Goal: Transaction & Acquisition: Book appointment/travel/reservation

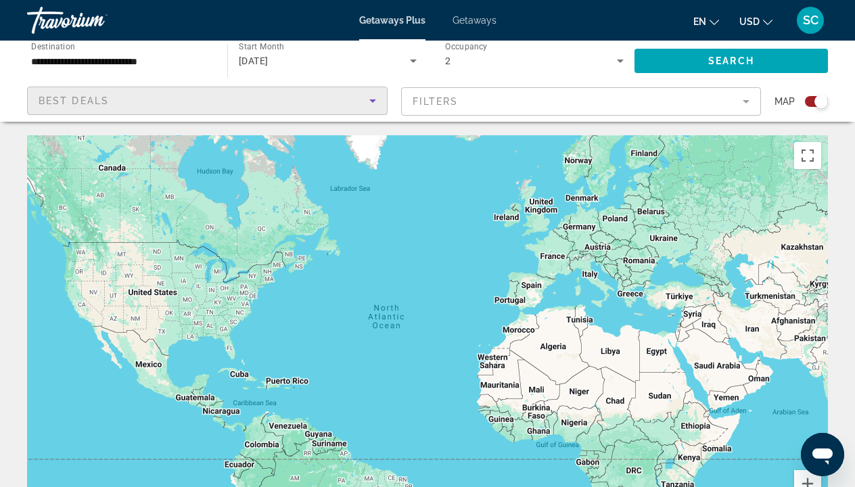
click at [374, 102] on icon "Sort by" at bounding box center [372, 101] width 16 height 16
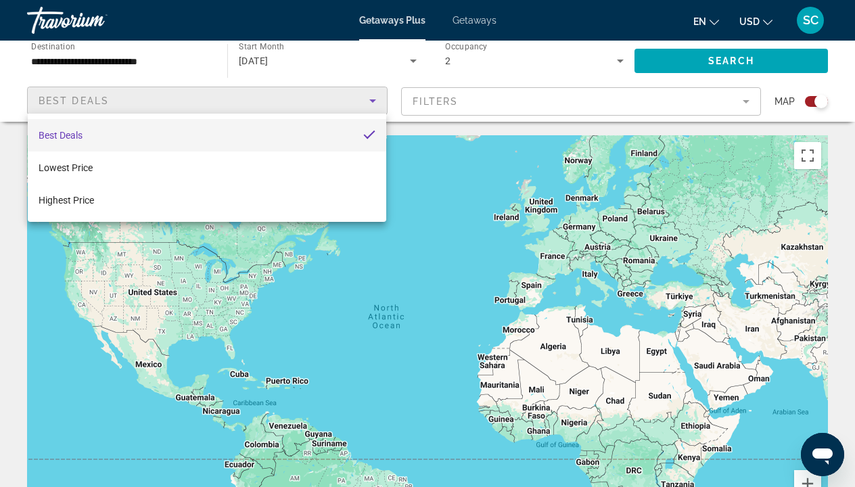
click at [527, 245] on div at bounding box center [427, 243] width 855 height 487
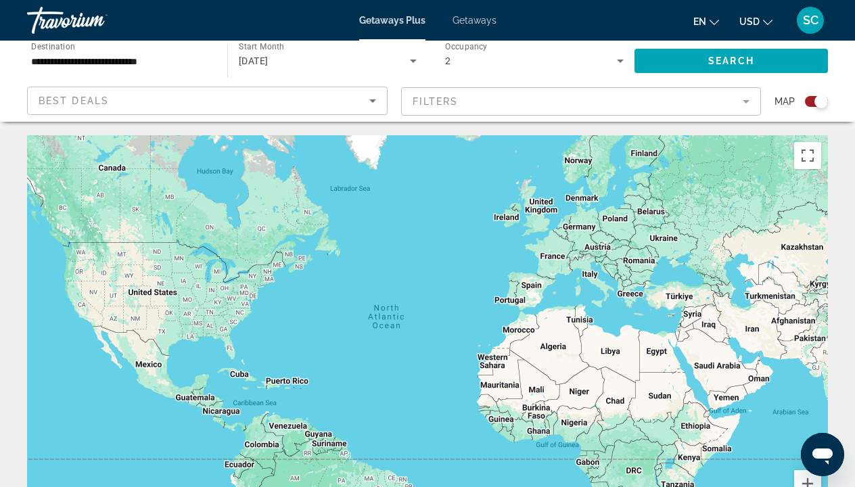
click at [747, 98] on mat-form-field "Filters" at bounding box center [581, 101] width 360 height 28
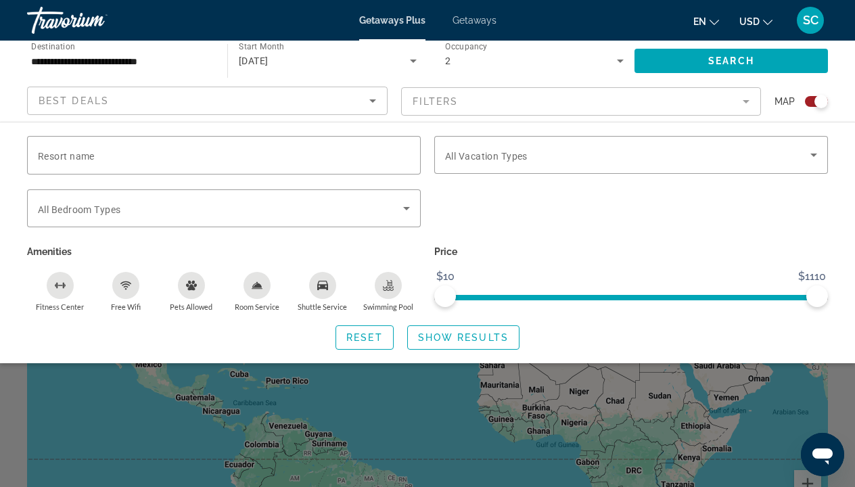
click at [374, 98] on icon "Sort by" at bounding box center [372, 101] width 16 height 16
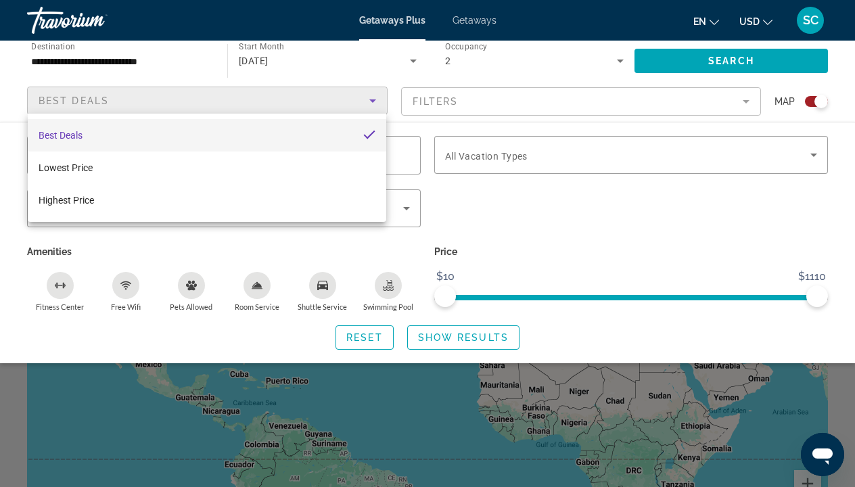
click at [312, 132] on mat-option "Best Deals" at bounding box center [207, 135] width 358 height 32
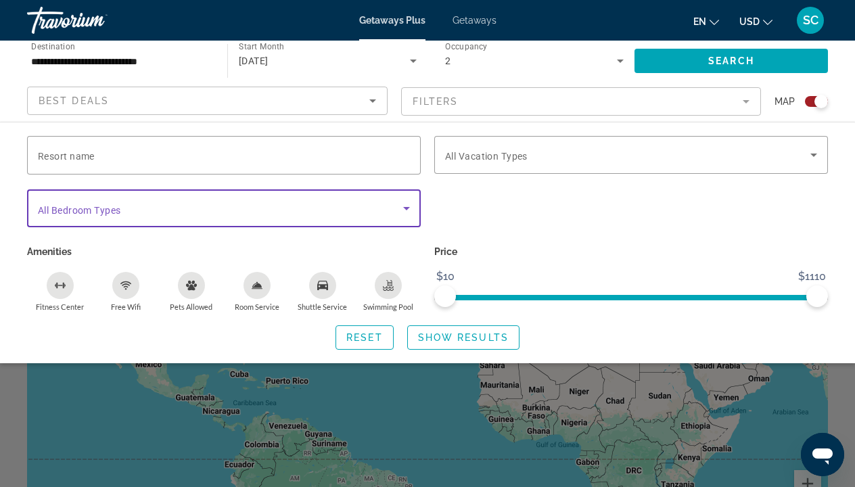
click at [407, 210] on icon "Search widget" at bounding box center [406, 208] width 16 height 16
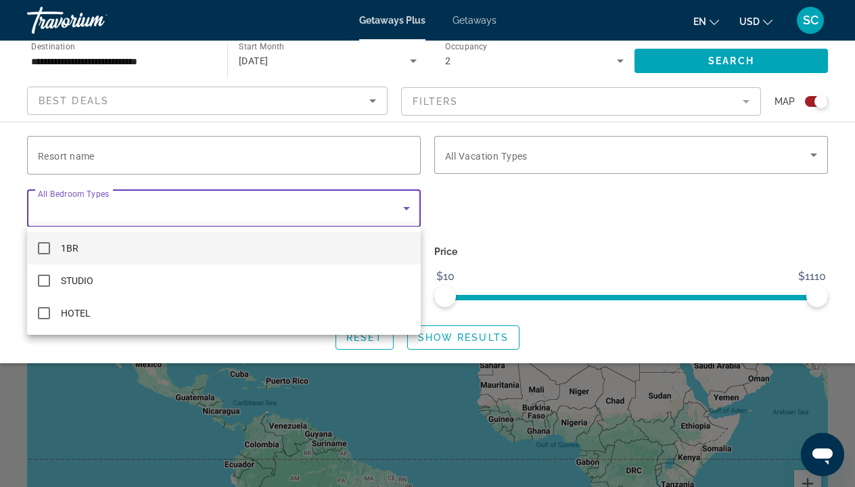
click at [538, 210] on div at bounding box center [427, 243] width 855 height 487
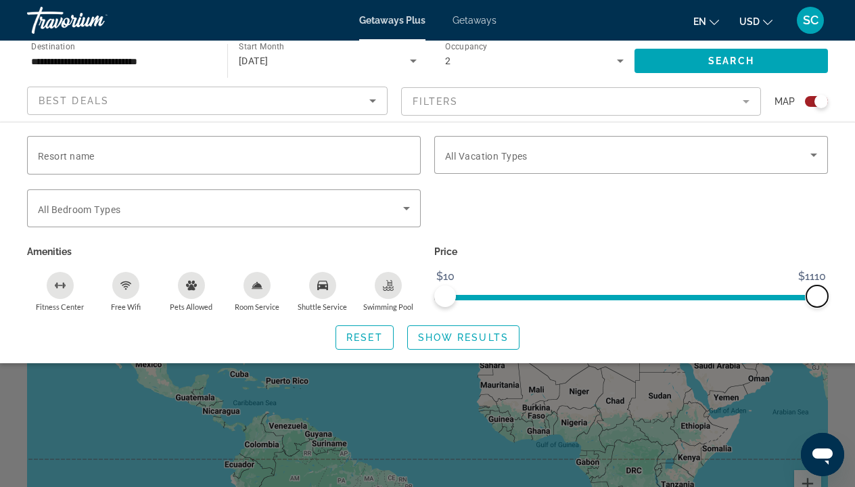
drag, startPoint x: 815, startPoint y: 298, endPoint x: 875, endPoint y: 300, distance: 60.2
click at [854, 300] on html "**********" at bounding box center [427, 243] width 855 height 487
drag, startPoint x: 443, startPoint y: 297, endPoint x: 553, endPoint y: 304, distance: 110.4
click at [552, 304] on span "ngx-slider" at bounding box center [551, 296] width 22 height 22
drag, startPoint x: 548, startPoint y: 300, endPoint x: 536, endPoint y: 300, distance: 12.8
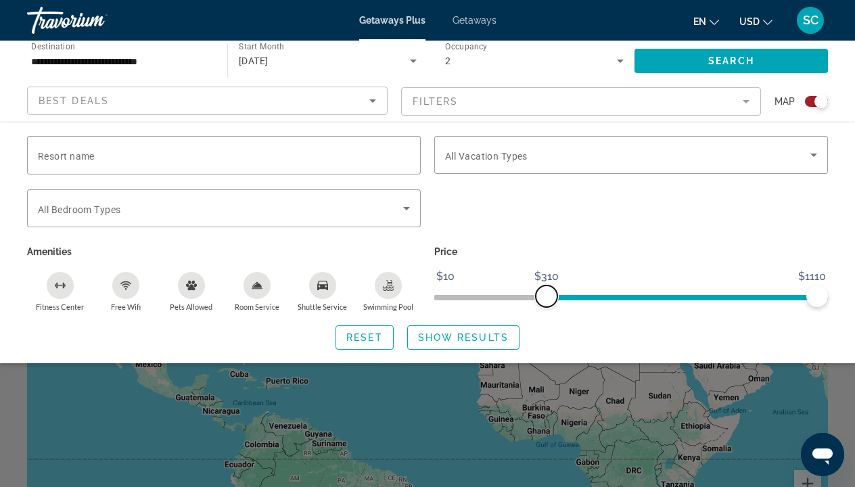
click at [536, 300] on span "ngx-slider" at bounding box center [547, 296] width 22 height 22
drag, startPoint x: 536, startPoint y: 300, endPoint x: 547, endPoint y: 300, distance: 11.5
click at [546, 300] on span "ngx-slider" at bounding box center [536, 296] width 22 height 22
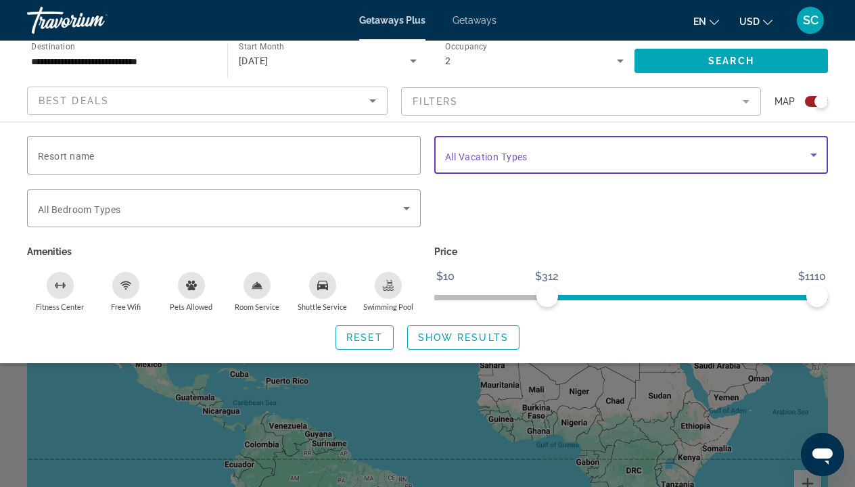
click at [811, 150] on icon "Search widget" at bounding box center [813, 155] width 16 height 16
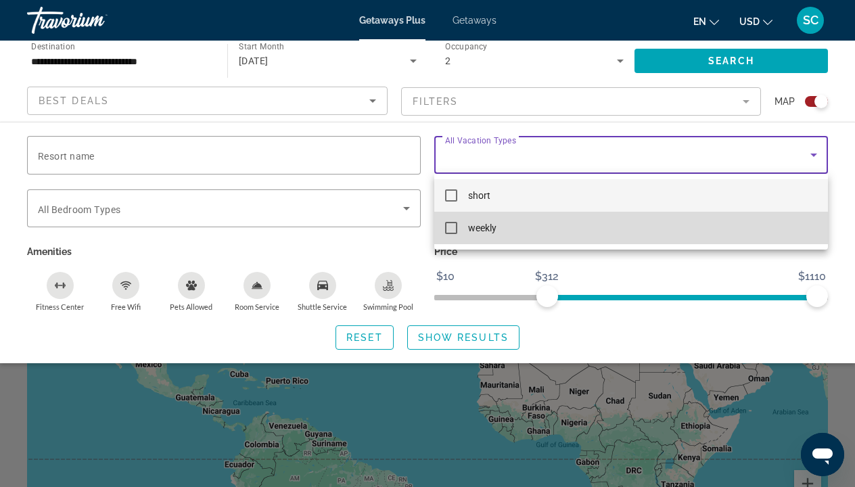
click at [451, 229] on mat-pseudo-checkbox at bounding box center [451, 228] width 12 height 12
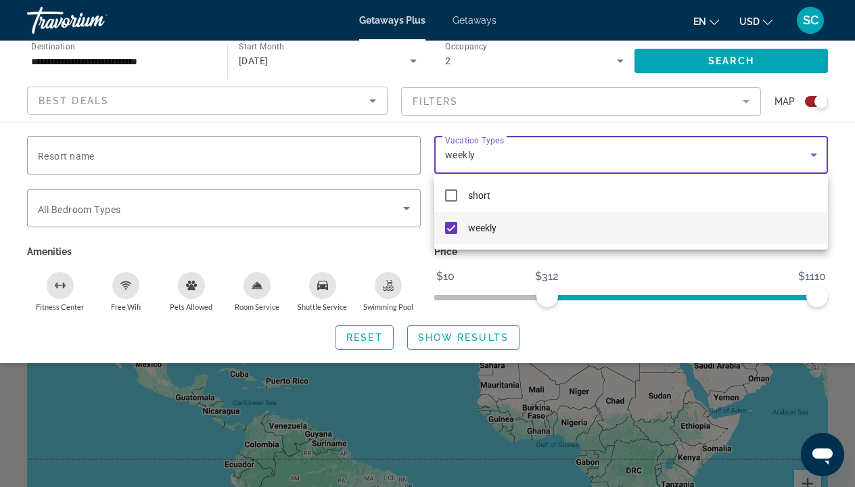
click at [451, 341] on div at bounding box center [427, 243] width 855 height 487
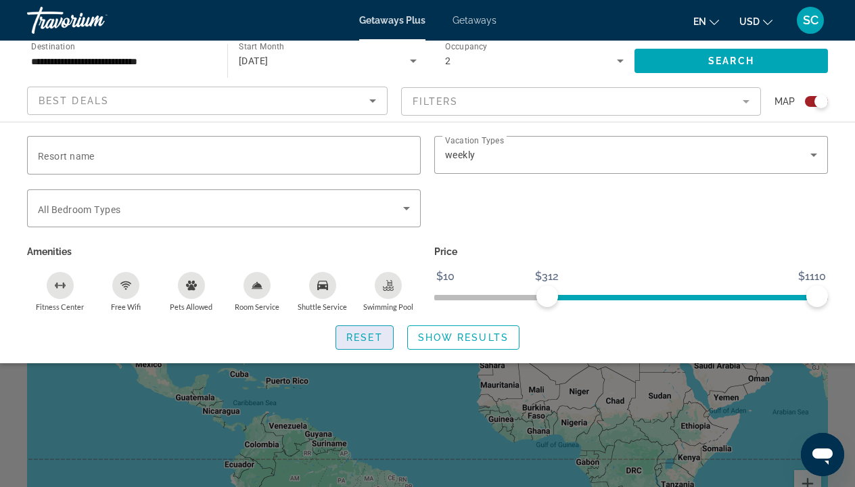
click at [376, 337] on span "Reset" at bounding box center [364, 337] width 37 height 11
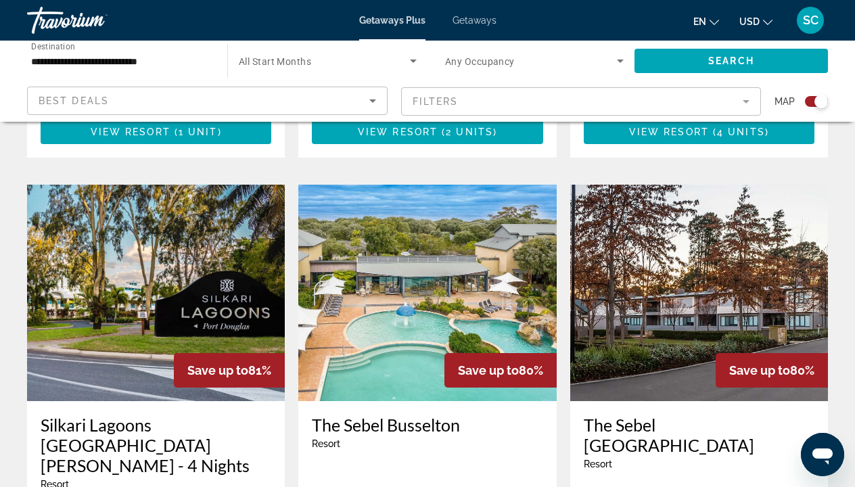
scroll to position [911, 0]
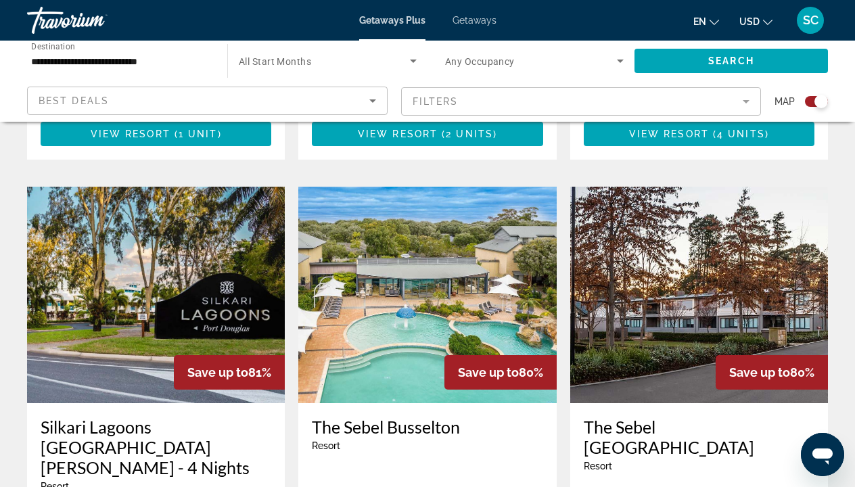
click at [449, 263] on img "Main content" at bounding box center [427, 295] width 258 height 216
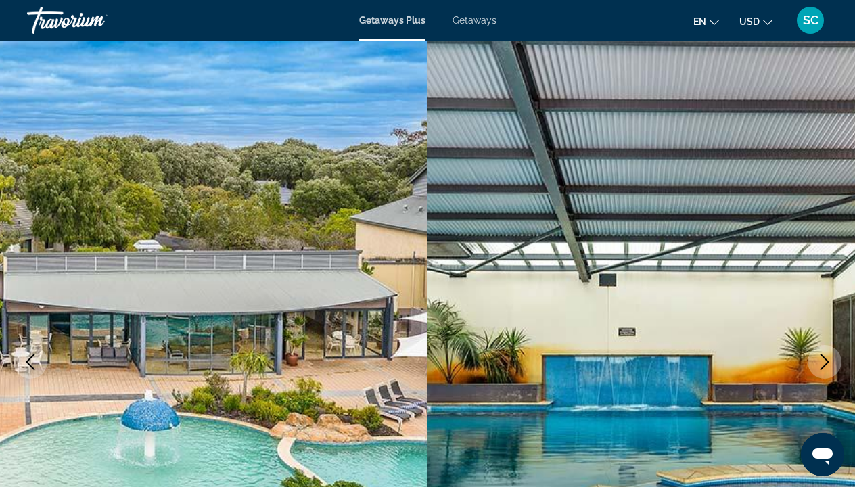
click at [826, 356] on icon "Next image" at bounding box center [824, 362] width 16 height 16
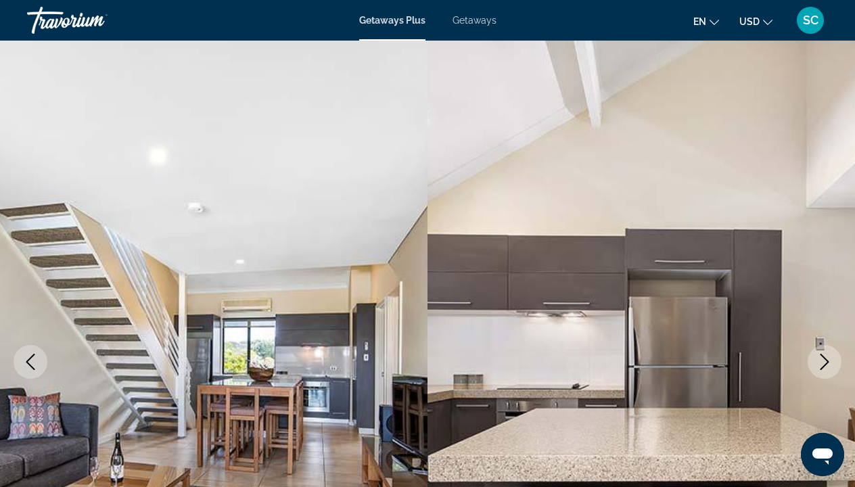
click at [826, 356] on icon "Next image" at bounding box center [824, 362] width 16 height 16
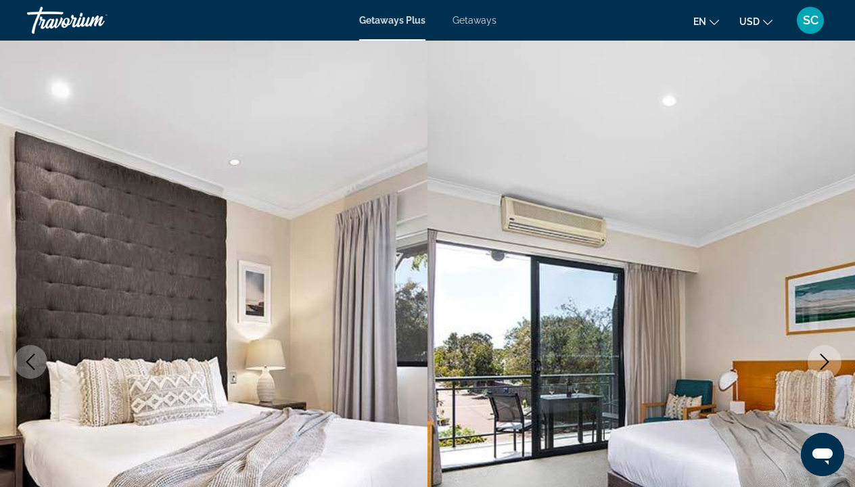
click at [826, 356] on icon "Next image" at bounding box center [824, 362] width 16 height 16
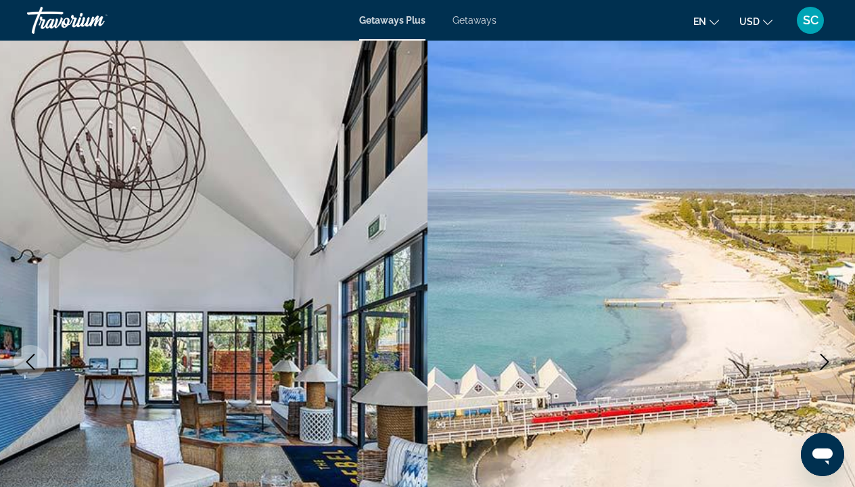
click at [826, 356] on icon "Next image" at bounding box center [824, 362] width 16 height 16
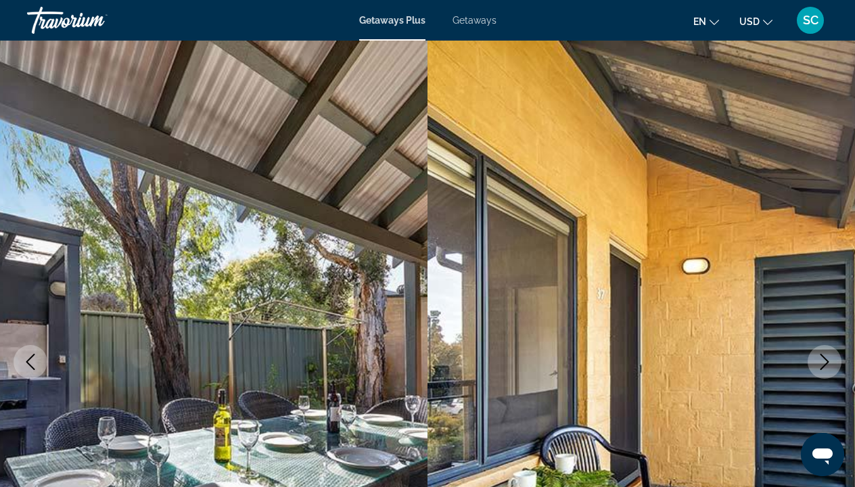
click at [826, 356] on icon "Next image" at bounding box center [824, 362] width 16 height 16
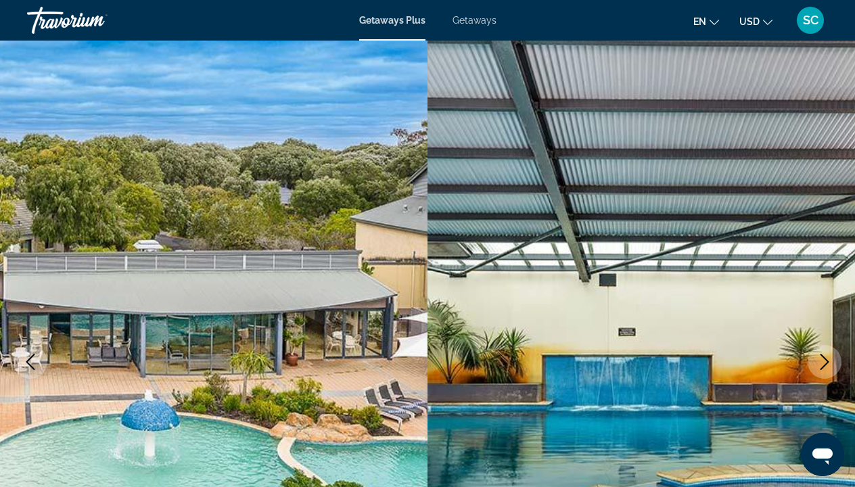
click at [825, 360] on icon "Next image" at bounding box center [824, 362] width 16 height 16
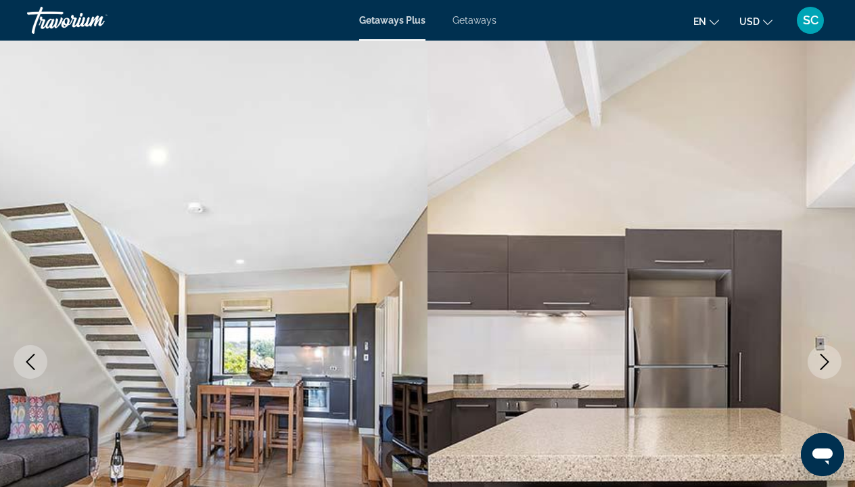
click at [825, 360] on icon "Next image" at bounding box center [824, 362] width 16 height 16
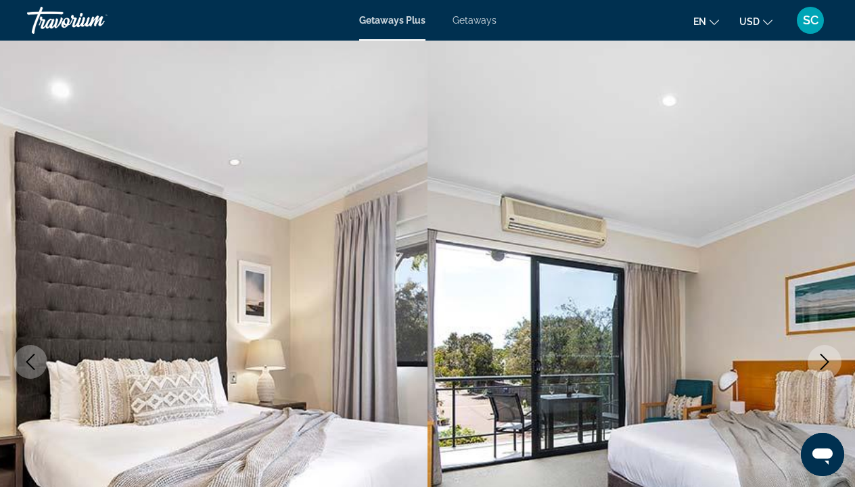
click at [825, 360] on icon "Next image" at bounding box center [824, 362] width 16 height 16
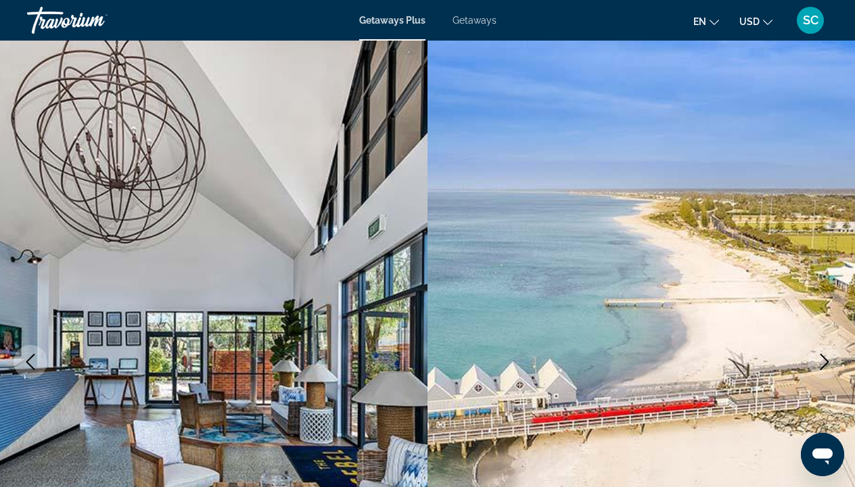
click at [825, 360] on icon "Next image" at bounding box center [824, 362] width 16 height 16
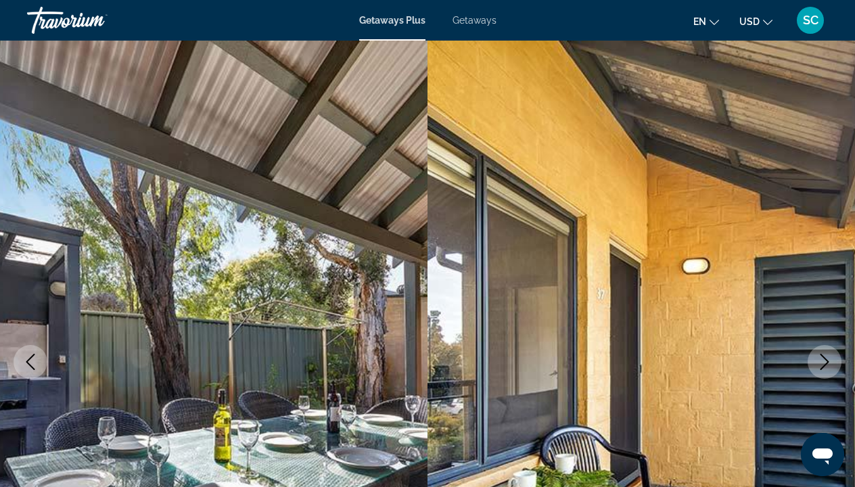
click at [825, 360] on icon "Next image" at bounding box center [824, 362] width 16 height 16
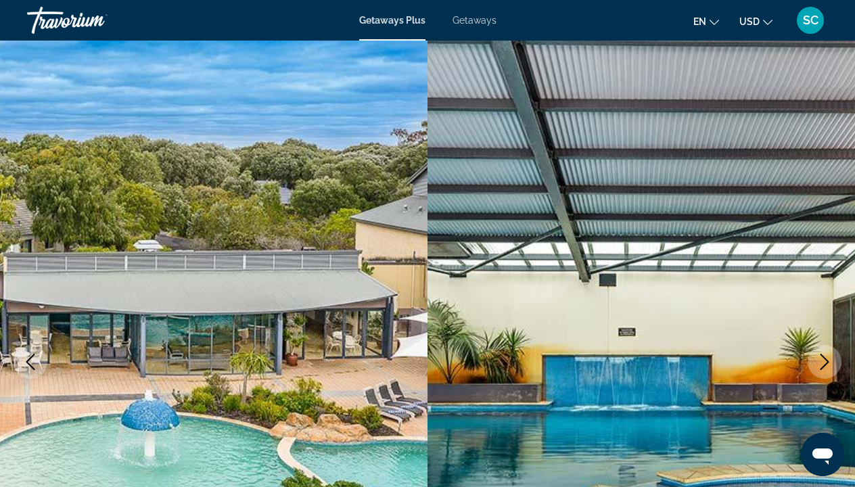
click at [825, 360] on icon "Next image" at bounding box center [824, 362] width 16 height 16
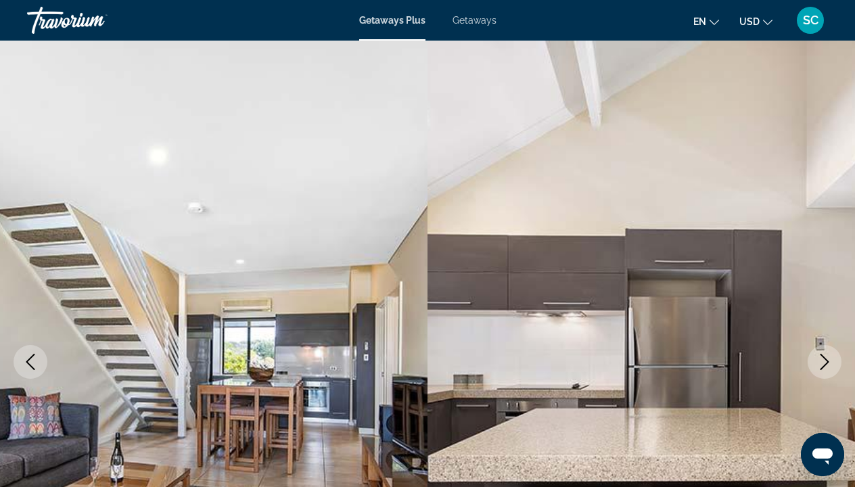
click at [825, 360] on icon "Next image" at bounding box center [824, 362] width 16 height 16
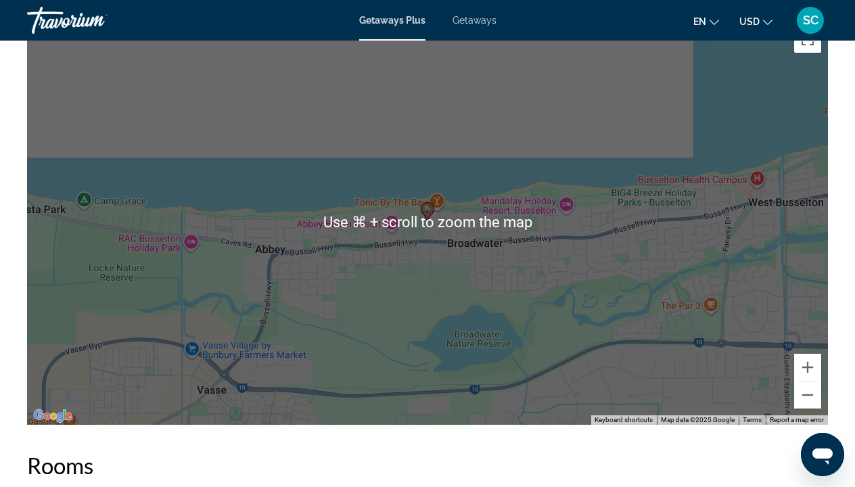
scroll to position [1970, 0]
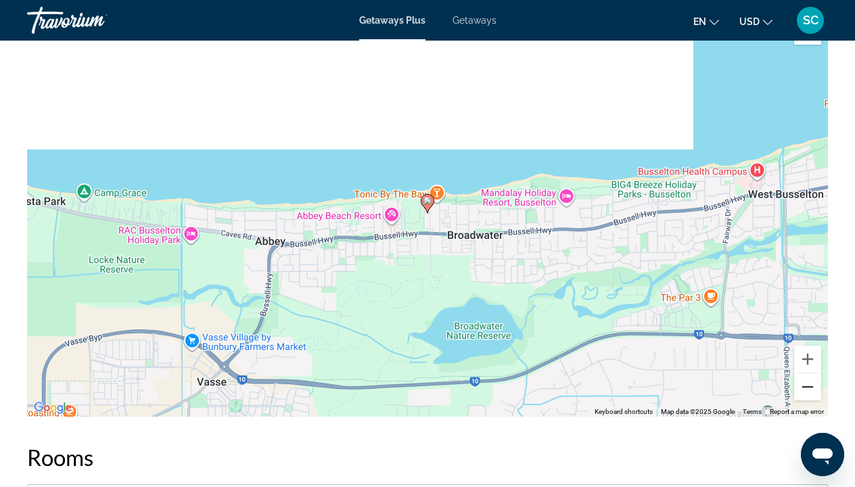
click at [807, 385] on button "Zoom out" at bounding box center [807, 386] width 27 height 27
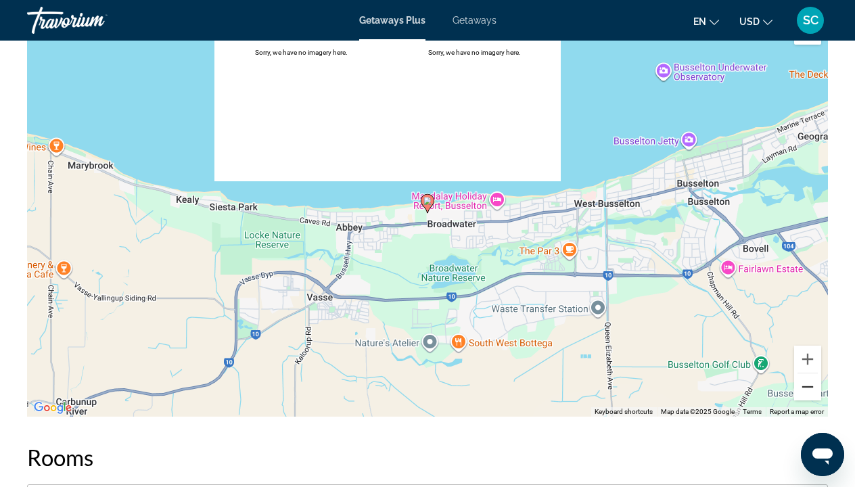
click at [807, 385] on button "Zoom out" at bounding box center [807, 386] width 27 height 27
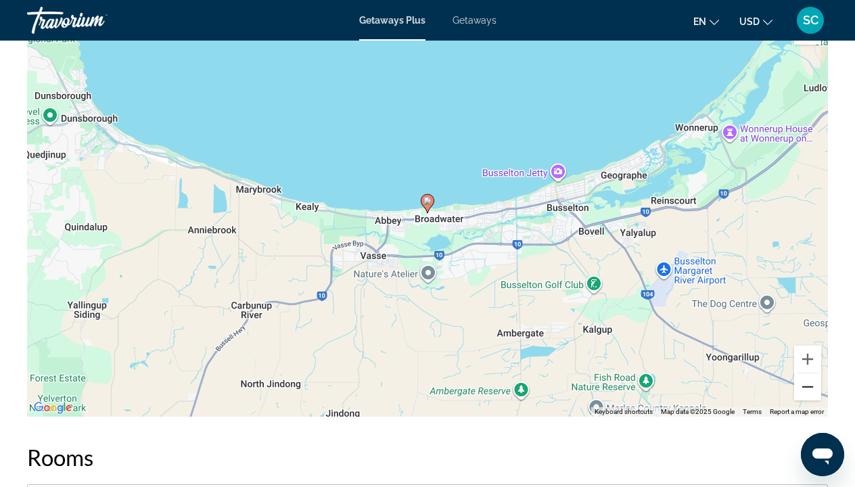
click at [807, 385] on button "Zoom out" at bounding box center [807, 386] width 27 height 27
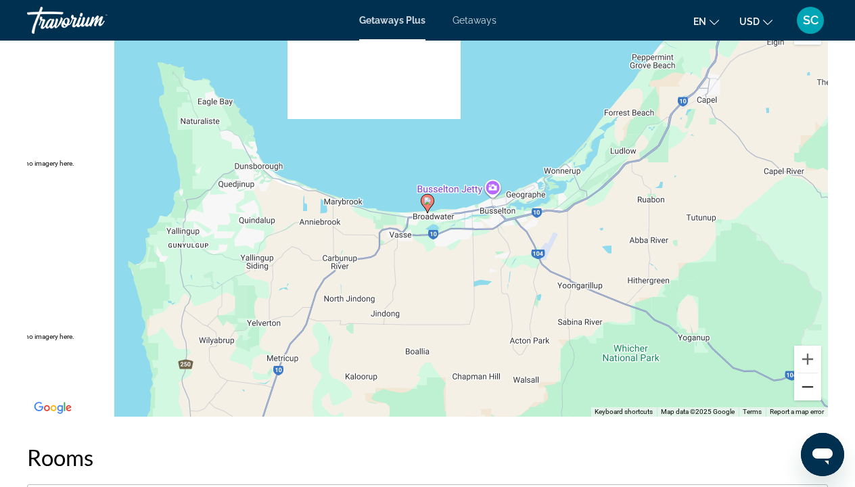
click at [807, 385] on button "Zoom out" at bounding box center [807, 386] width 27 height 27
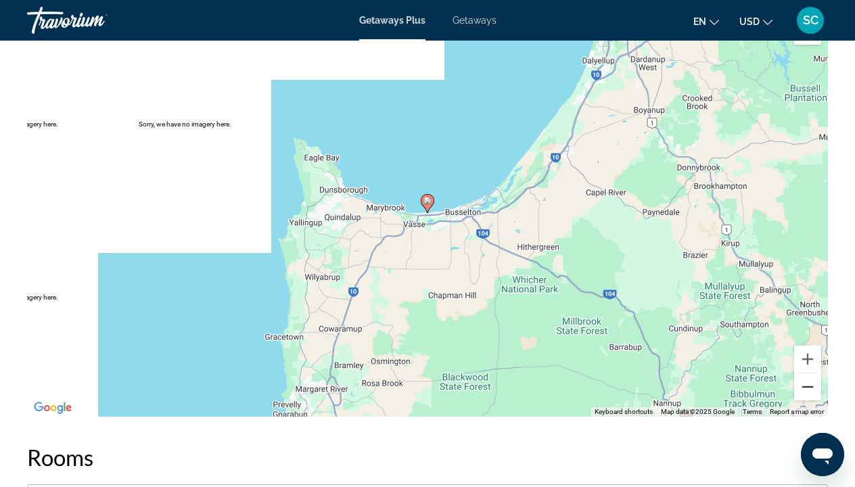
click at [807, 385] on button "Zoom out" at bounding box center [807, 386] width 27 height 27
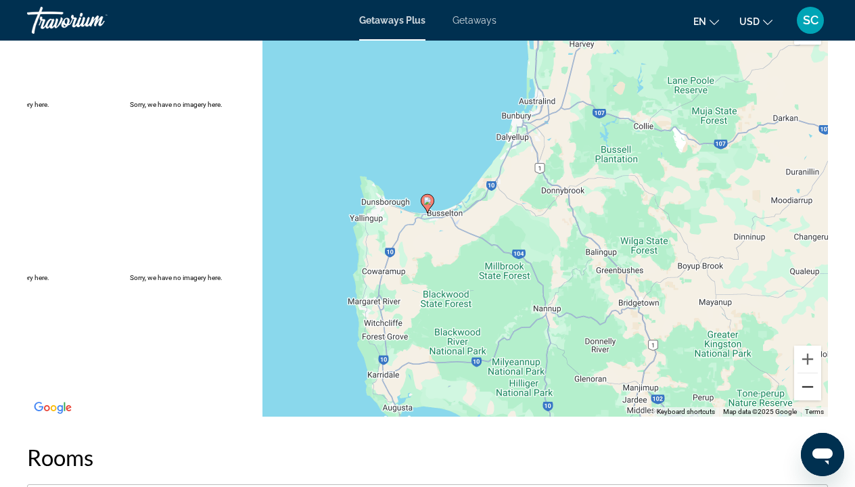
click at [807, 385] on button "Zoom out" at bounding box center [807, 386] width 27 height 27
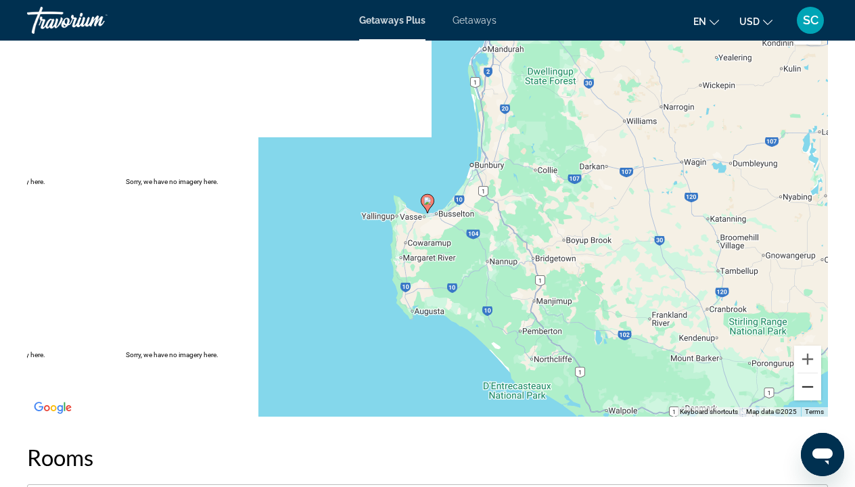
click at [807, 385] on button "Zoom out" at bounding box center [807, 386] width 27 height 27
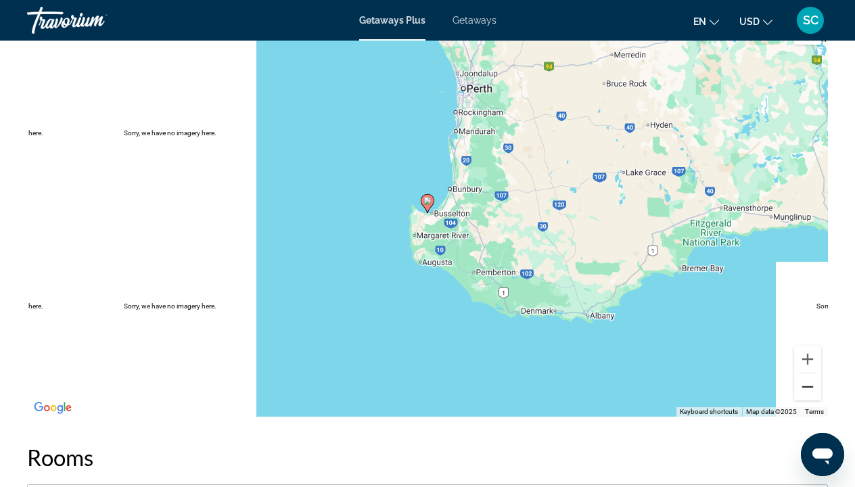
click at [807, 385] on button "Zoom out" at bounding box center [807, 386] width 27 height 27
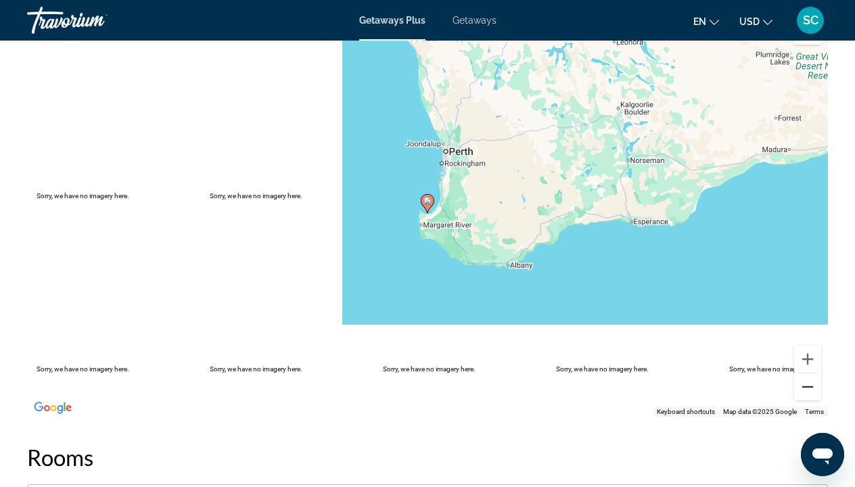
click at [807, 385] on button "Zoom out" at bounding box center [807, 386] width 27 height 27
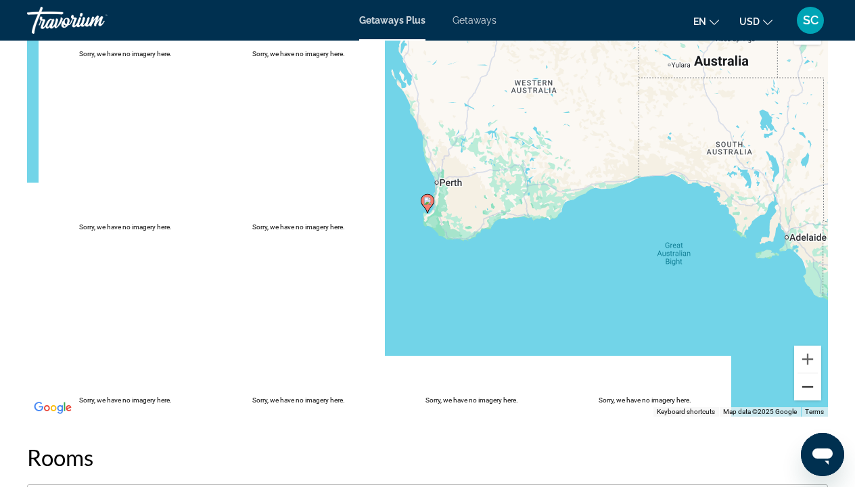
click at [807, 385] on button "Zoom out" at bounding box center [807, 386] width 27 height 27
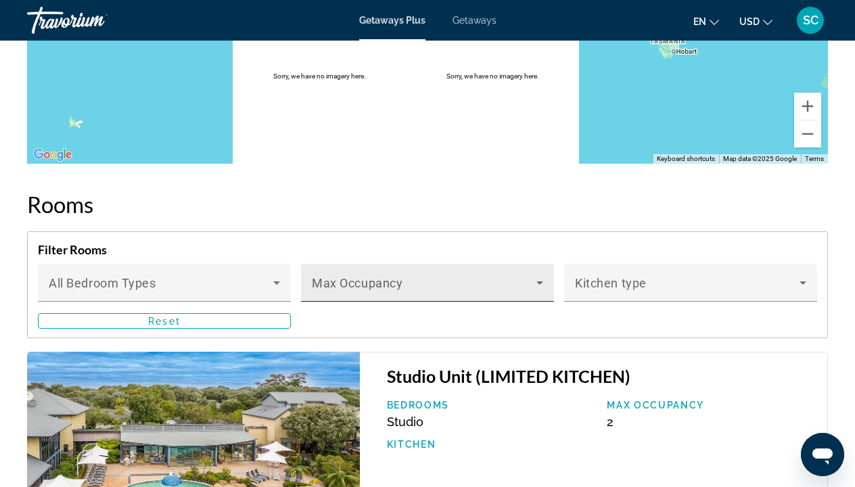
scroll to position [2223, 0]
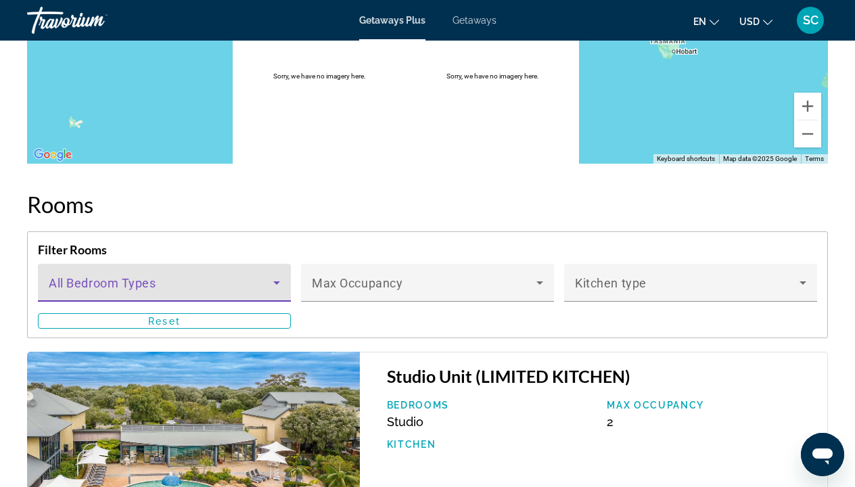
click at [276, 283] on icon "Main content" at bounding box center [276, 282] width 7 height 3
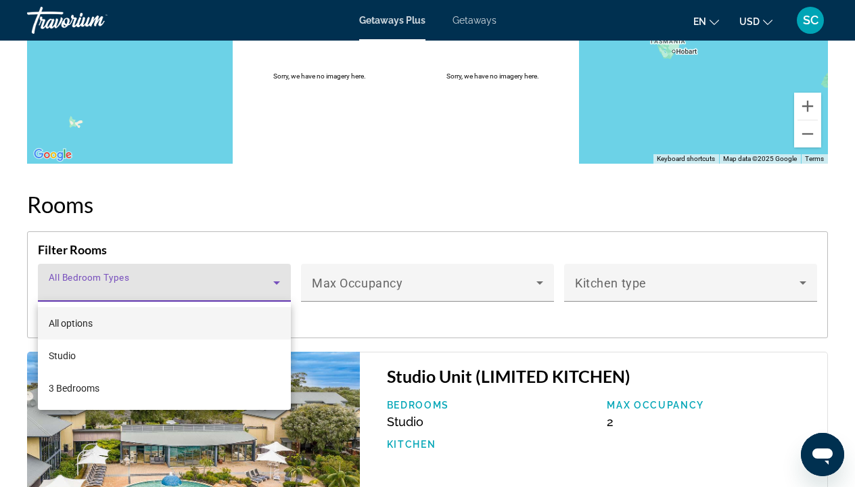
click at [413, 195] on div at bounding box center [427, 243] width 855 height 487
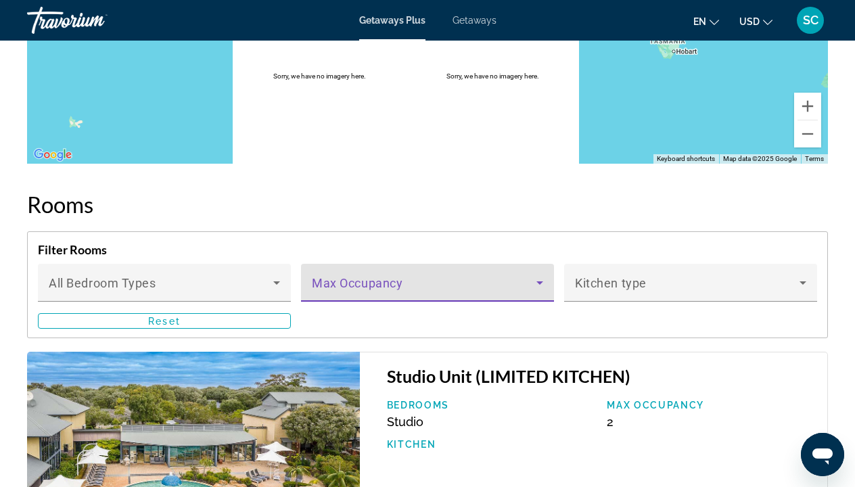
click at [541, 283] on icon "Main content" at bounding box center [539, 282] width 7 height 3
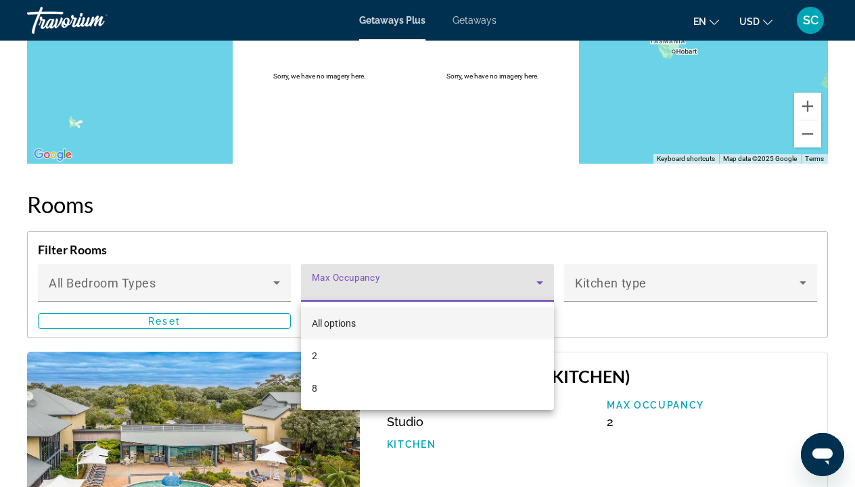
click at [479, 203] on div at bounding box center [427, 243] width 855 height 487
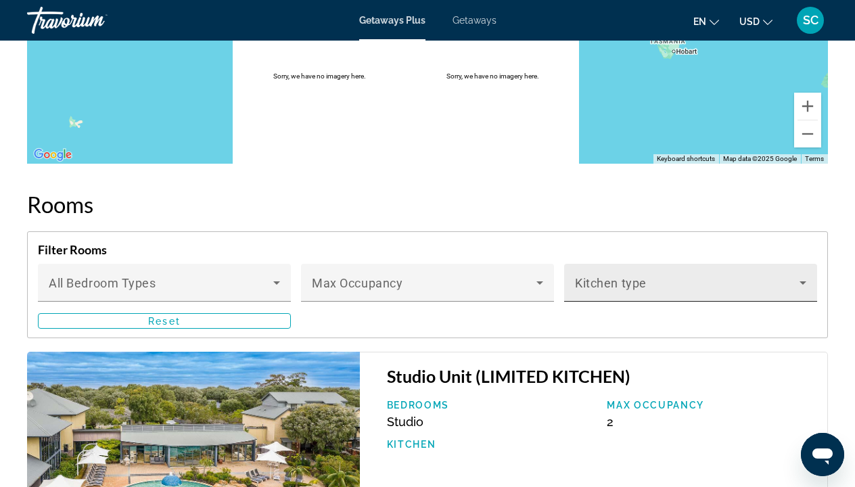
click at [803, 279] on icon "Main content" at bounding box center [803, 283] width 16 height 16
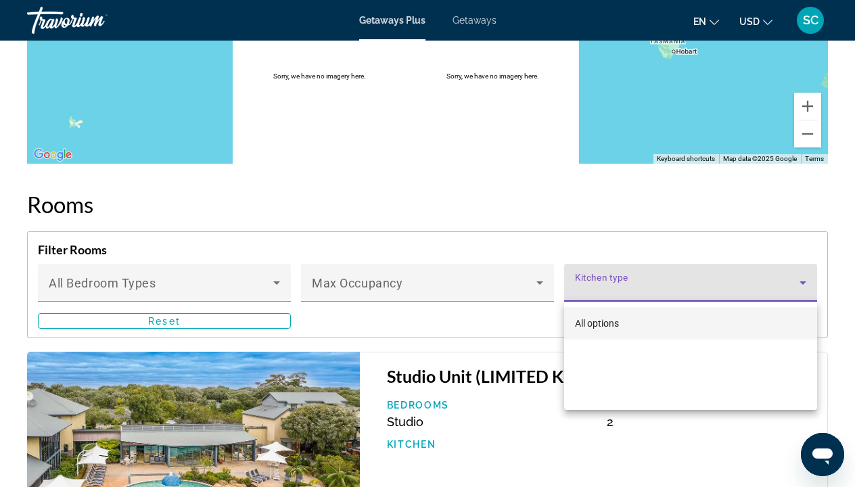
click at [477, 199] on div at bounding box center [427, 243] width 855 height 487
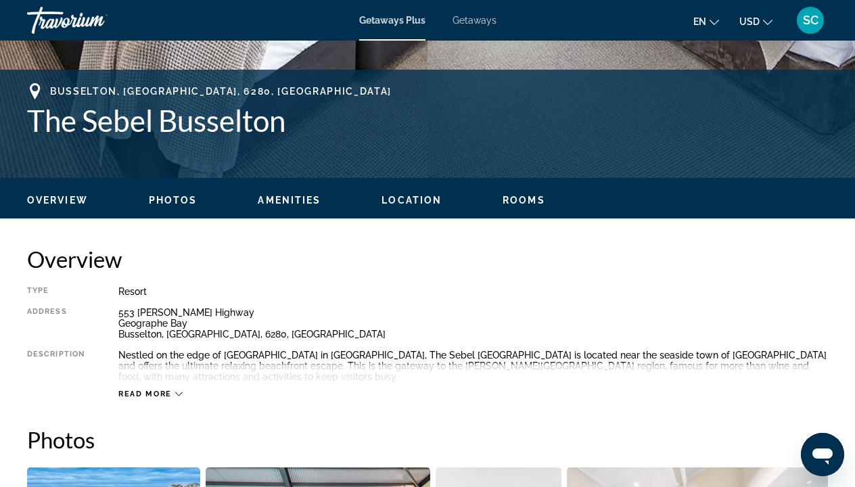
scroll to position [503, 0]
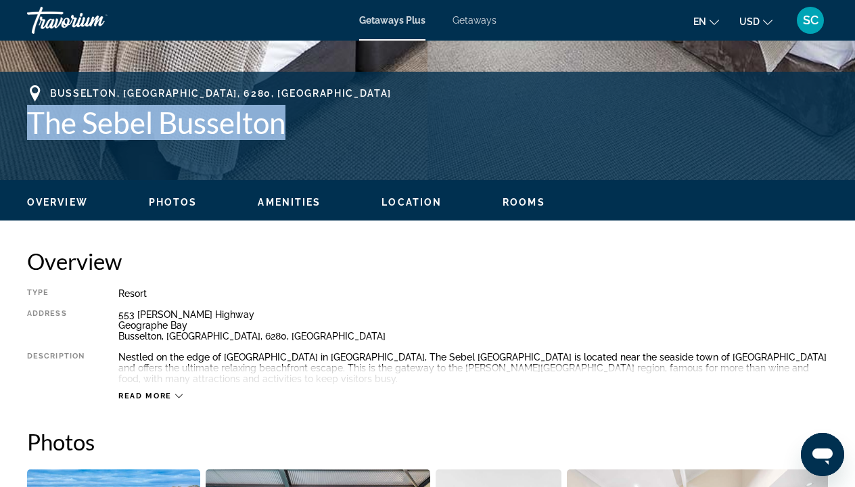
drag, startPoint x: 32, startPoint y: 120, endPoint x: 276, endPoint y: 142, distance: 245.1
click at [276, 142] on div "Busselton, [GEOGRAPHIC_DATA], 6280, AUS The Sebel [GEOGRAPHIC_DATA]" at bounding box center [427, 125] width 801 height 81
copy h1 "The Sebel Busselton"
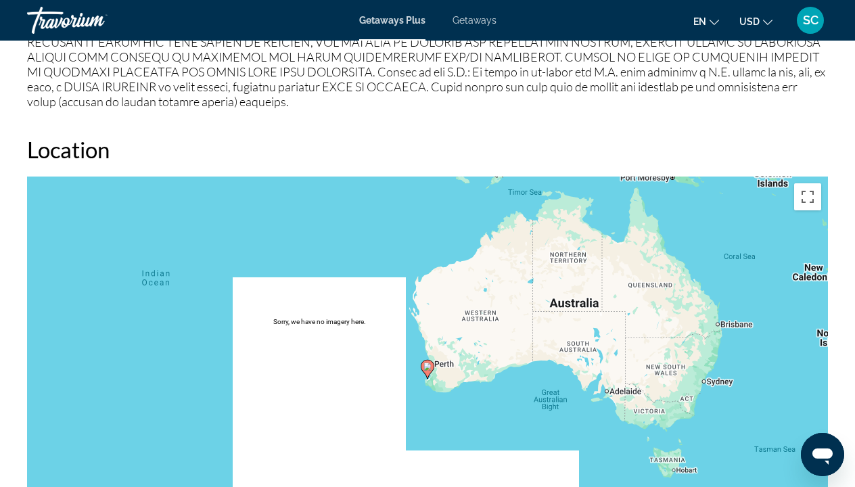
scroll to position [1816, 0]
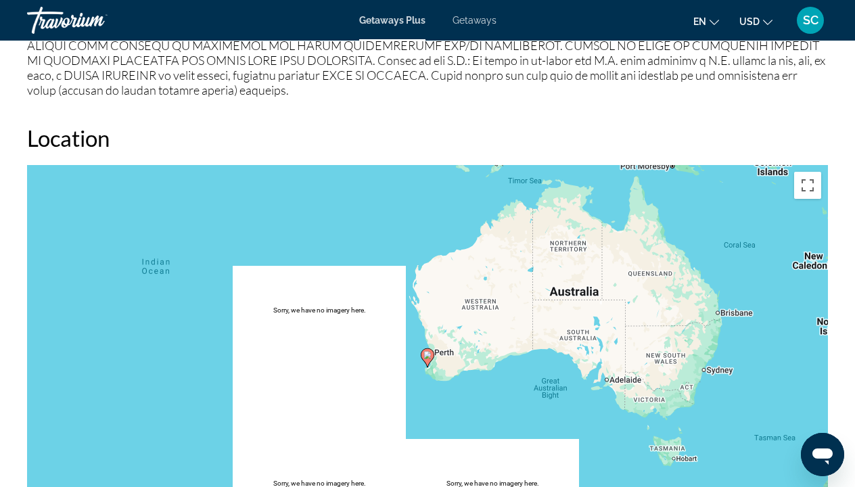
click at [450, 358] on div "To activate drag with keyboard, press Alt + Enter. Once in keyboard drag state,…" at bounding box center [427, 368] width 801 height 406
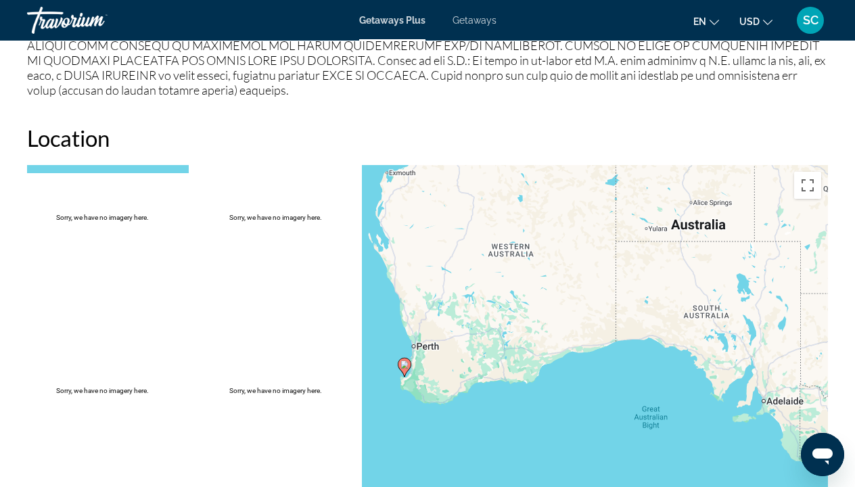
click at [463, 361] on div "To activate drag with keyboard, press Alt + Enter. Once in keyboard drag state,…" at bounding box center [427, 368] width 801 height 406
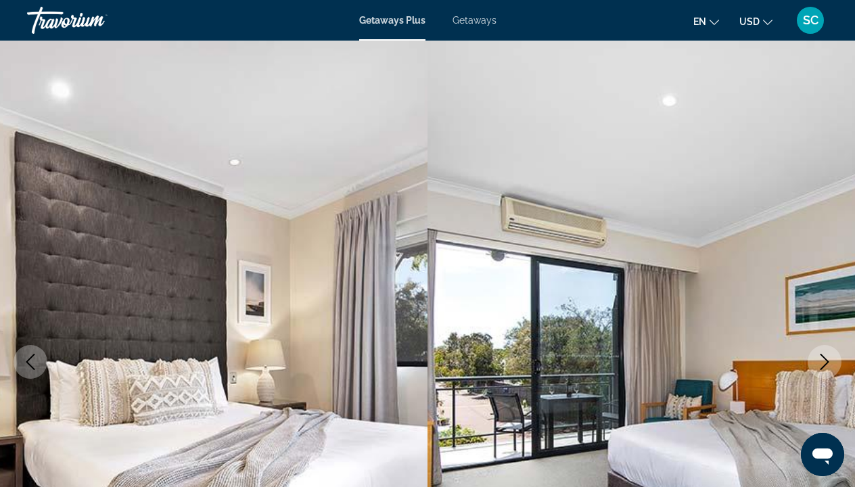
scroll to position [0, 0]
click at [829, 358] on icon "Next image" at bounding box center [824, 362] width 16 height 16
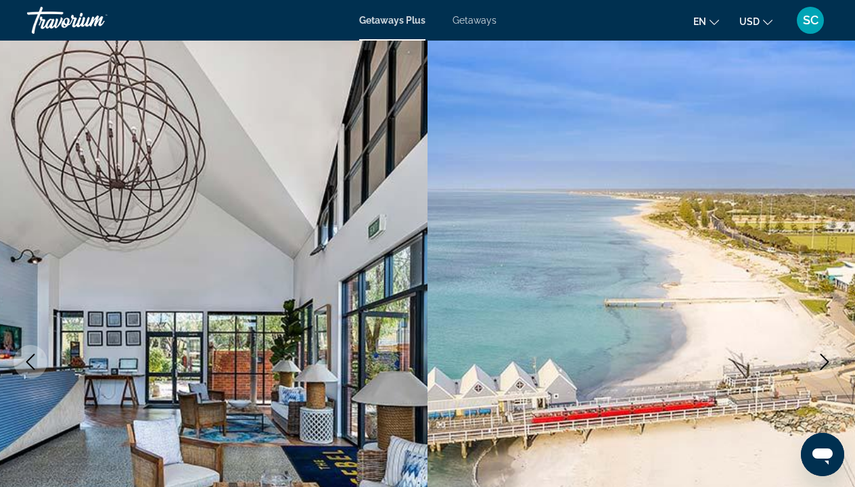
click at [829, 358] on icon "Next image" at bounding box center [824, 362] width 16 height 16
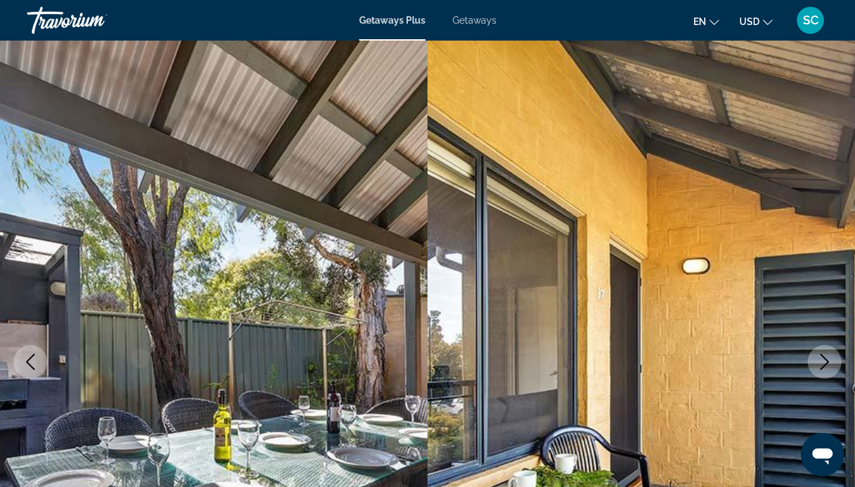
click at [829, 358] on icon "Next image" at bounding box center [824, 362] width 16 height 16
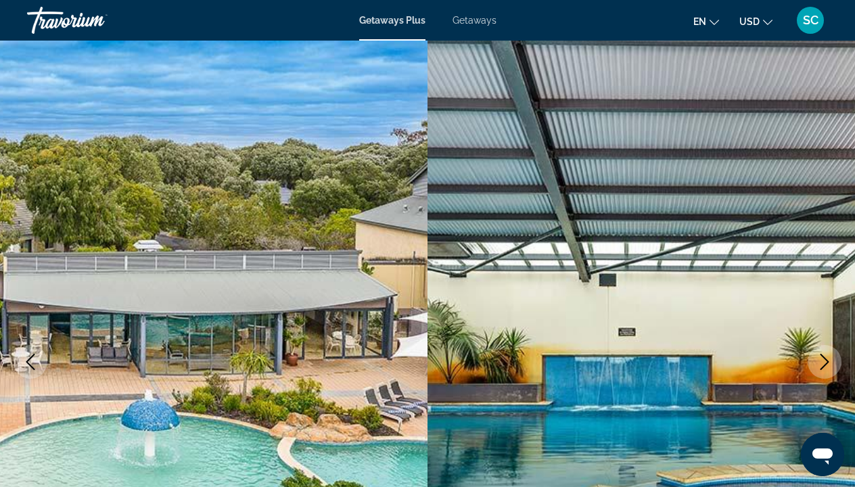
click at [829, 358] on icon "Next image" at bounding box center [824, 362] width 16 height 16
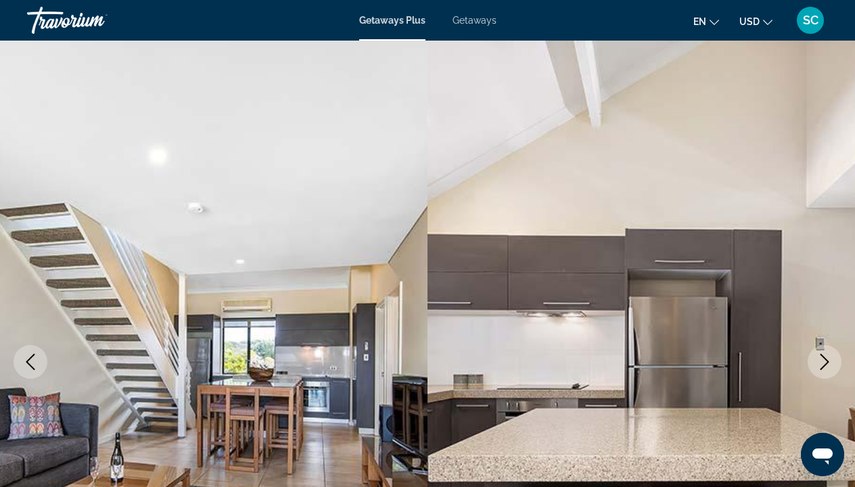
click at [829, 358] on icon "Next image" at bounding box center [824, 362] width 16 height 16
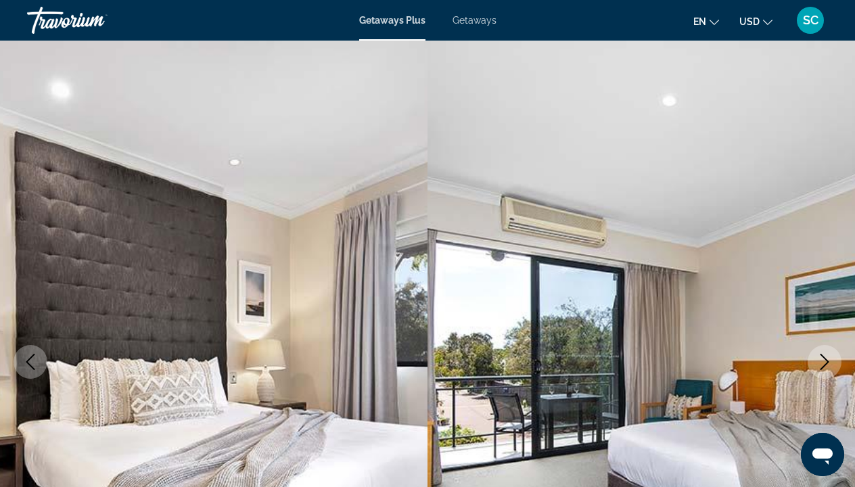
click at [829, 358] on icon "Next image" at bounding box center [824, 362] width 16 height 16
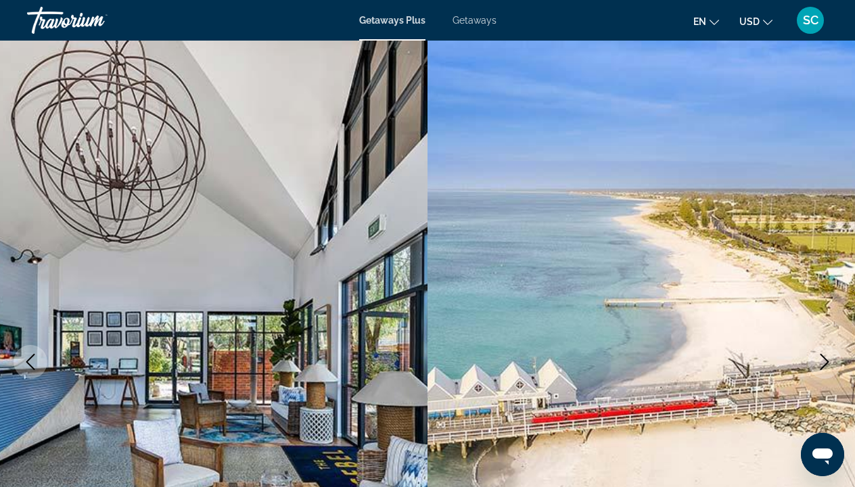
click at [829, 358] on icon "Next image" at bounding box center [824, 362] width 16 height 16
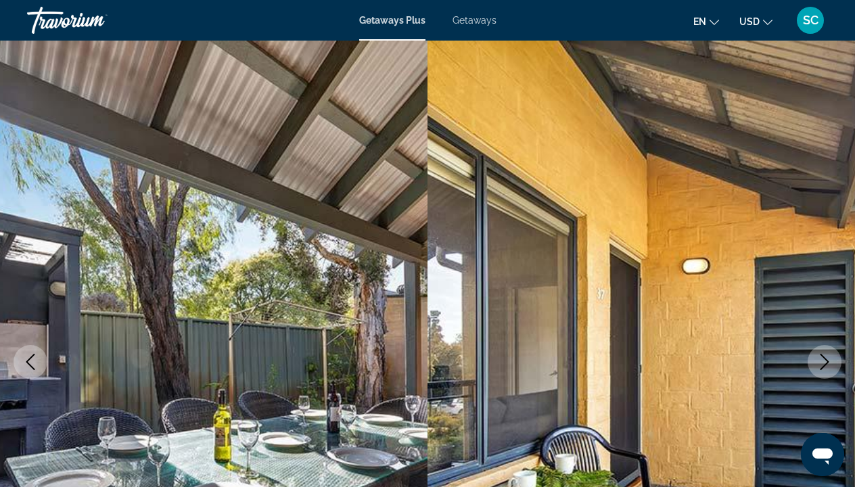
click at [829, 358] on icon "Next image" at bounding box center [824, 362] width 16 height 16
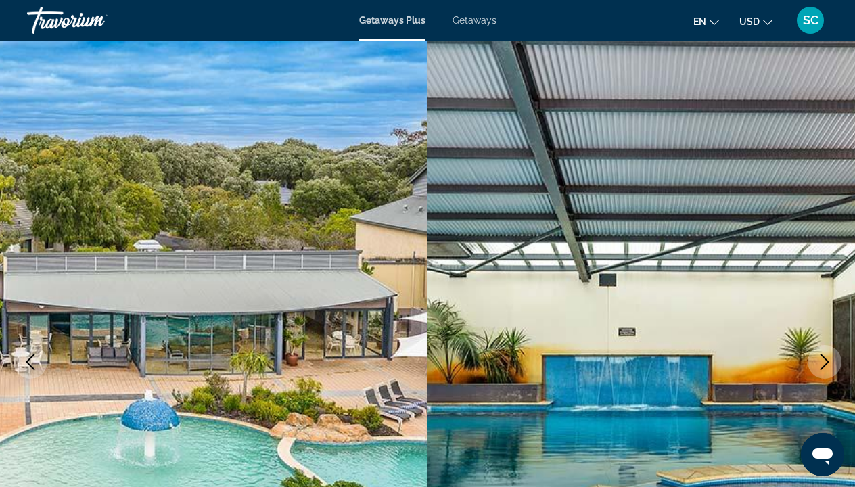
click at [829, 358] on icon "Next image" at bounding box center [824, 362] width 16 height 16
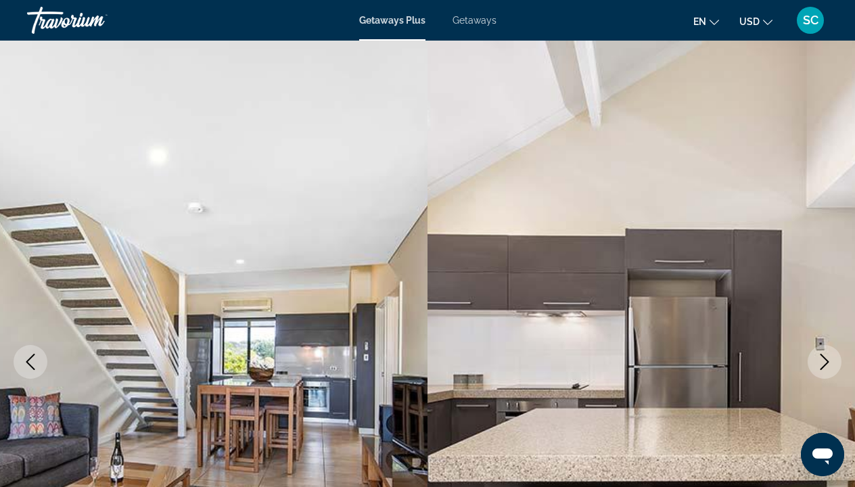
click at [829, 358] on icon "Next image" at bounding box center [824, 362] width 16 height 16
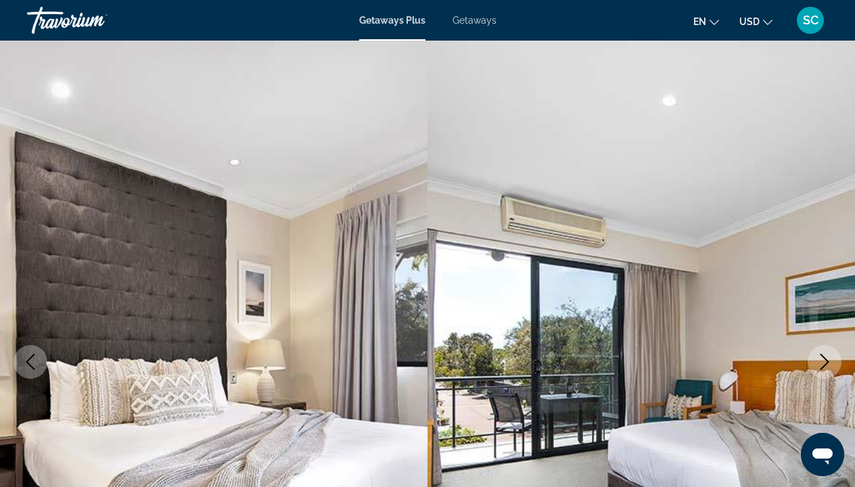
click at [829, 358] on icon "Next image" at bounding box center [824, 362] width 16 height 16
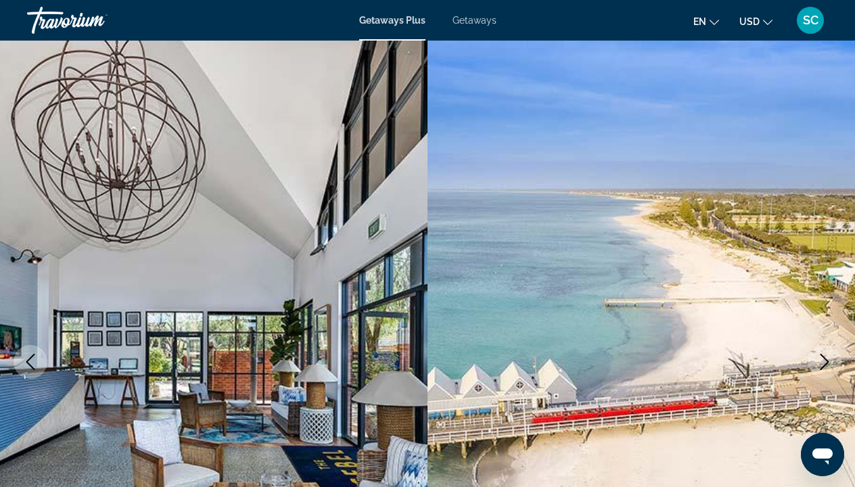
click at [829, 358] on icon "Next image" at bounding box center [824, 362] width 16 height 16
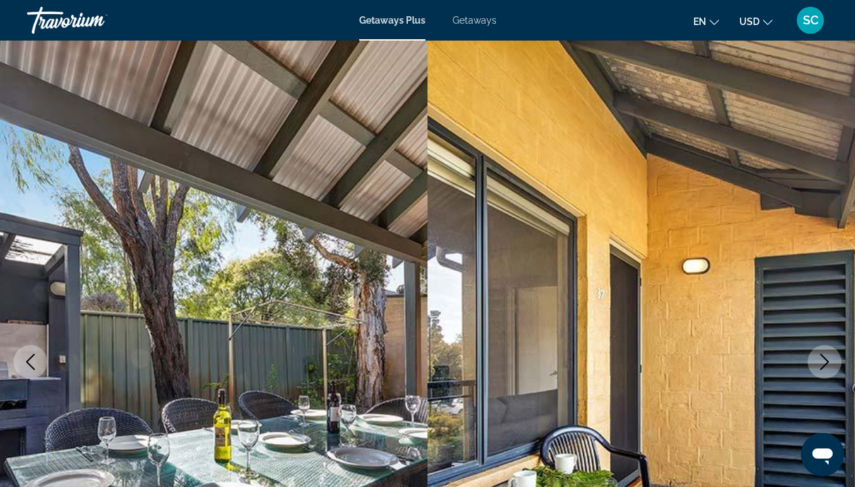
click at [829, 358] on icon "Next image" at bounding box center [824, 362] width 16 height 16
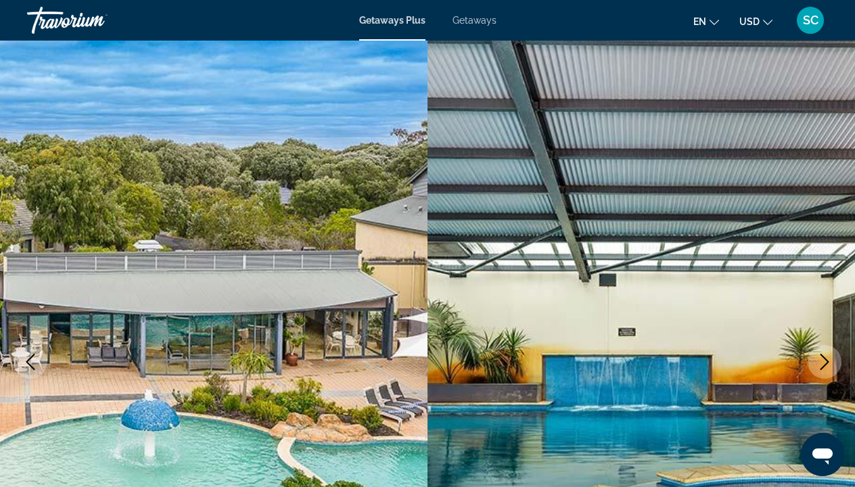
click at [829, 358] on icon "Next image" at bounding box center [824, 362] width 16 height 16
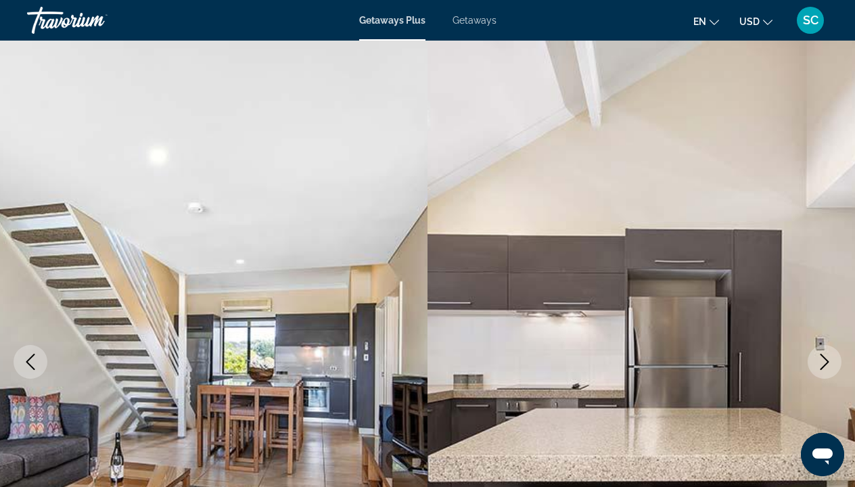
click at [829, 358] on icon "Next image" at bounding box center [824, 362] width 16 height 16
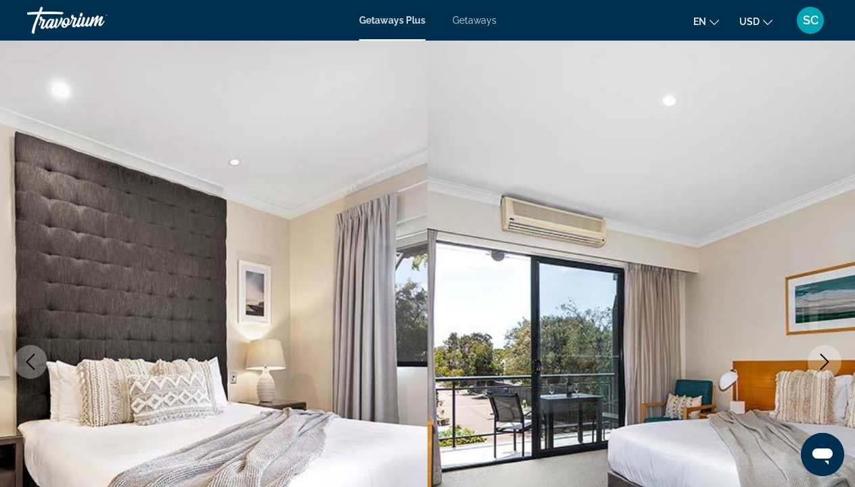
click at [829, 358] on icon "Next image" at bounding box center [824, 362] width 16 height 16
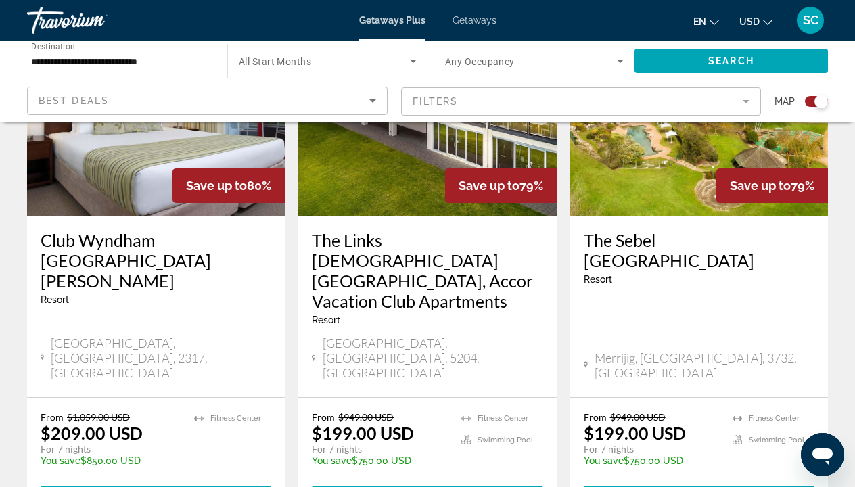
scroll to position [2139, 0]
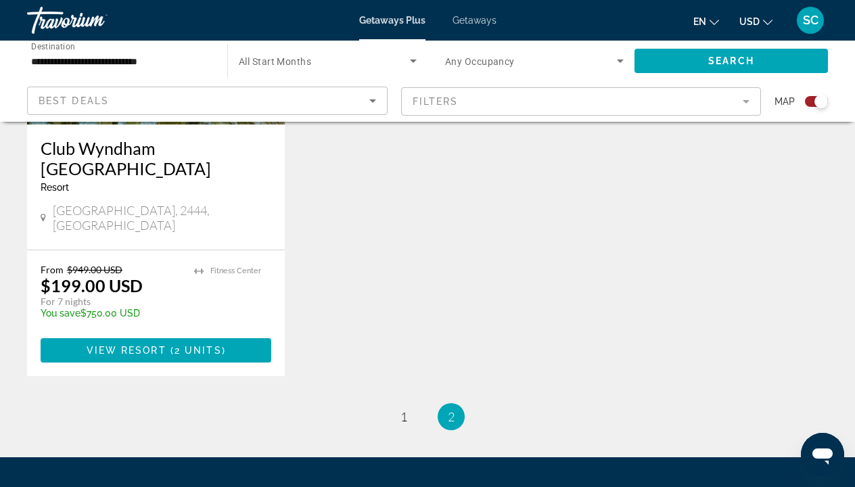
scroll to position [1195, 0]
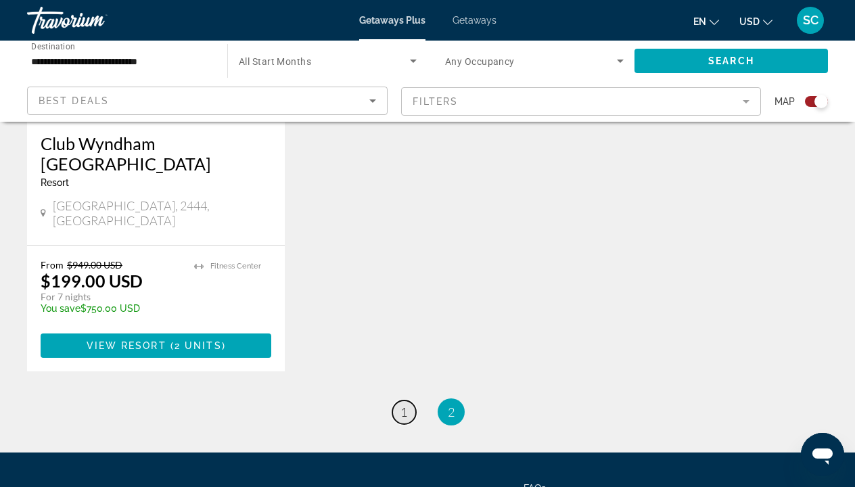
click at [402, 404] on span "1" at bounding box center [403, 411] width 7 height 15
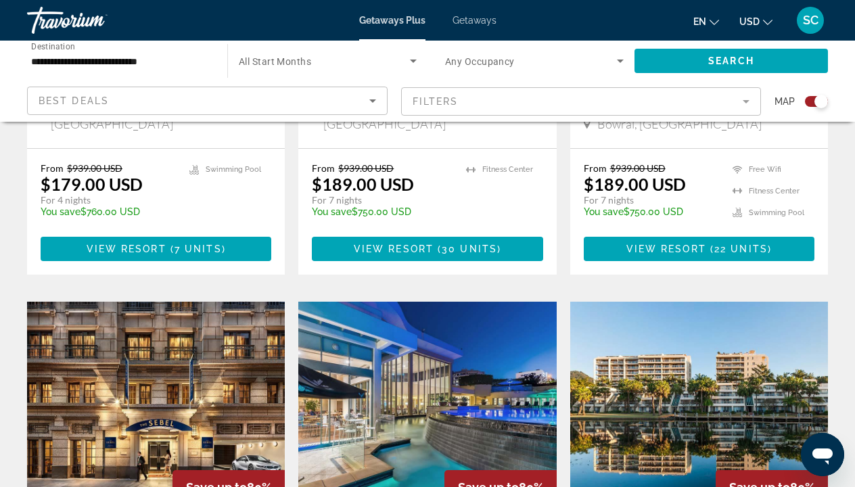
scroll to position [1329, 0]
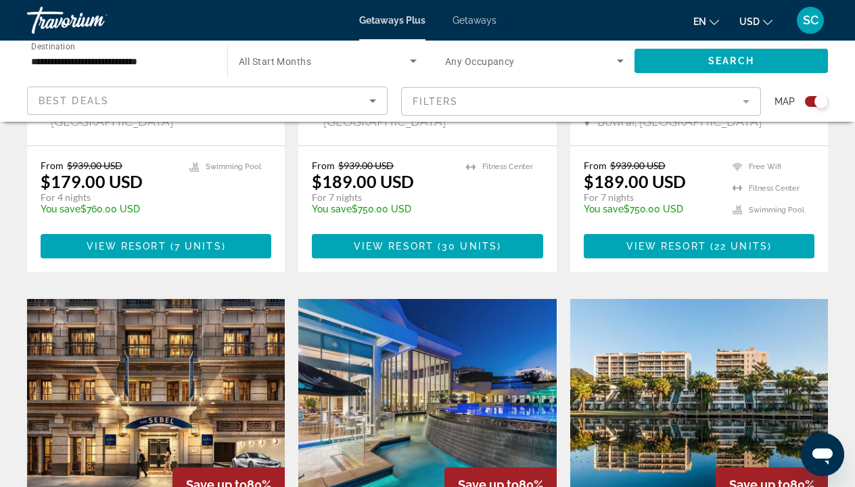
click at [186, 320] on img "Main content" at bounding box center [156, 407] width 258 height 216
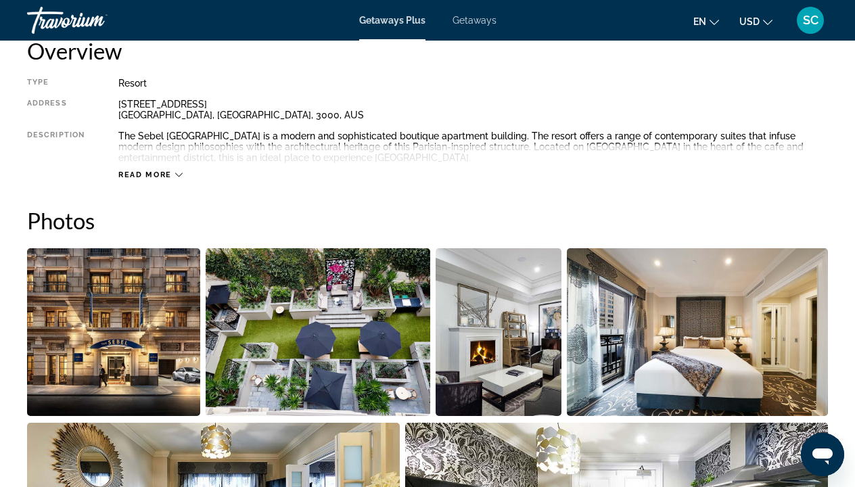
scroll to position [715, 0]
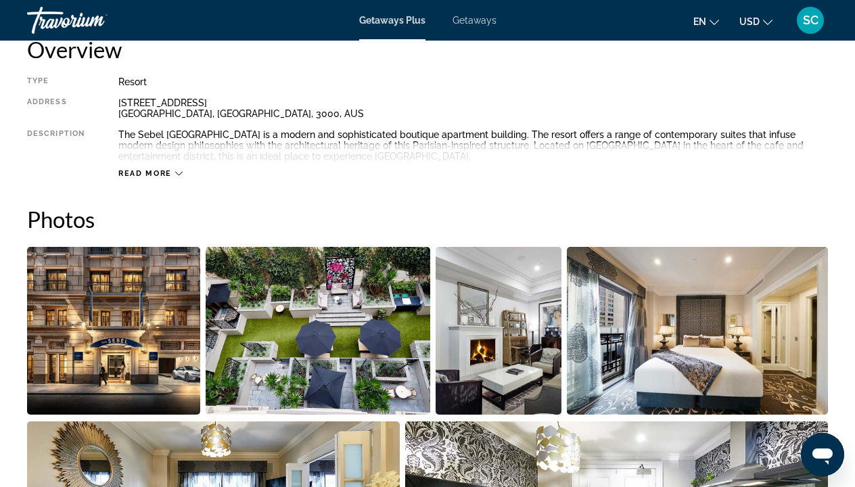
click at [141, 344] on img "Open full-screen image slider" at bounding box center [113, 331] width 173 height 168
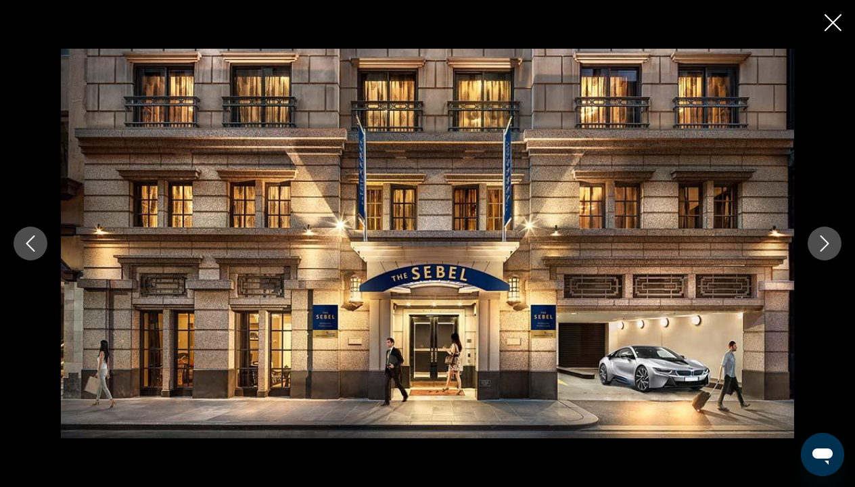
click at [829, 239] on icon "Next image" at bounding box center [824, 243] width 16 height 16
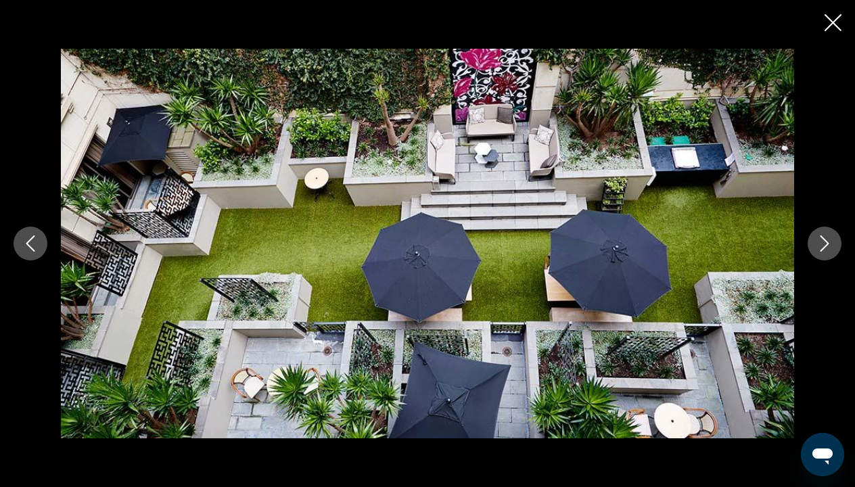
click at [828, 239] on icon "Next image" at bounding box center [824, 243] width 16 height 16
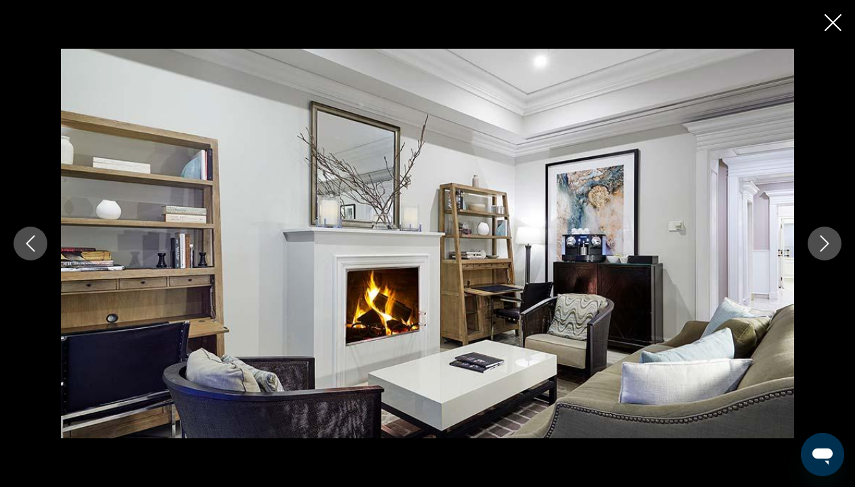
click at [828, 239] on icon "Next image" at bounding box center [824, 243] width 16 height 16
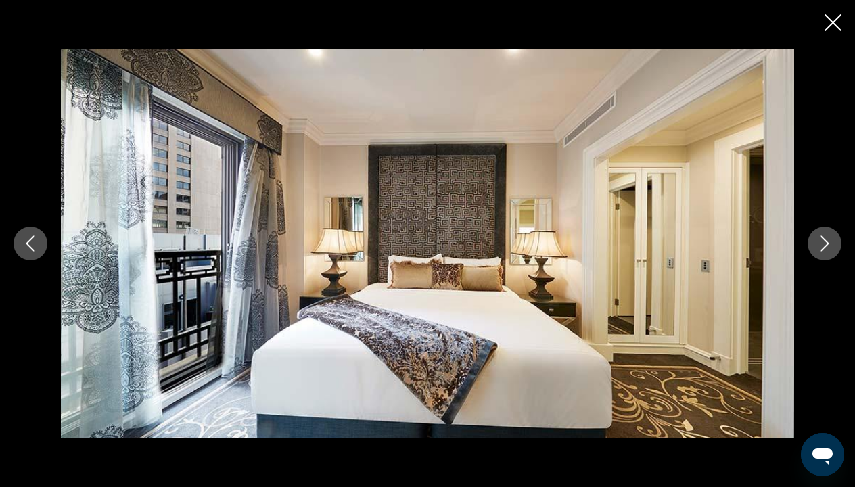
click at [828, 239] on icon "Next image" at bounding box center [824, 243] width 16 height 16
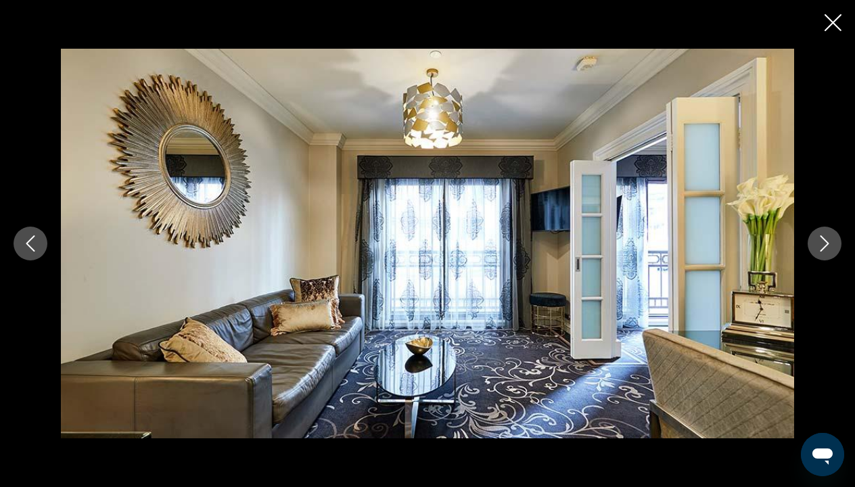
click at [828, 239] on icon "Next image" at bounding box center [824, 243] width 16 height 16
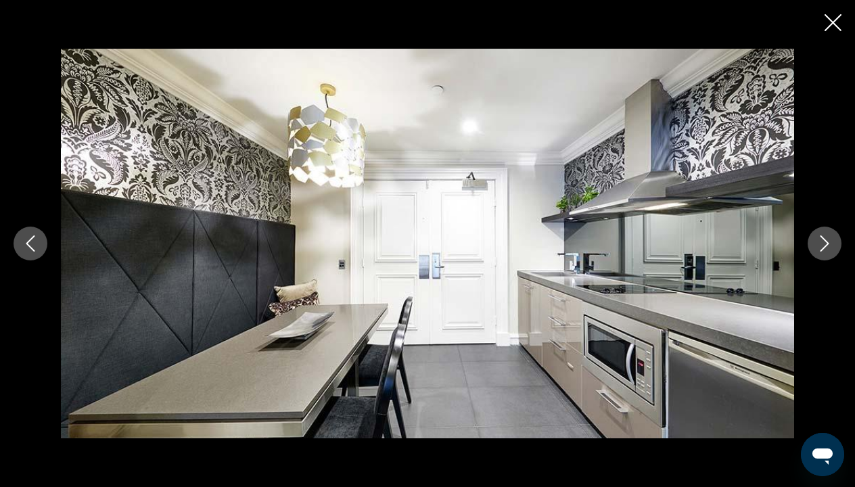
click at [828, 239] on icon "Next image" at bounding box center [824, 243] width 16 height 16
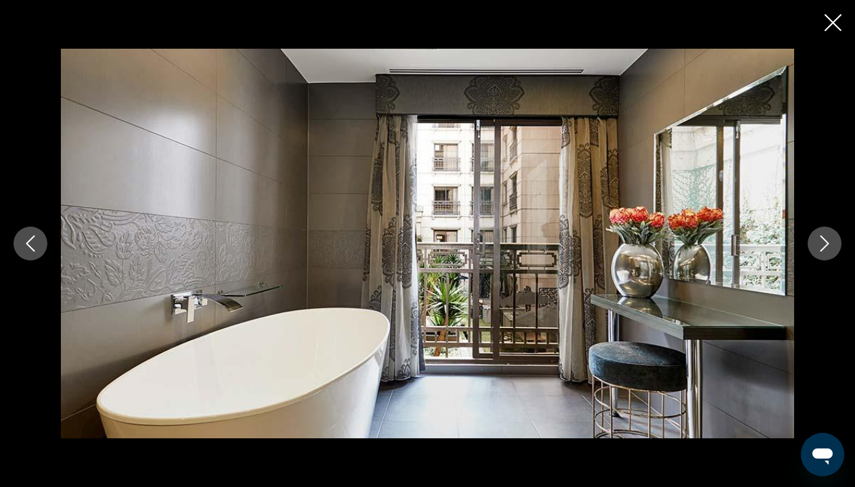
click at [828, 239] on icon "Next image" at bounding box center [824, 243] width 16 height 16
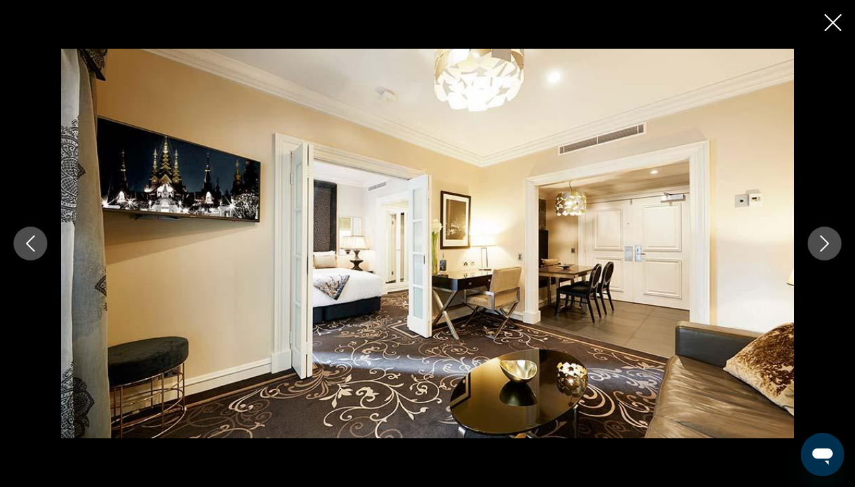
click at [828, 239] on icon "Next image" at bounding box center [824, 243] width 16 height 16
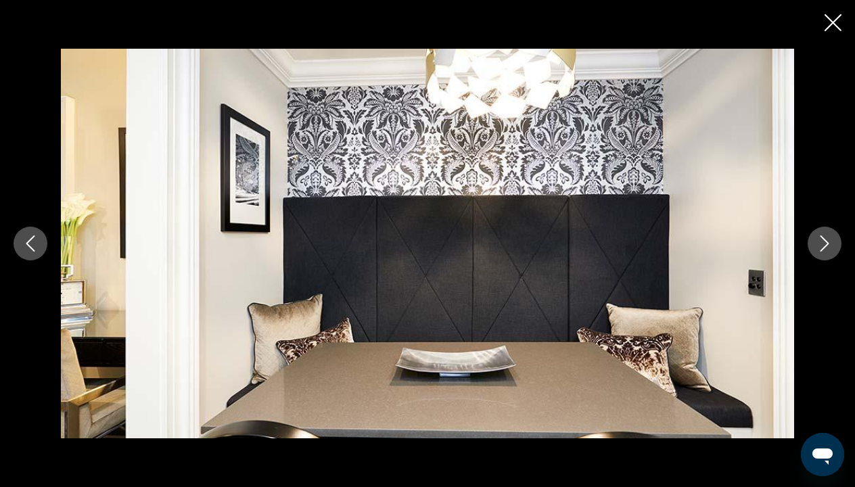
click at [828, 239] on icon "Next image" at bounding box center [824, 243] width 16 height 16
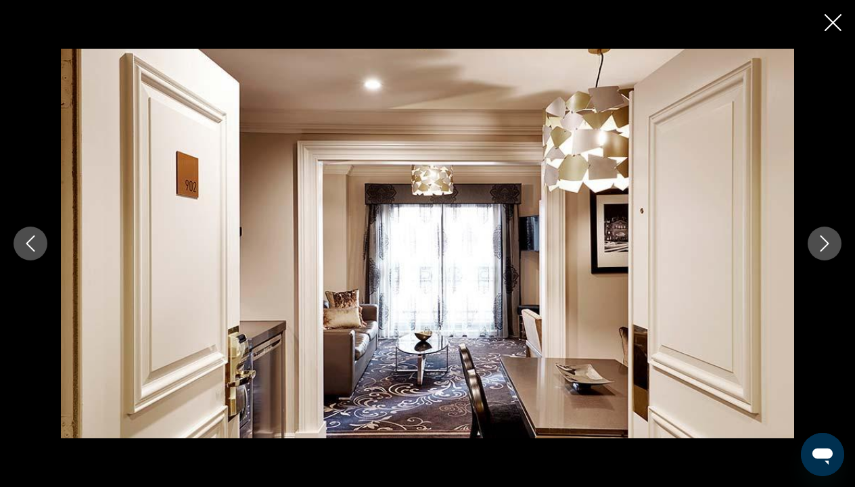
click at [828, 239] on icon "Next image" at bounding box center [824, 243] width 16 height 16
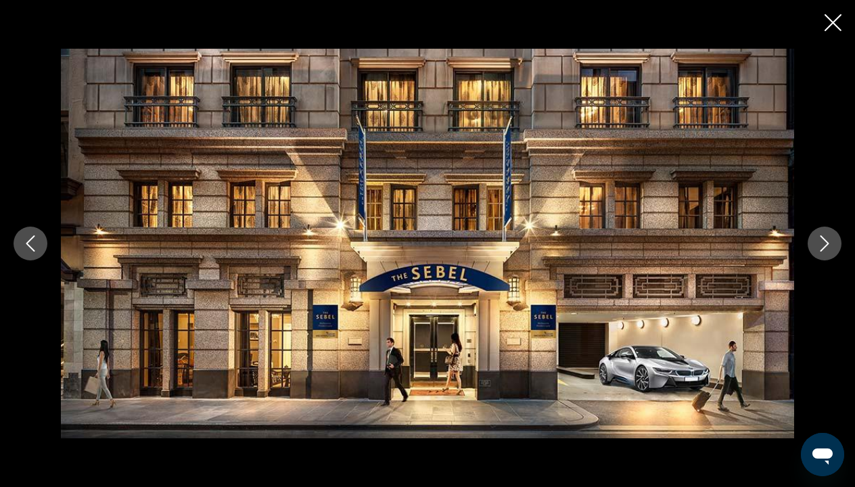
click at [828, 239] on icon "Next image" at bounding box center [824, 243] width 16 height 16
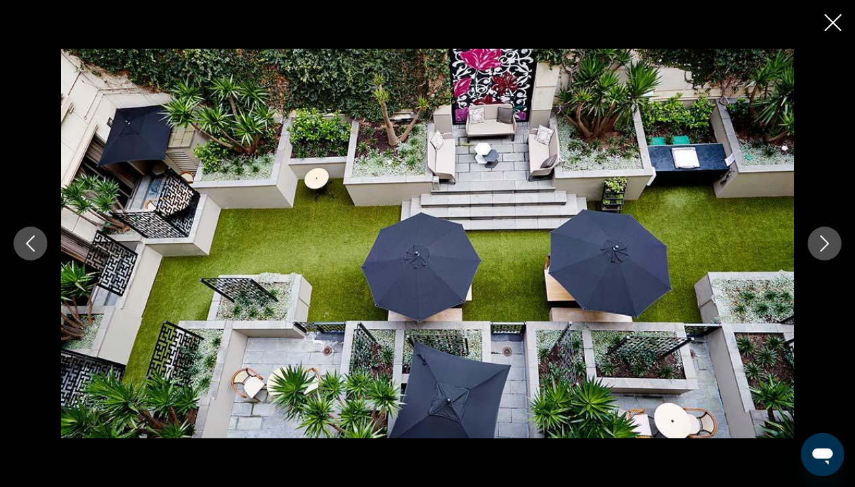
click at [828, 239] on icon "Next image" at bounding box center [824, 243] width 16 height 16
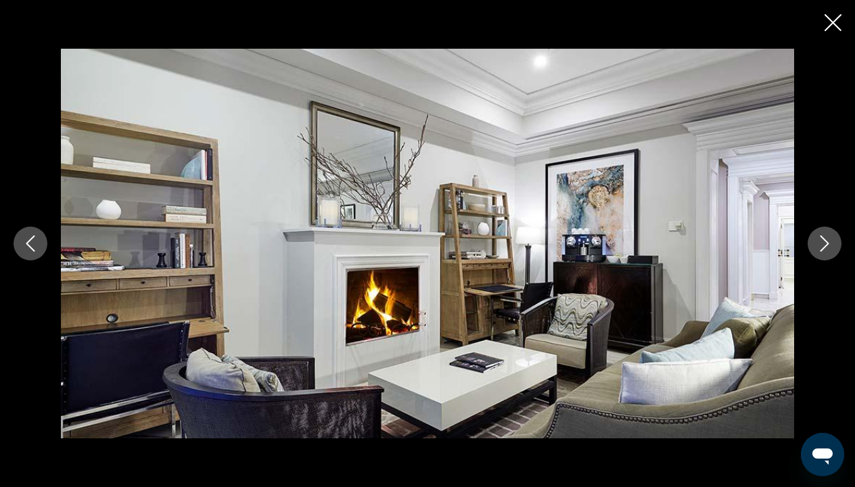
click at [834, 22] on icon "Close slideshow" at bounding box center [832, 22] width 17 height 17
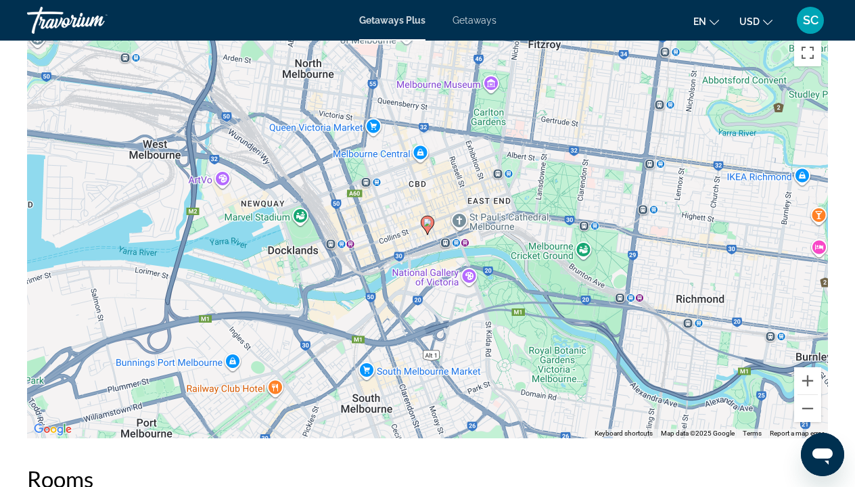
scroll to position [1962, 0]
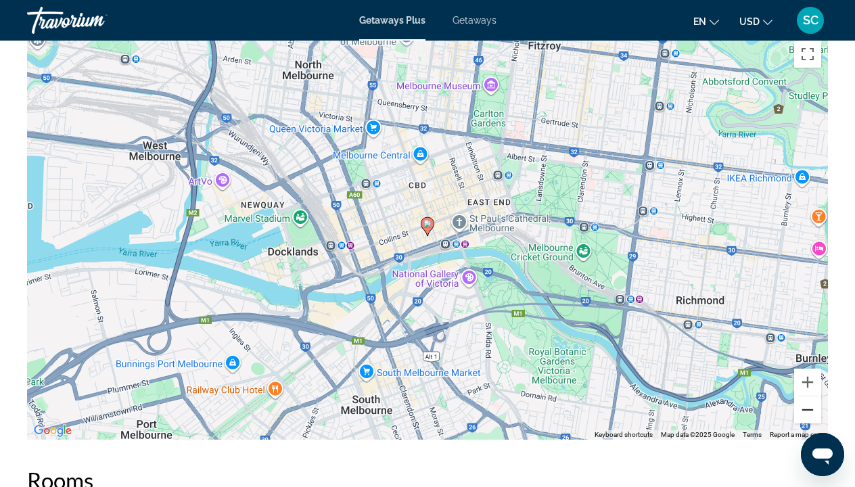
click at [810, 406] on button "Zoom out" at bounding box center [807, 409] width 27 height 27
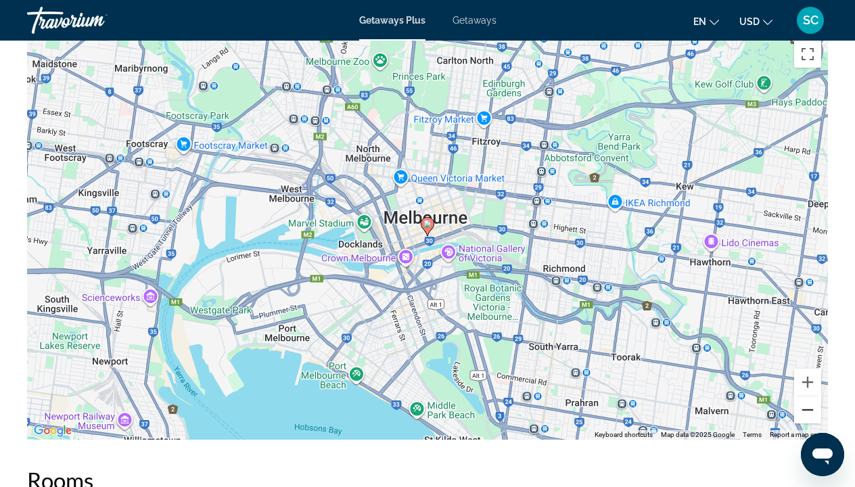
click at [810, 406] on button "Zoom out" at bounding box center [807, 409] width 27 height 27
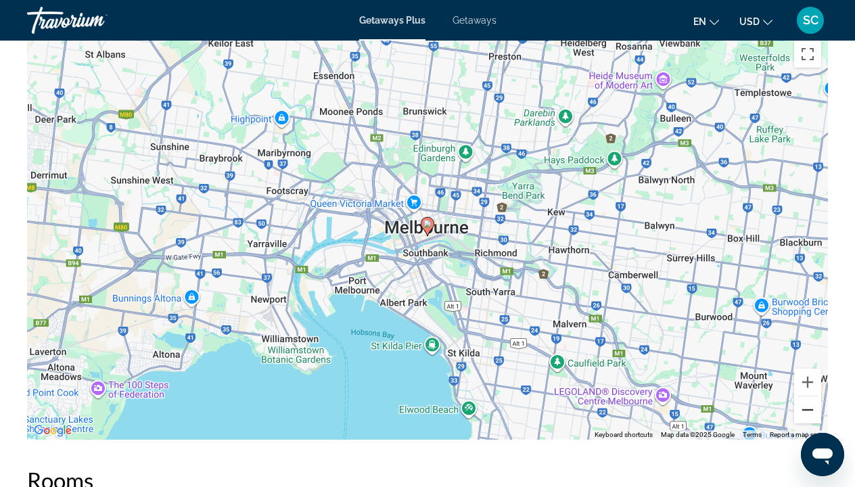
click at [808, 409] on button "Zoom out" at bounding box center [807, 409] width 27 height 27
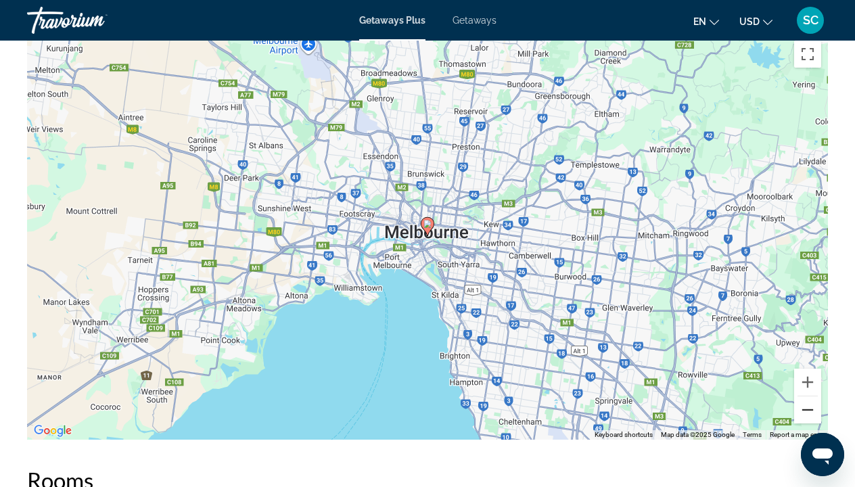
click at [808, 409] on button "Zoom out" at bounding box center [807, 409] width 27 height 27
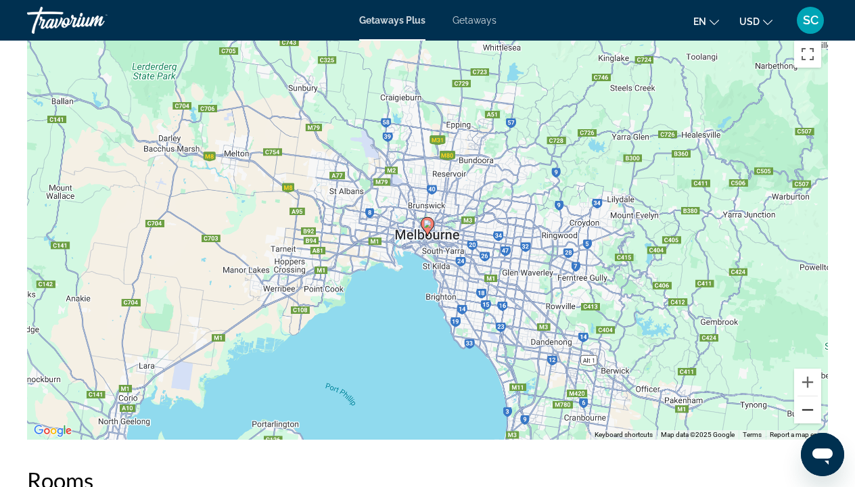
click at [808, 409] on button "Zoom out" at bounding box center [807, 409] width 27 height 27
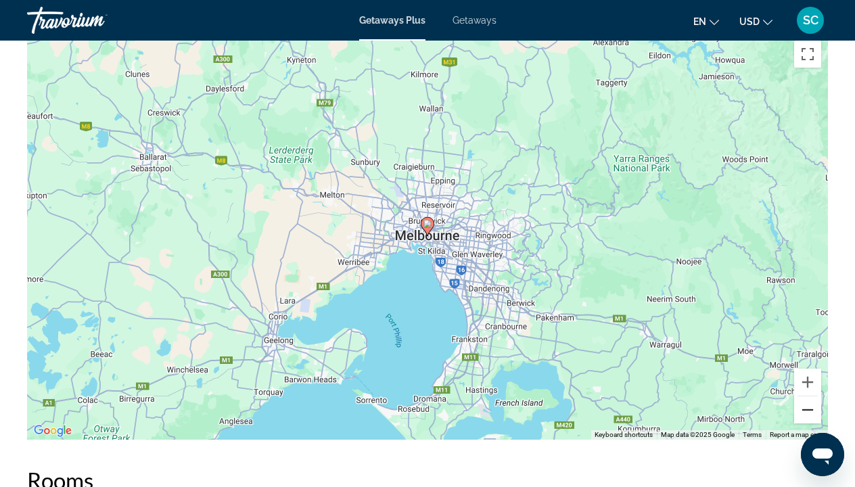
click at [808, 409] on button "Zoom out" at bounding box center [807, 409] width 27 height 27
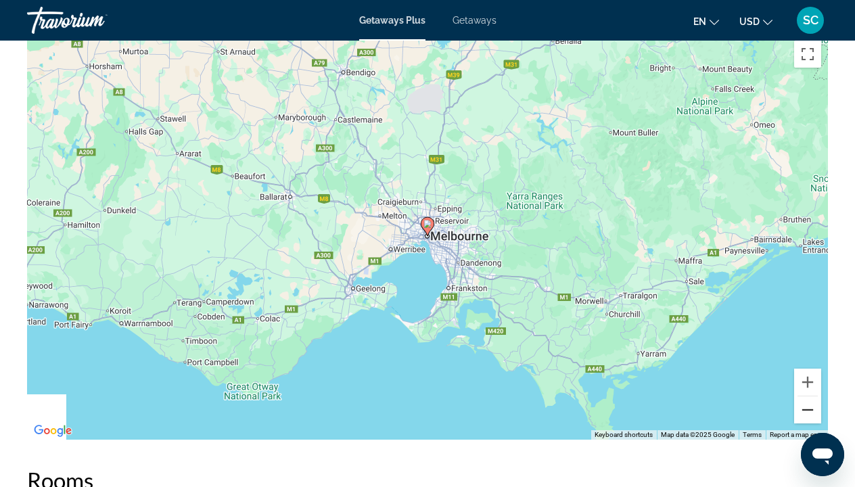
click at [808, 409] on button "Zoom out" at bounding box center [807, 409] width 27 height 27
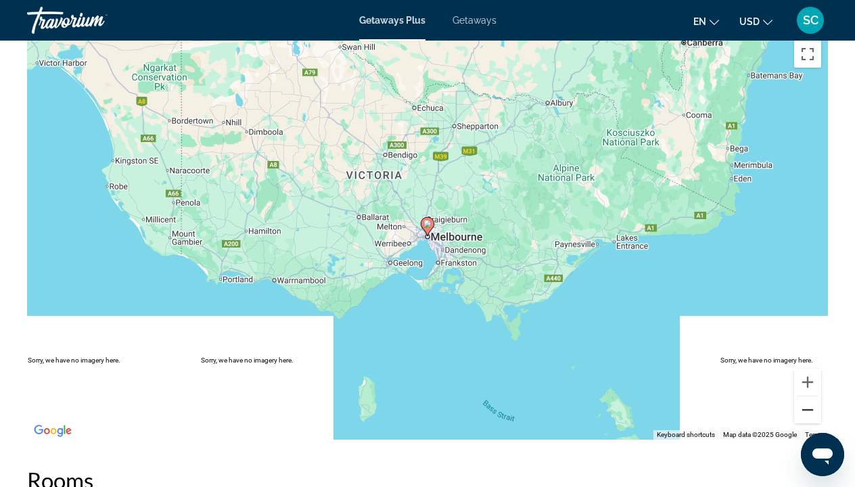
click at [808, 409] on button "Zoom out" at bounding box center [807, 409] width 27 height 27
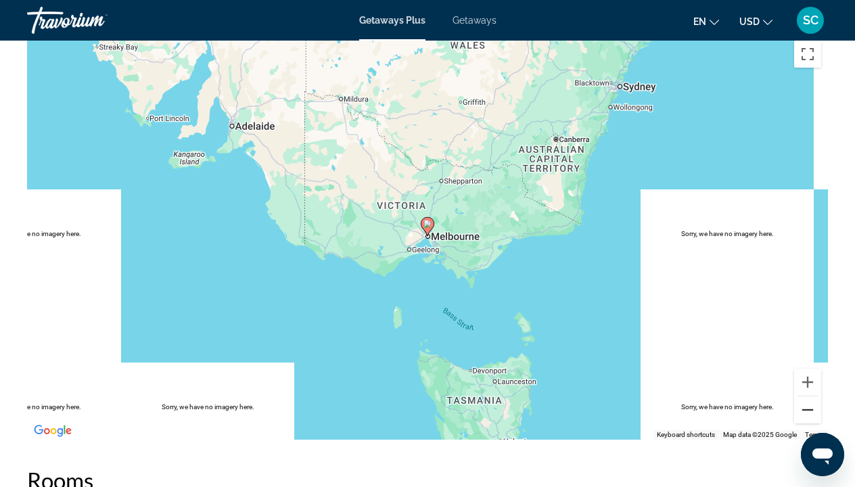
click at [808, 409] on button "Zoom out" at bounding box center [807, 409] width 27 height 27
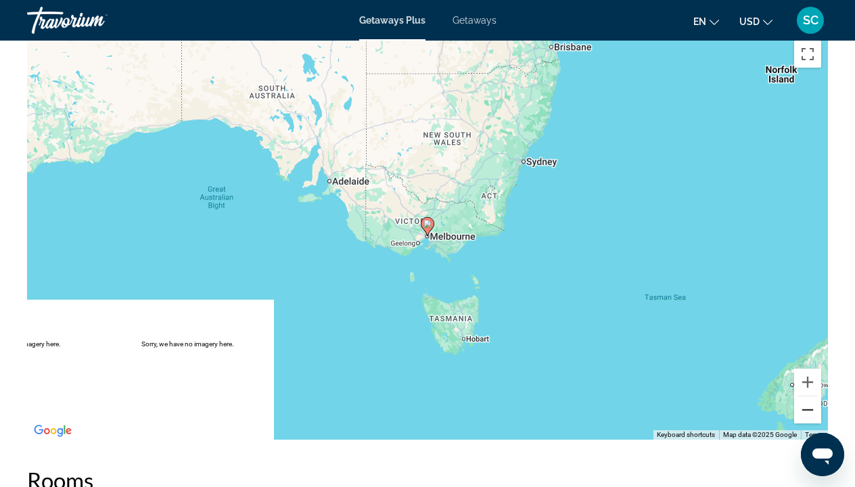
click at [808, 409] on button "Zoom out" at bounding box center [807, 409] width 27 height 27
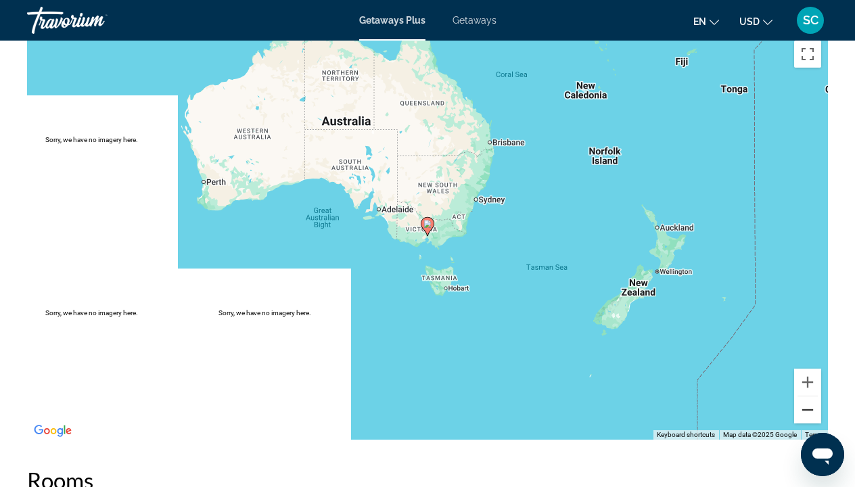
click at [808, 409] on button "Zoom out" at bounding box center [807, 409] width 27 height 27
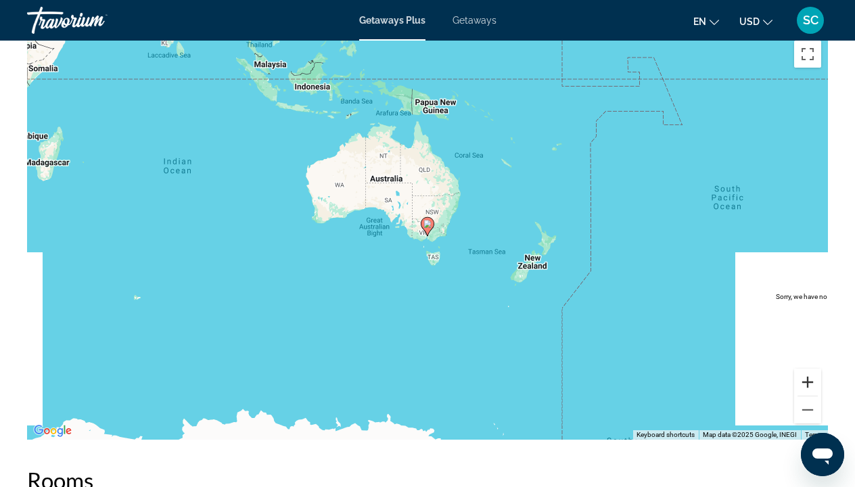
click at [807, 381] on button "Zoom in" at bounding box center [807, 382] width 27 height 27
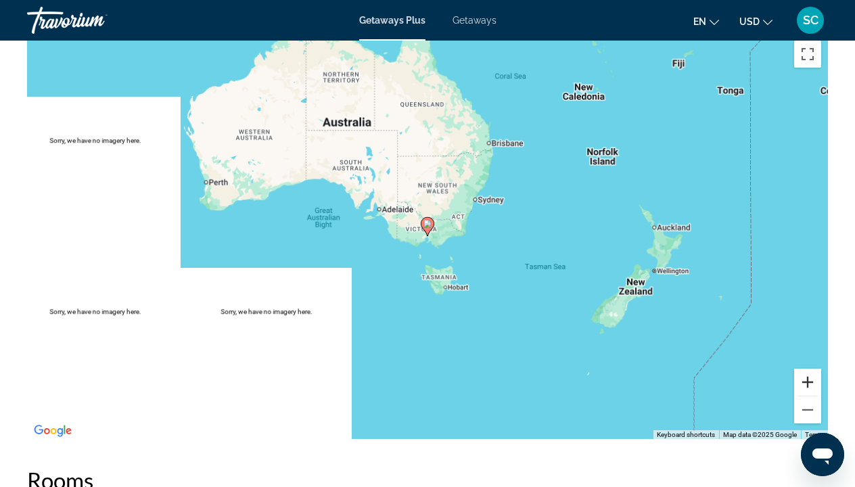
click at [807, 381] on button "Zoom in" at bounding box center [807, 382] width 27 height 27
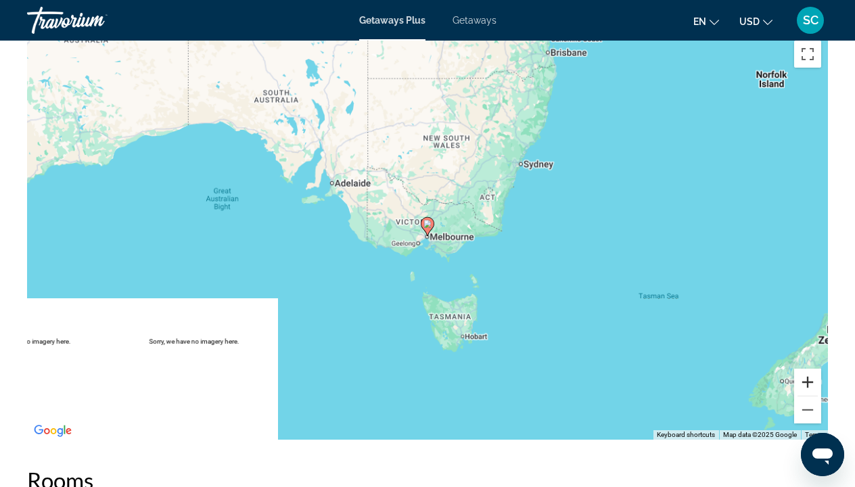
click at [807, 381] on button "Zoom in" at bounding box center [807, 382] width 27 height 27
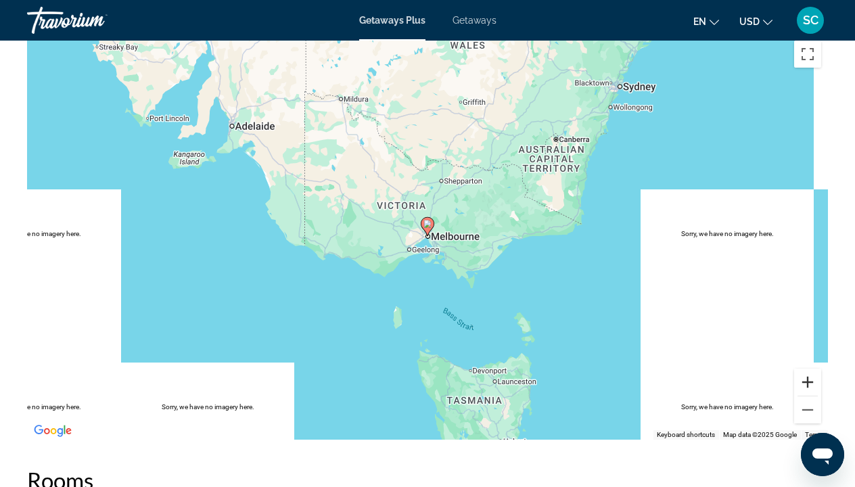
click at [807, 381] on button "Zoom in" at bounding box center [807, 382] width 27 height 27
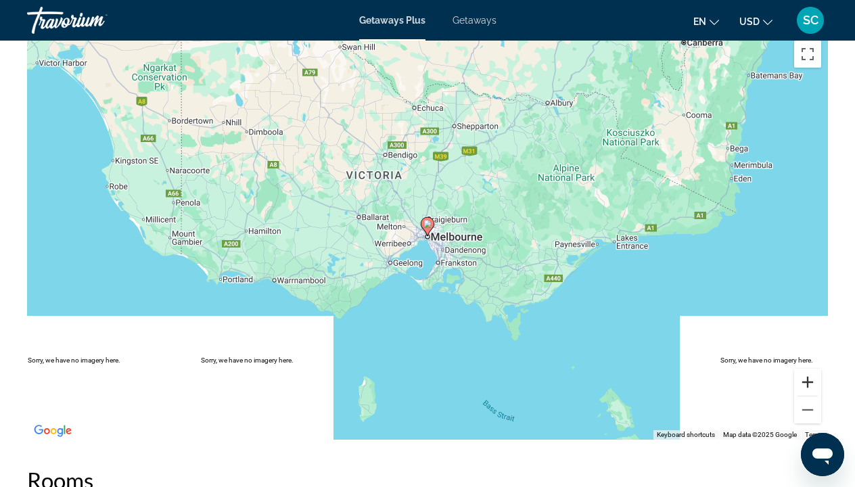
click at [807, 381] on button "Zoom in" at bounding box center [807, 382] width 27 height 27
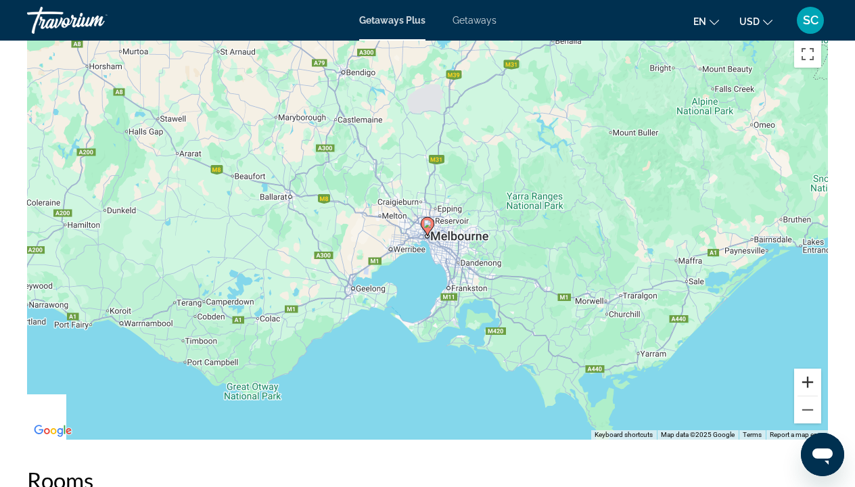
click at [807, 381] on button "Zoom in" at bounding box center [807, 382] width 27 height 27
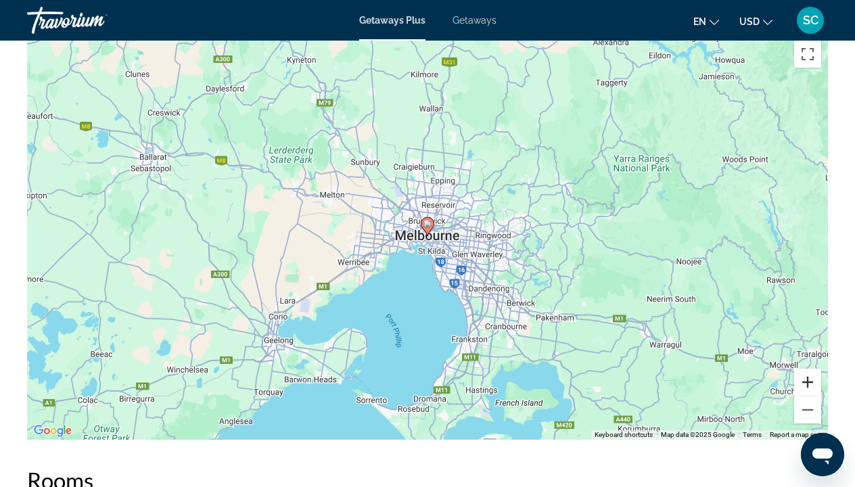
click at [807, 381] on button "Zoom in" at bounding box center [807, 382] width 27 height 27
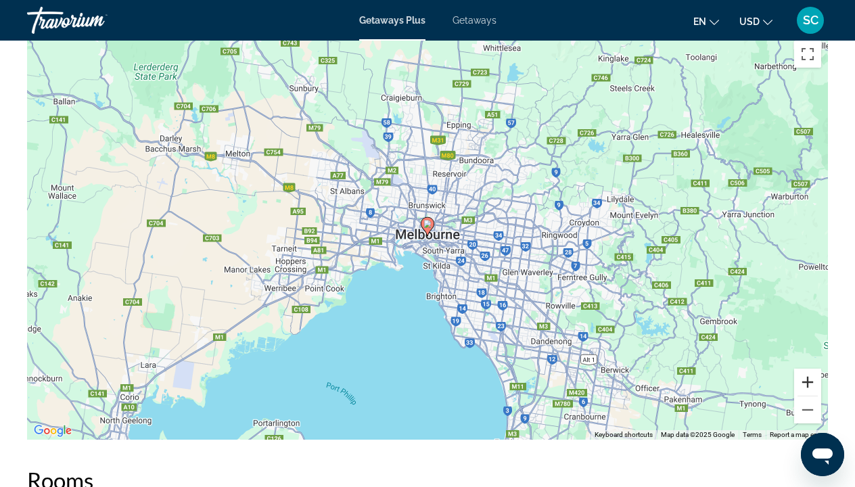
click at [807, 381] on button "Zoom in" at bounding box center [807, 382] width 27 height 27
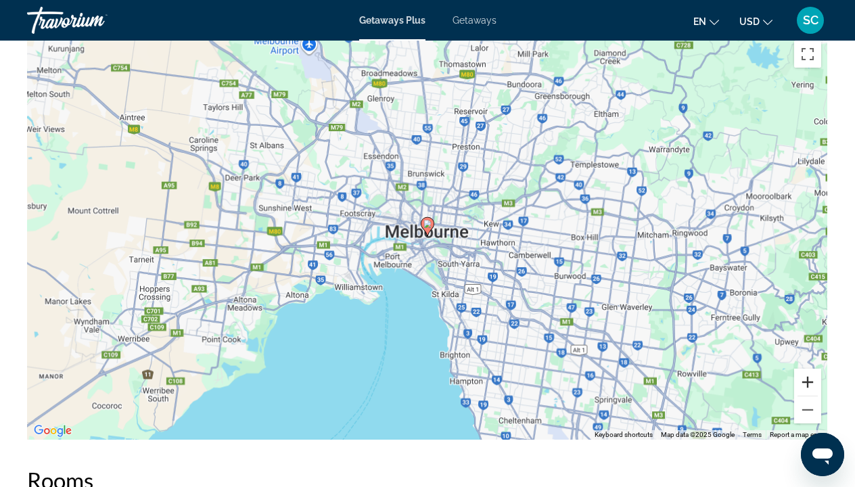
click at [807, 381] on button "Zoom in" at bounding box center [807, 382] width 27 height 27
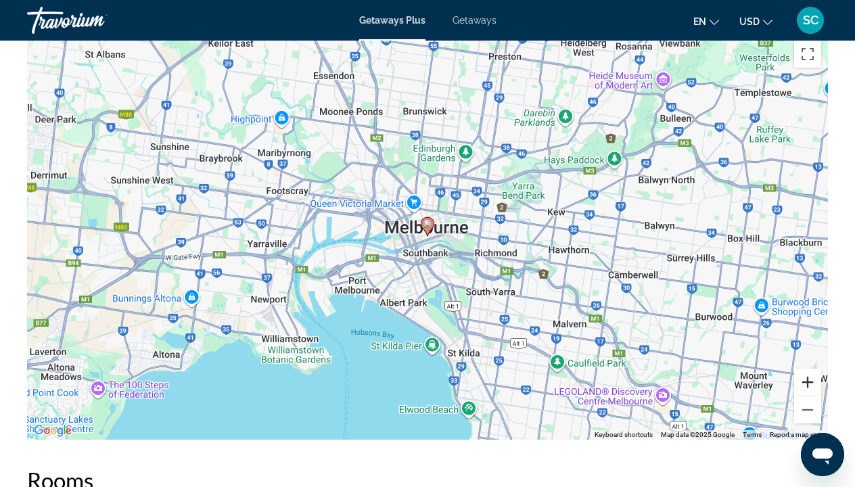
click at [807, 381] on button "Zoom in" at bounding box center [807, 382] width 27 height 27
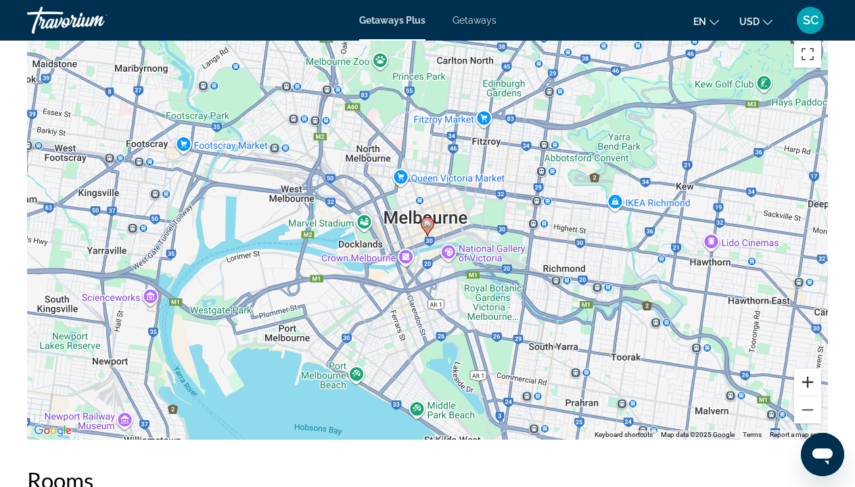
click at [807, 381] on button "Zoom in" at bounding box center [807, 382] width 27 height 27
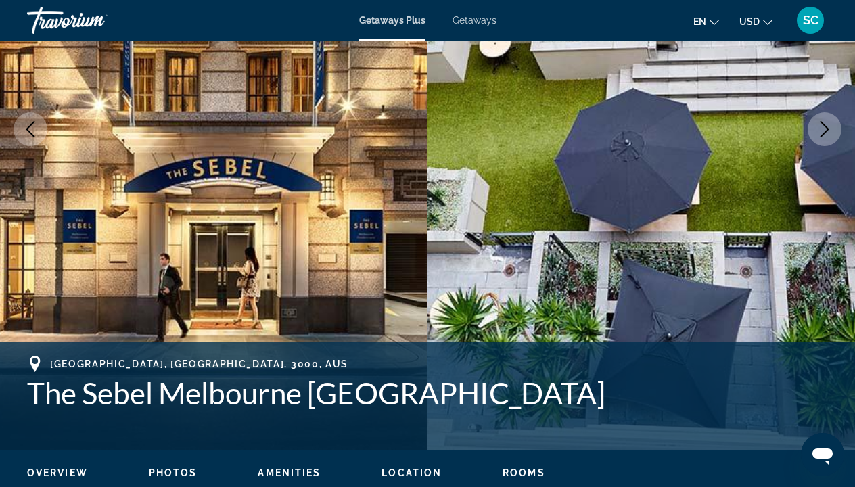
scroll to position [214, 0]
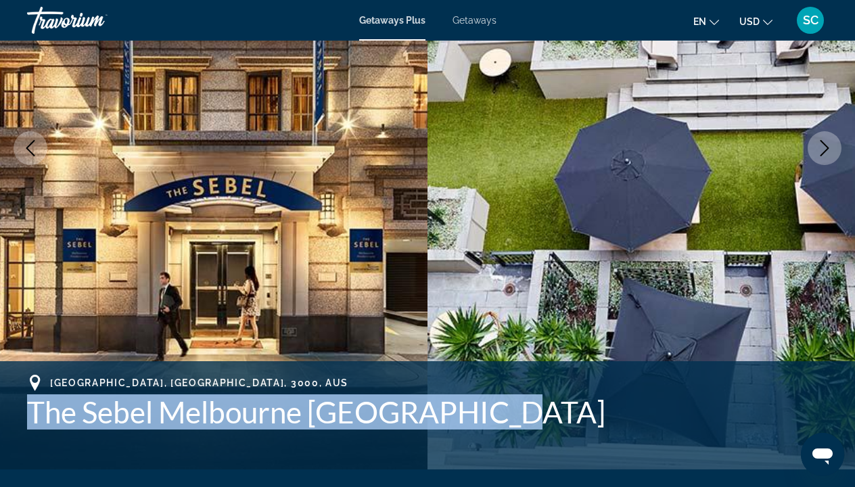
drag, startPoint x: 32, startPoint y: 410, endPoint x: 378, endPoint y: 436, distance: 346.5
click at [379, 436] on div "[GEOGRAPHIC_DATA], [GEOGRAPHIC_DATA], 3000, AUS The Sebel [GEOGRAPHIC_DATA] [GE…" at bounding box center [427, 415] width 801 height 81
copy h1 "The Sebel Melbourne [GEOGRAPHIC_DATA]"
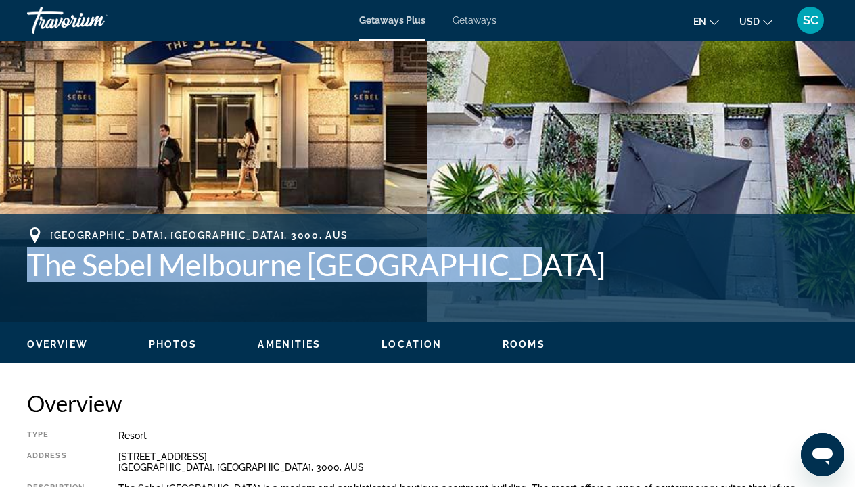
scroll to position [347, 0]
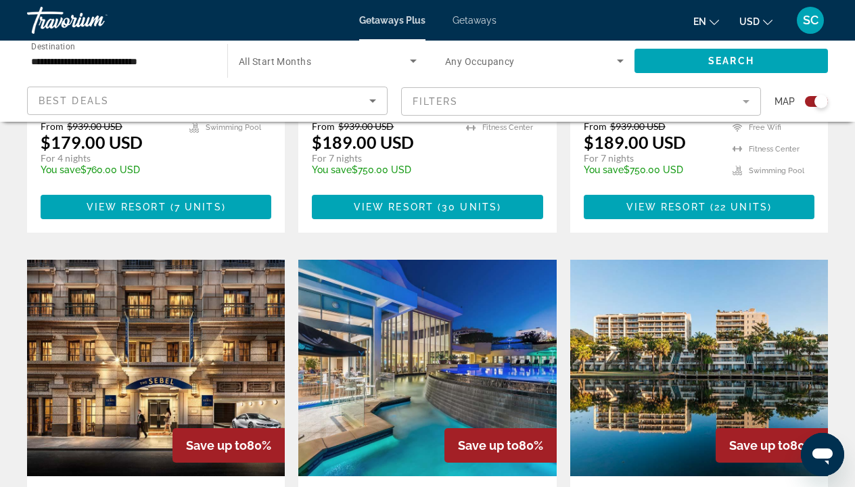
scroll to position [1375, 0]
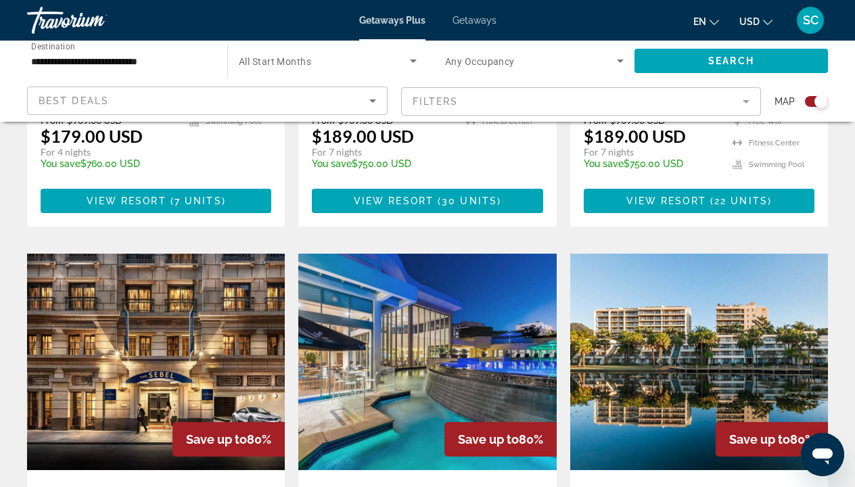
click at [392, 275] on img "Main content" at bounding box center [427, 362] width 258 height 216
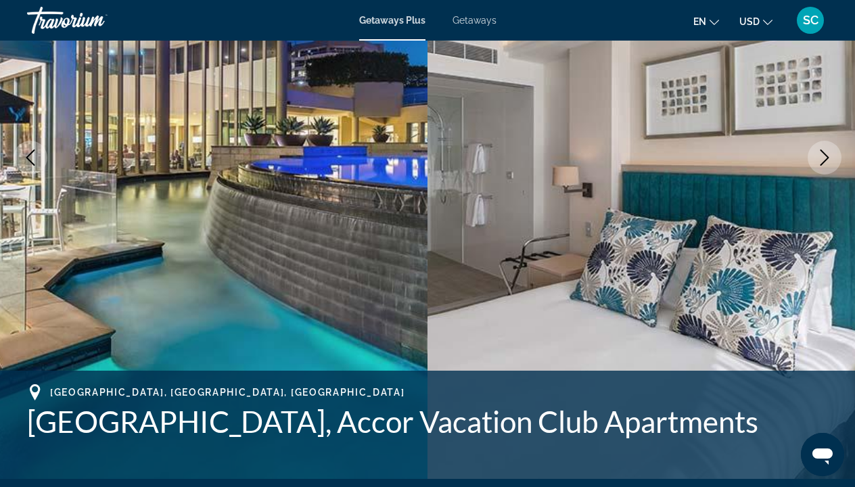
scroll to position [204, 0]
click at [823, 158] on icon "Next image" at bounding box center [824, 158] width 16 height 16
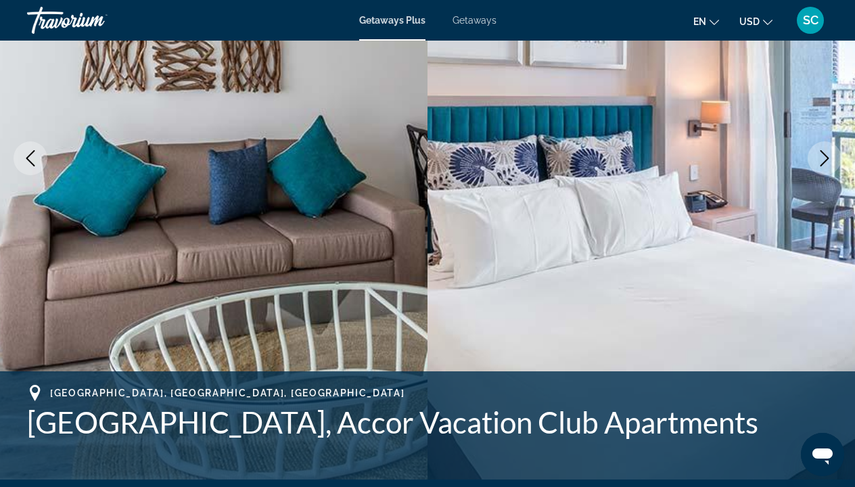
click at [823, 158] on icon "Next image" at bounding box center [824, 158] width 16 height 16
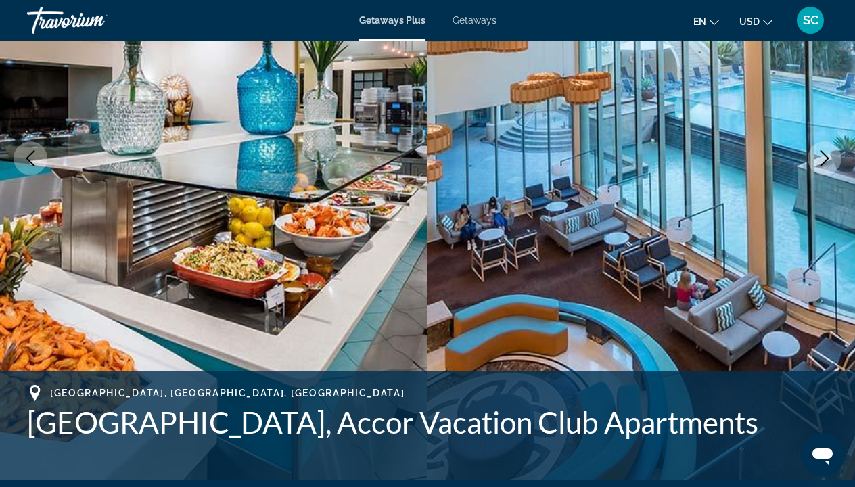
click at [823, 158] on icon "Next image" at bounding box center [824, 158] width 16 height 16
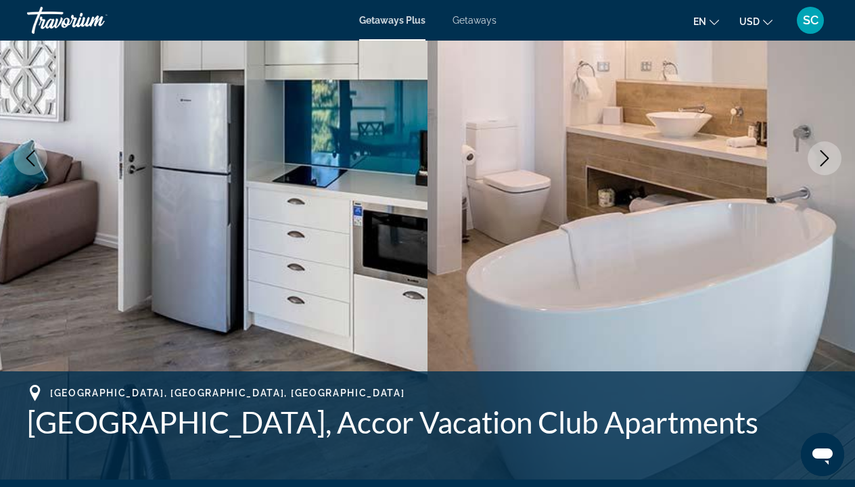
click at [823, 158] on icon "Next image" at bounding box center [824, 158] width 16 height 16
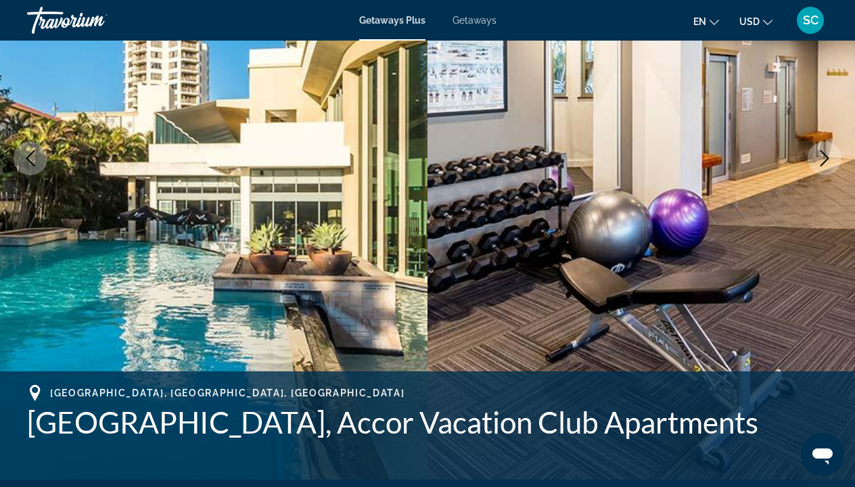
click at [823, 158] on icon "Next image" at bounding box center [824, 158] width 16 height 16
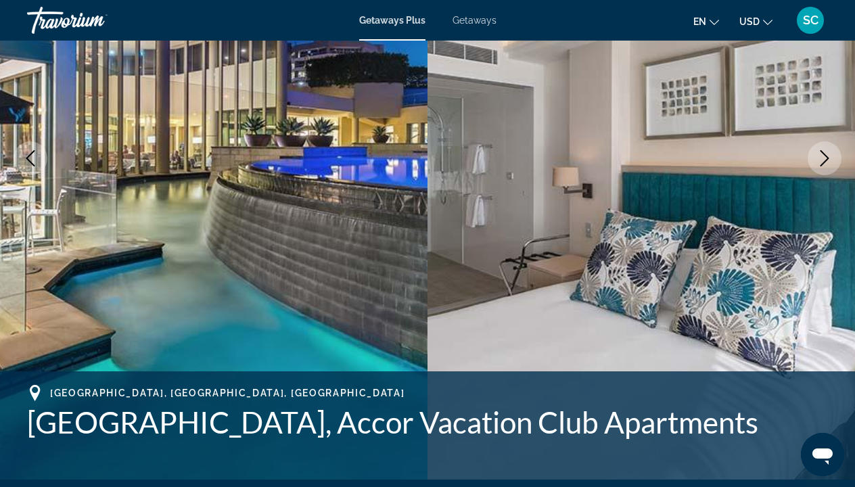
click at [823, 158] on icon "Next image" at bounding box center [824, 158] width 16 height 16
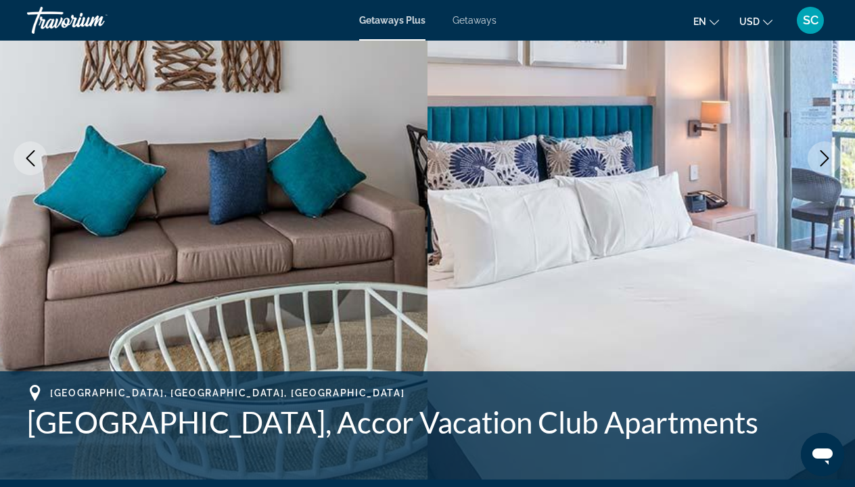
click at [823, 158] on icon "Next image" at bounding box center [824, 158] width 16 height 16
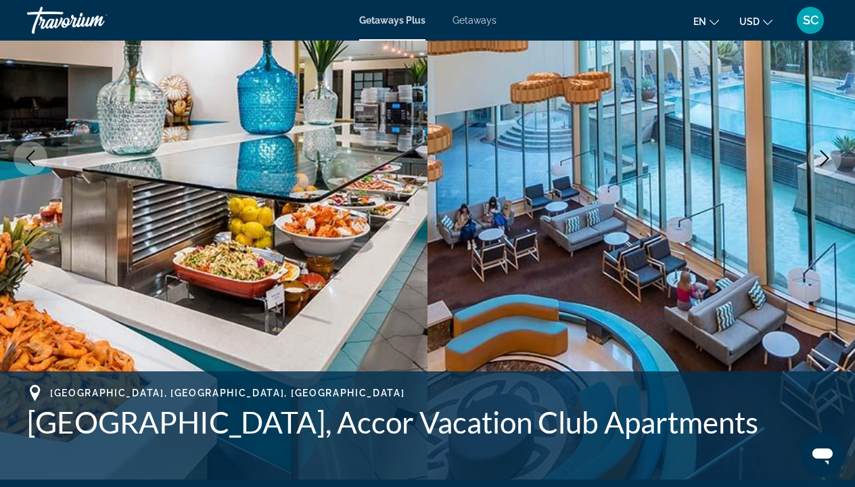
click at [823, 158] on icon "Next image" at bounding box center [824, 158] width 16 height 16
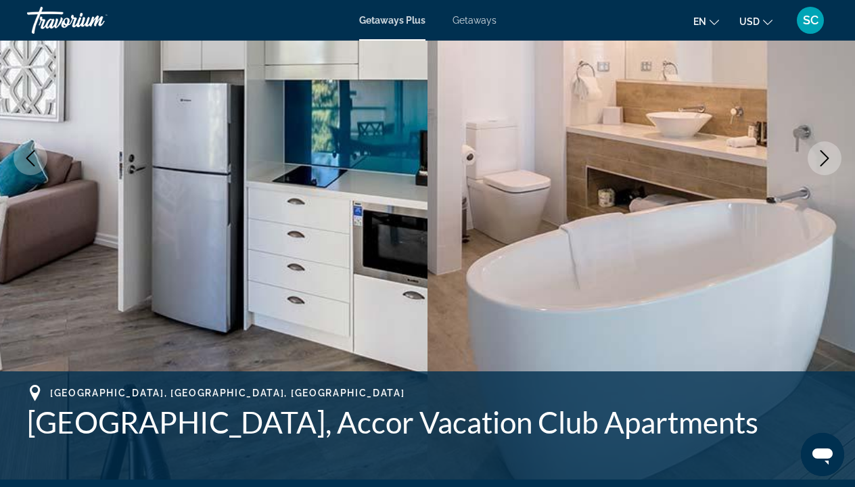
click at [823, 158] on icon "Next image" at bounding box center [824, 158] width 16 height 16
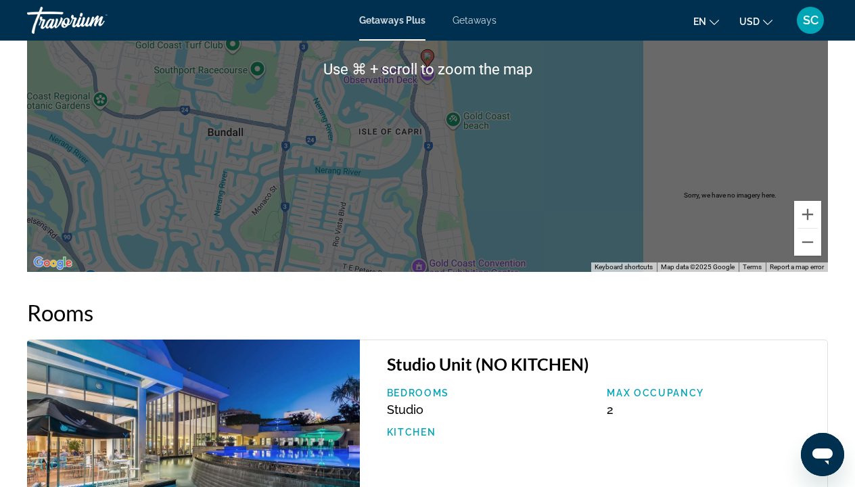
scroll to position [2112, 0]
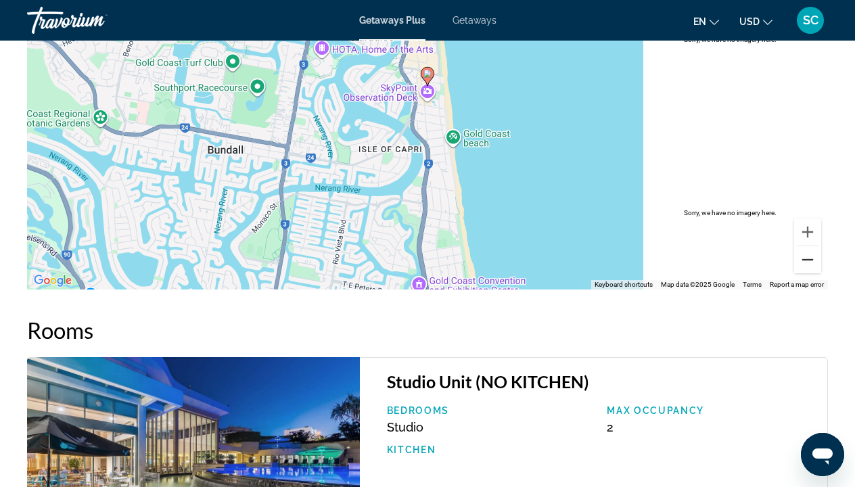
click at [809, 256] on button "Zoom out" at bounding box center [807, 259] width 27 height 27
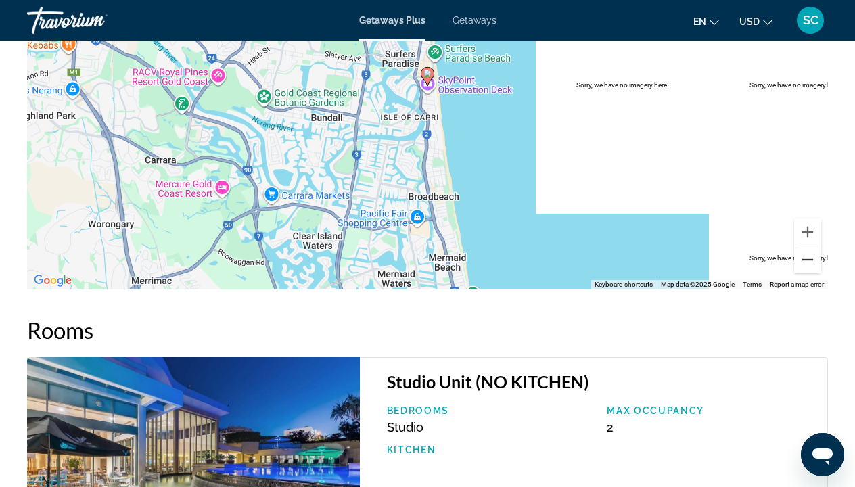
click at [809, 256] on button "Zoom out" at bounding box center [807, 259] width 27 height 27
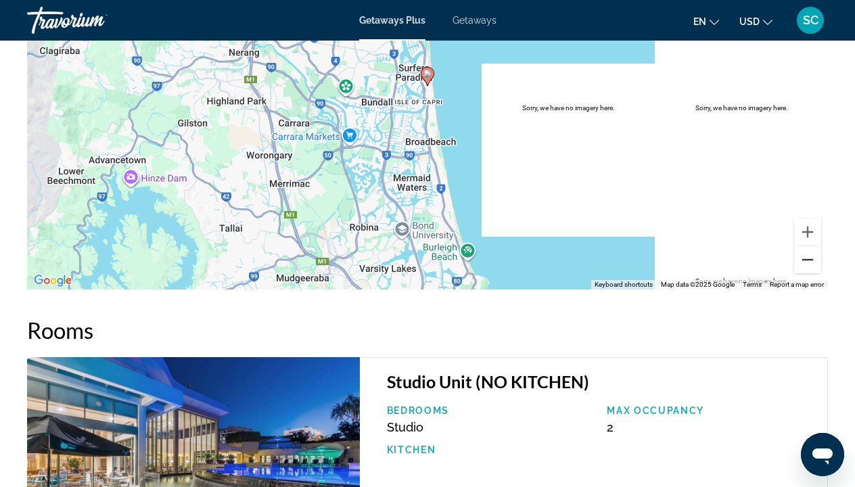
click at [809, 257] on button "Zoom out" at bounding box center [807, 259] width 27 height 27
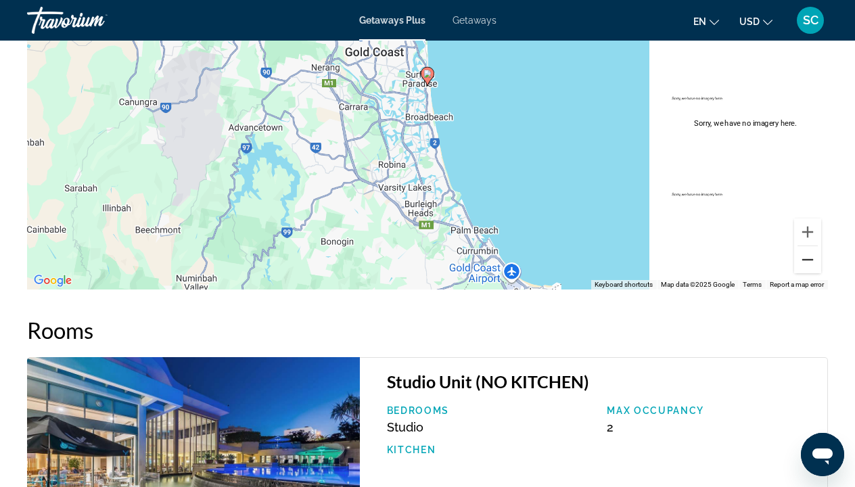
click at [809, 257] on button "Zoom out" at bounding box center [807, 259] width 27 height 27
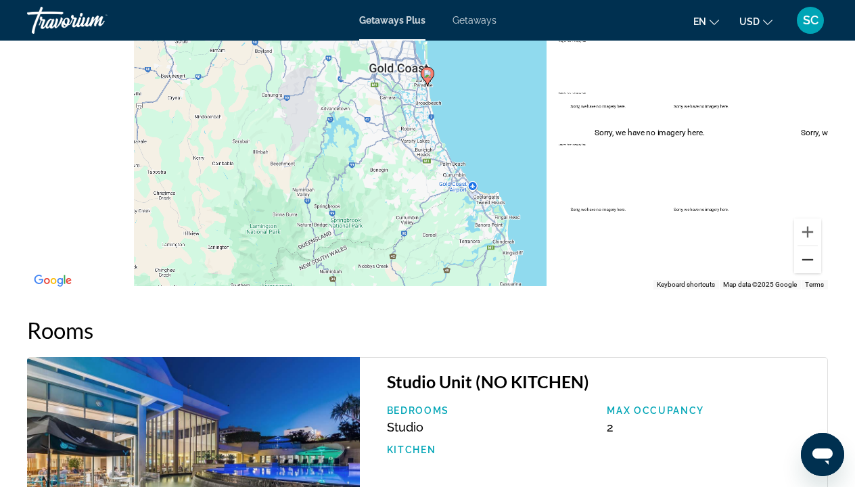
click at [809, 257] on button "Zoom out" at bounding box center [807, 259] width 27 height 27
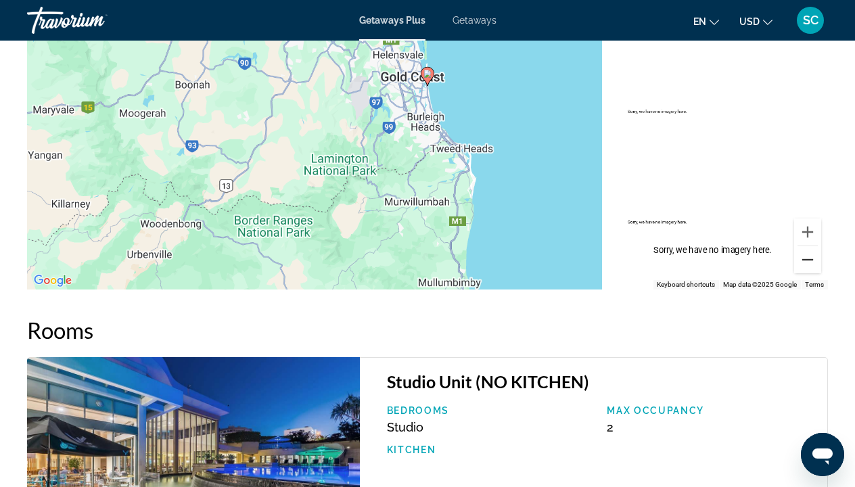
click at [809, 257] on button "Zoom out" at bounding box center [807, 259] width 27 height 27
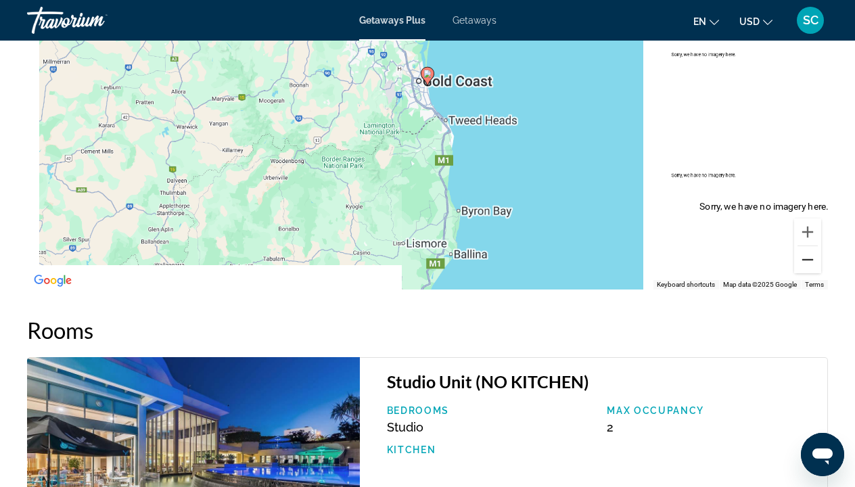
click at [809, 257] on button "Zoom out" at bounding box center [807, 259] width 27 height 27
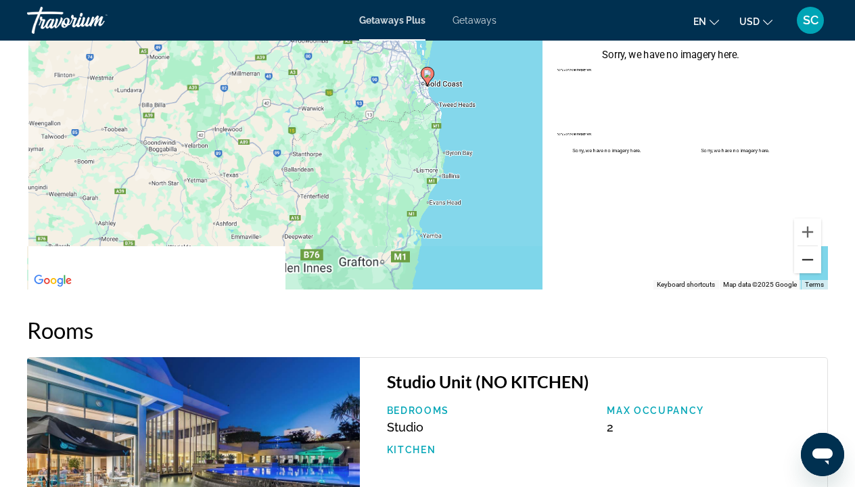
click at [809, 257] on button "Zoom out" at bounding box center [807, 259] width 27 height 27
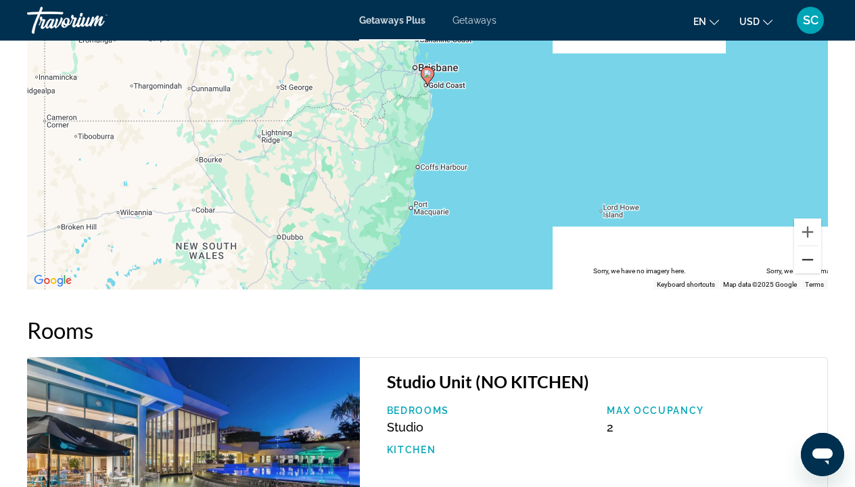
click at [809, 257] on button "Zoom out" at bounding box center [807, 259] width 27 height 27
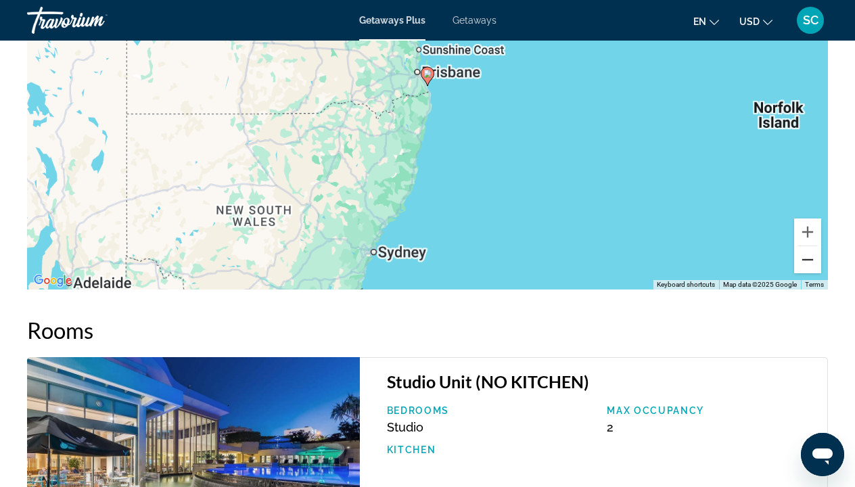
click at [809, 257] on button "Zoom out" at bounding box center [807, 259] width 27 height 27
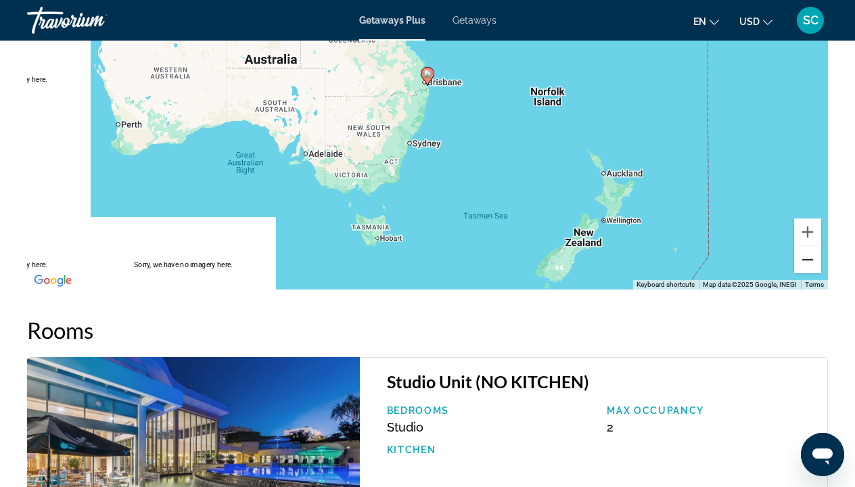
click at [809, 257] on button "Zoom out" at bounding box center [807, 259] width 27 height 27
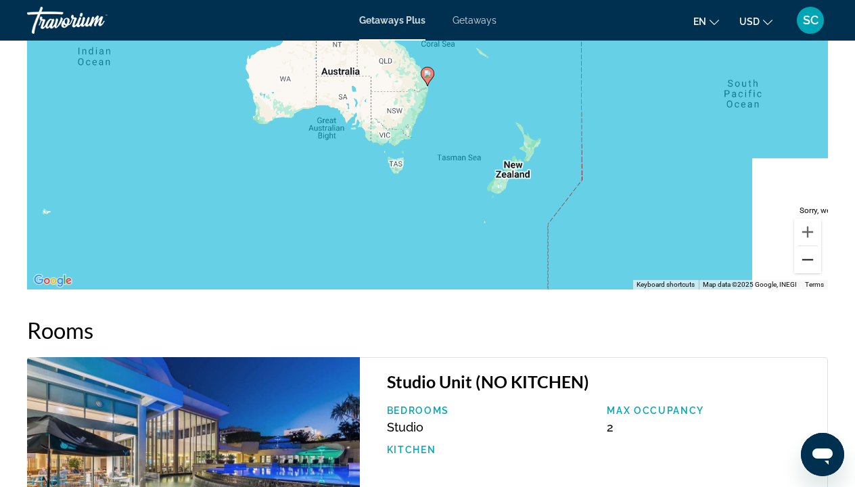
click at [809, 257] on button "Zoom out" at bounding box center [807, 259] width 27 height 27
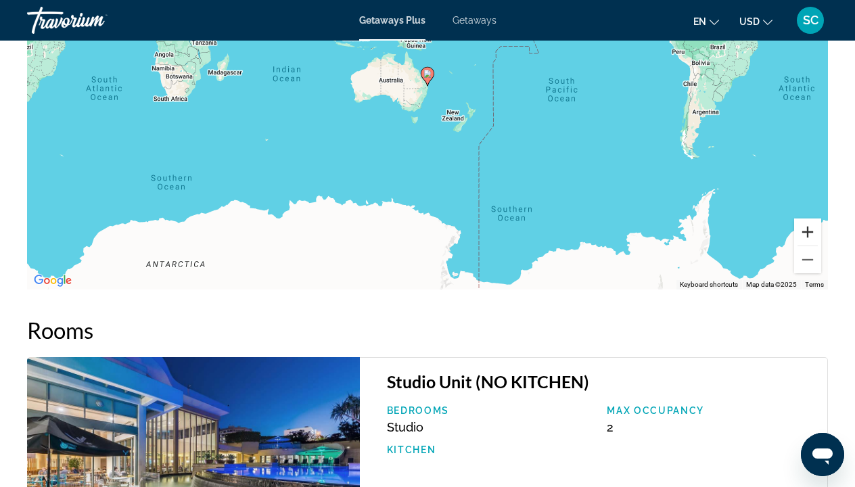
click at [806, 232] on button "Zoom in" at bounding box center [807, 231] width 27 height 27
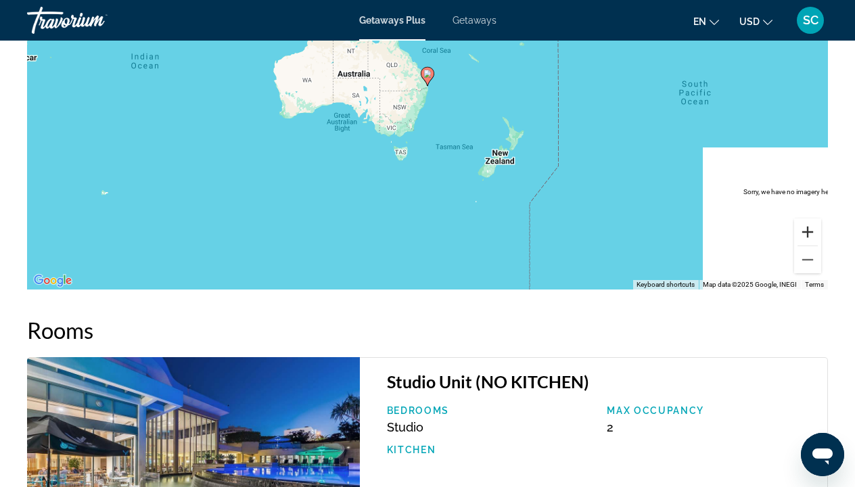
click at [806, 232] on button "Zoom in" at bounding box center [807, 231] width 27 height 27
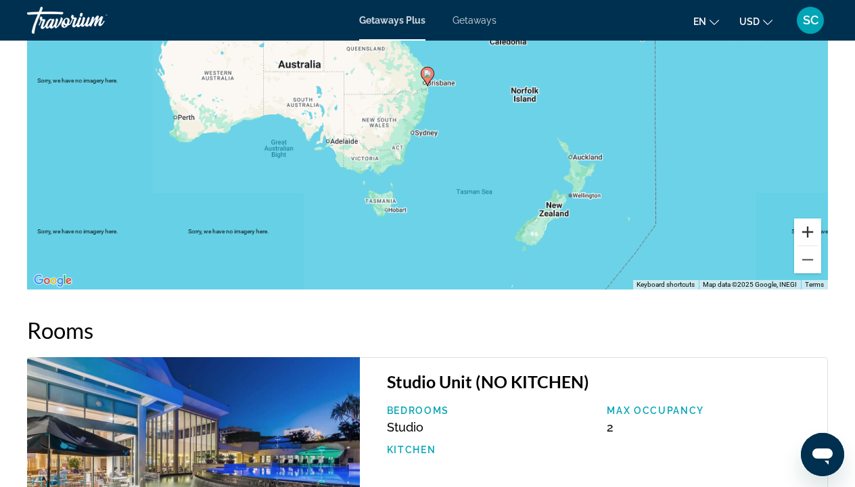
click at [806, 232] on button "Zoom in" at bounding box center [807, 231] width 27 height 27
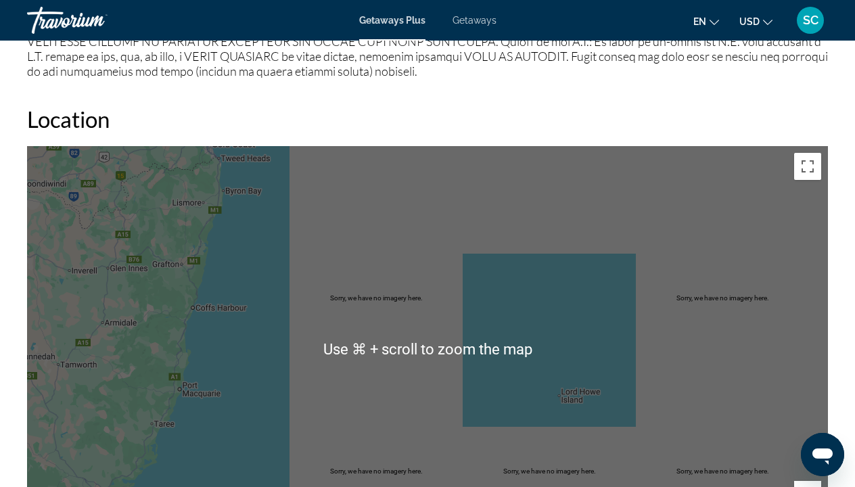
scroll to position [1846, 0]
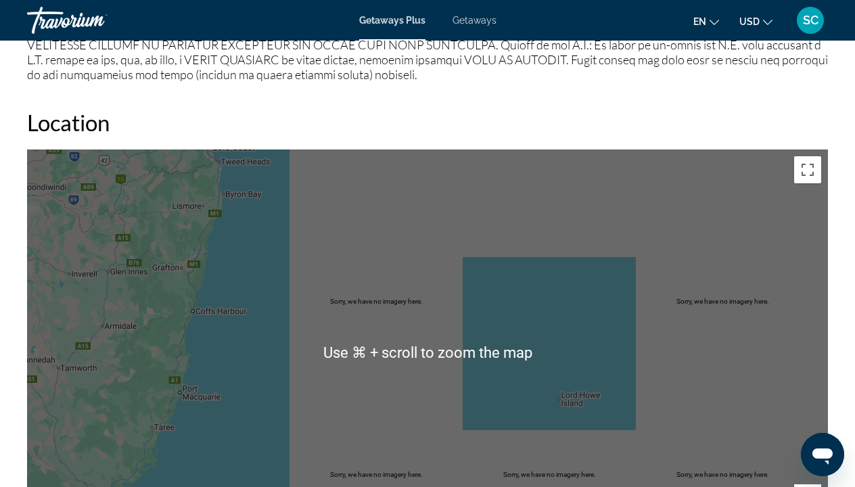
click at [250, 248] on div "To activate drag with keyboard, press Alt + Enter. Once in keyboard drag state,…" at bounding box center [427, 352] width 801 height 406
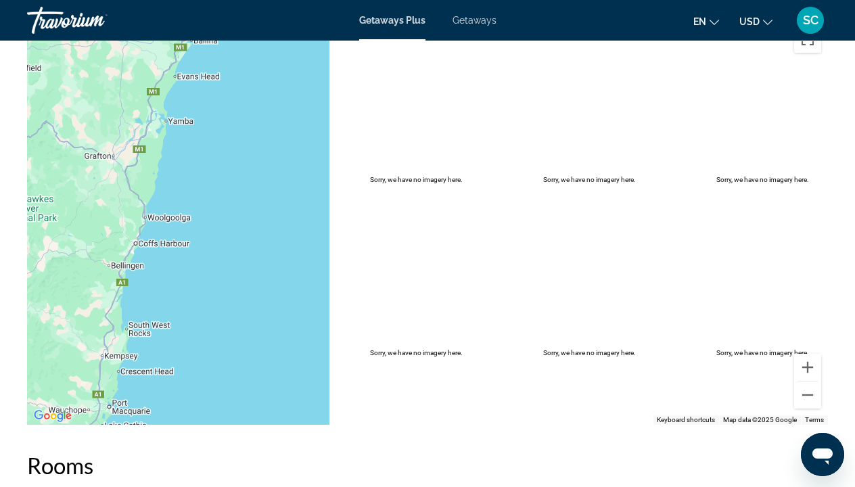
scroll to position [2004, 0]
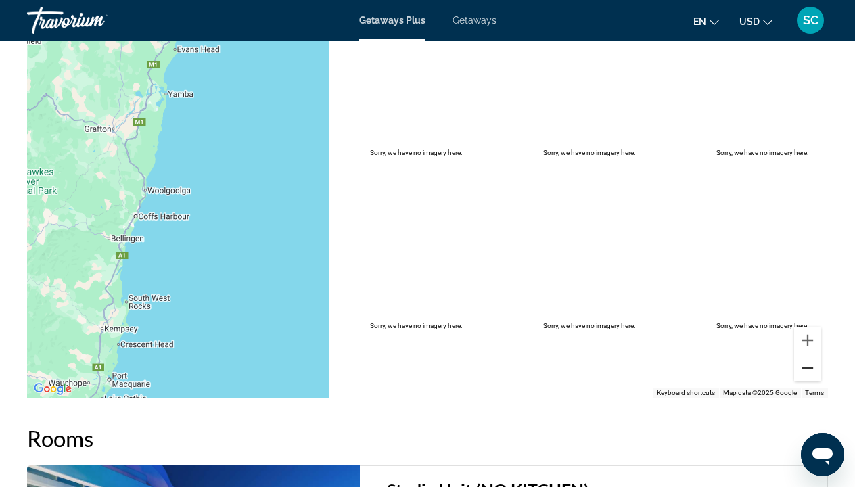
click at [805, 368] on button "Zoom out" at bounding box center [807, 367] width 27 height 27
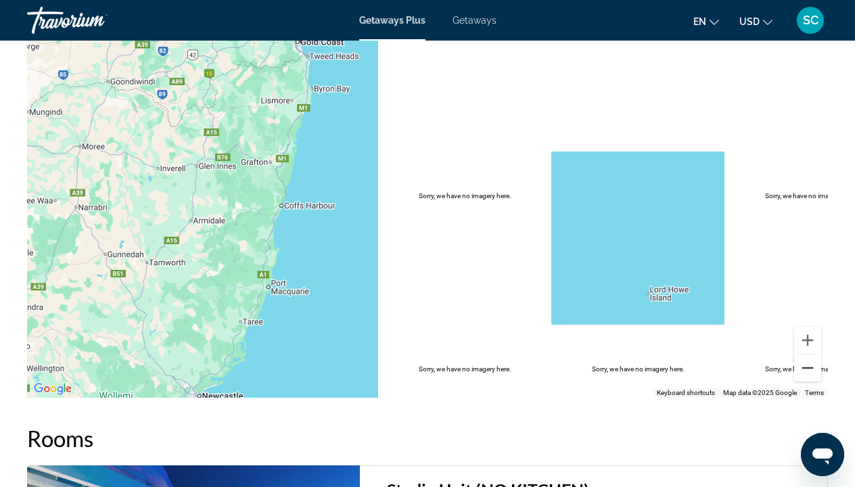
click at [805, 368] on button "Zoom out" at bounding box center [807, 367] width 27 height 27
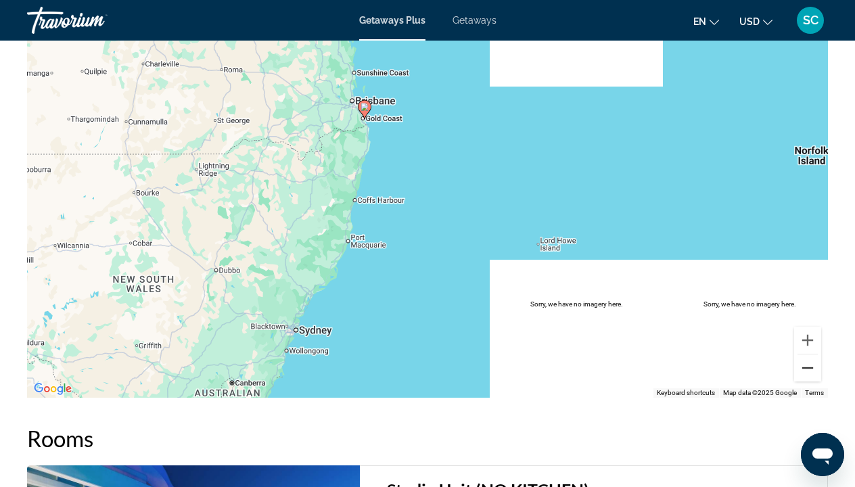
click at [805, 368] on button "Zoom out" at bounding box center [807, 367] width 27 height 27
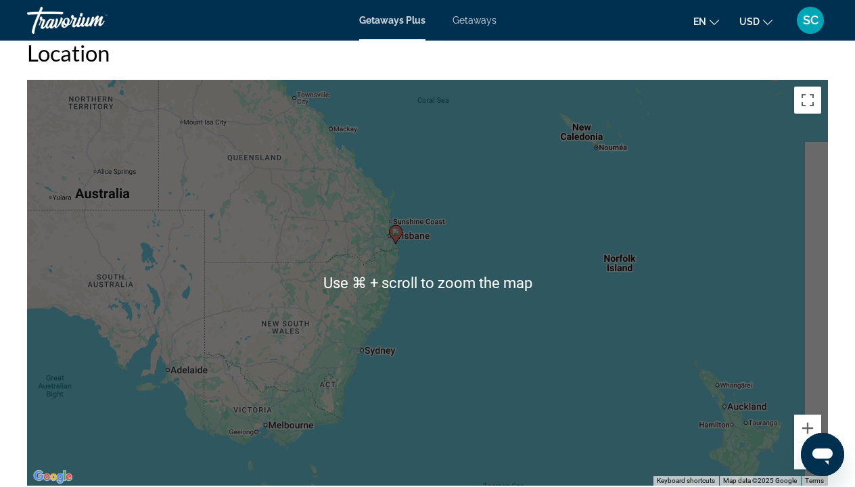
scroll to position [1915, 0]
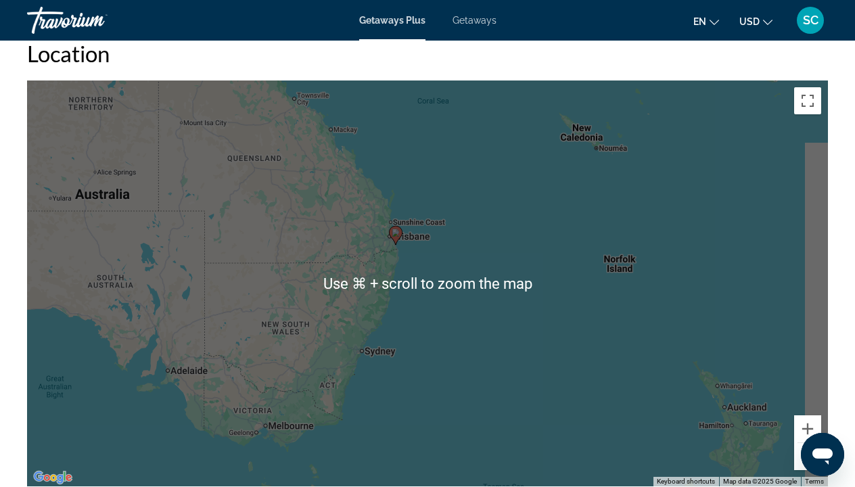
click at [538, 262] on div "To activate drag with keyboard, press Alt + Enter. Once in keyboard drag state,…" at bounding box center [427, 283] width 801 height 406
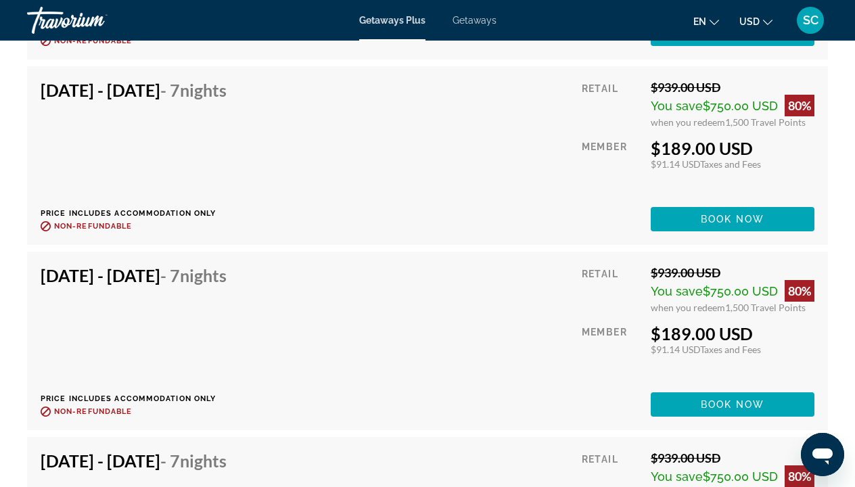
scroll to position [3353, 0]
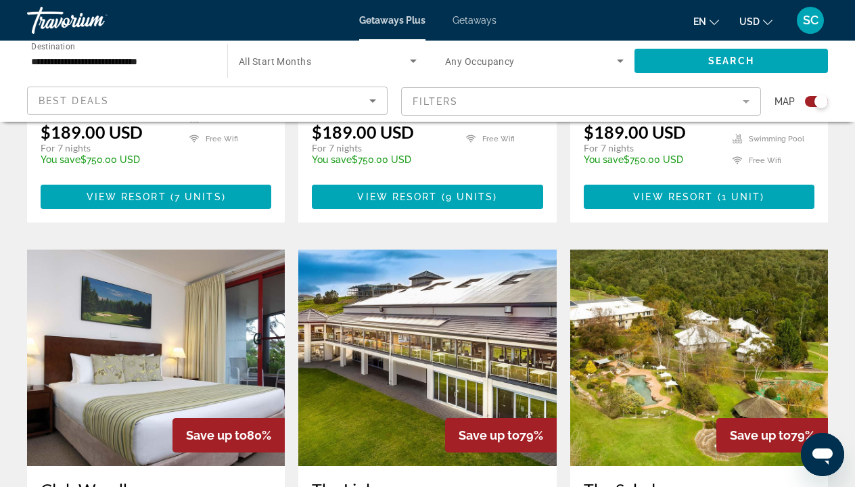
scroll to position [1903, 0]
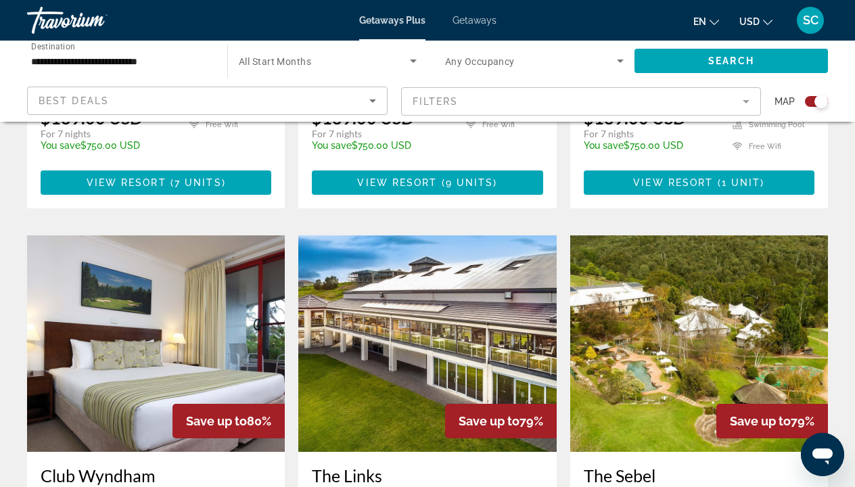
click at [177, 235] on img "Main content" at bounding box center [156, 343] width 258 height 216
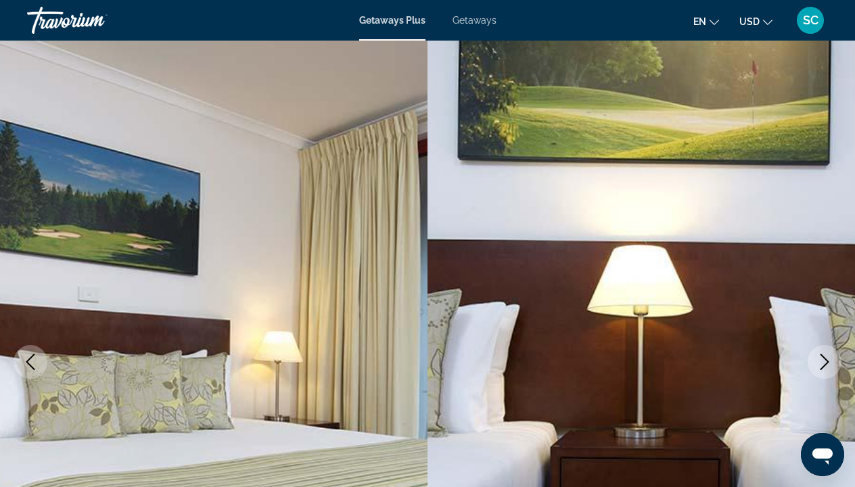
click at [828, 356] on icon "Next image" at bounding box center [824, 362] width 16 height 16
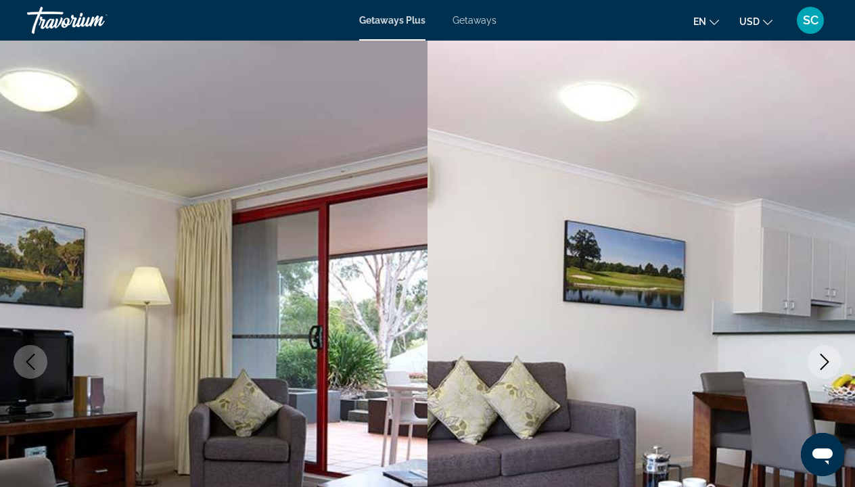
click at [828, 356] on icon "Next image" at bounding box center [824, 362] width 16 height 16
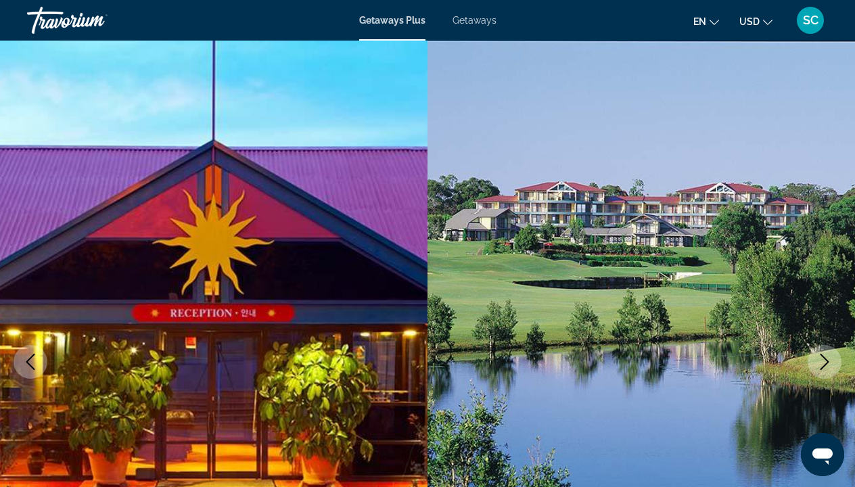
click at [828, 356] on icon "Next image" at bounding box center [824, 362] width 16 height 16
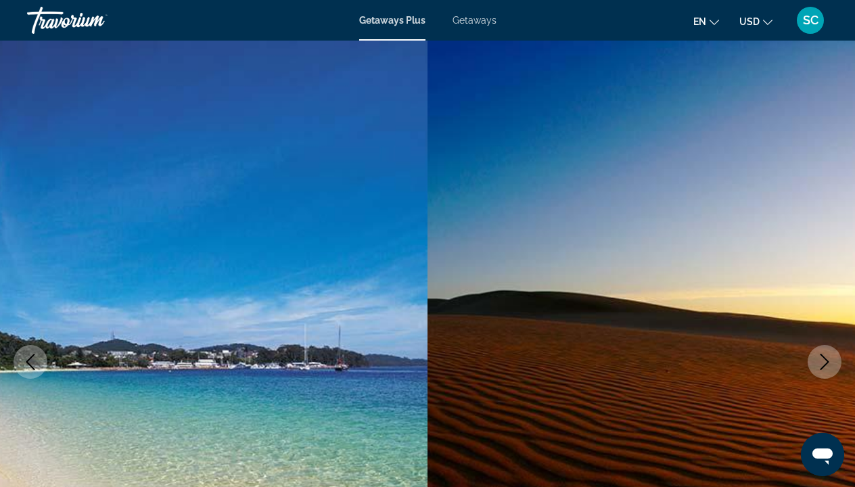
click at [828, 356] on icon "Next image" at bounding box center [824, 362] width 16 height 16
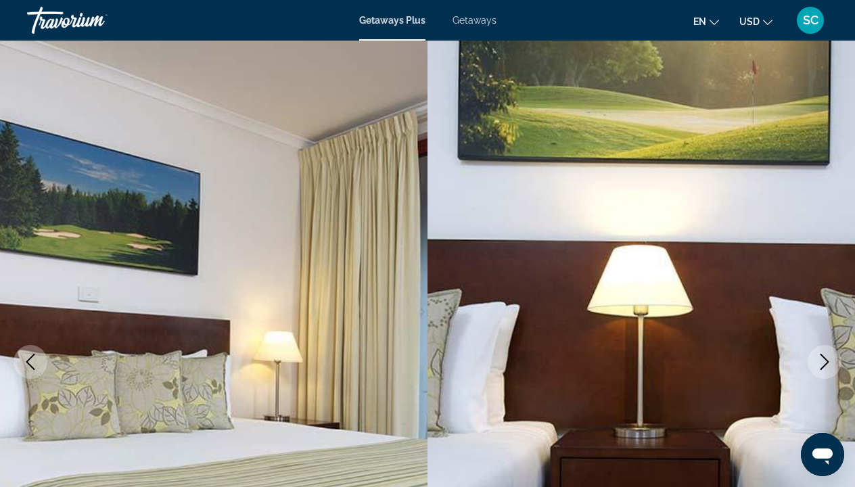
click at [828, 356] on icon "Next image" at bounding box center [824, 362] width 16 height 16
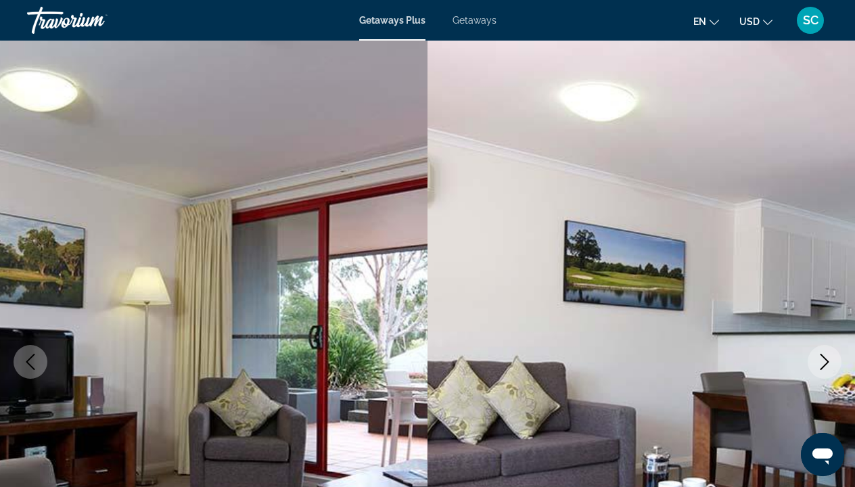
click at [828, 356] on icon "Next image" at bounding box center [824, 362] width 16 height 16
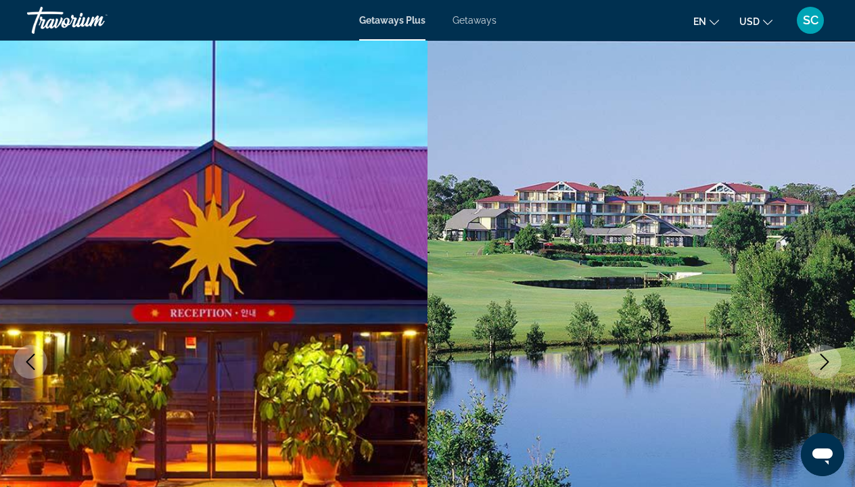
click at [828, 356] on icon "Next image" at bounding box center [824, 362] width 16 height 16
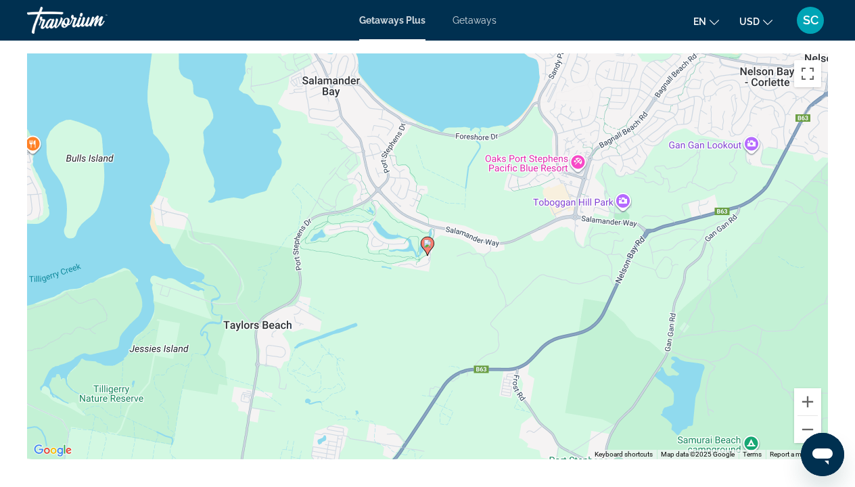
scroll to position [2033, 0]
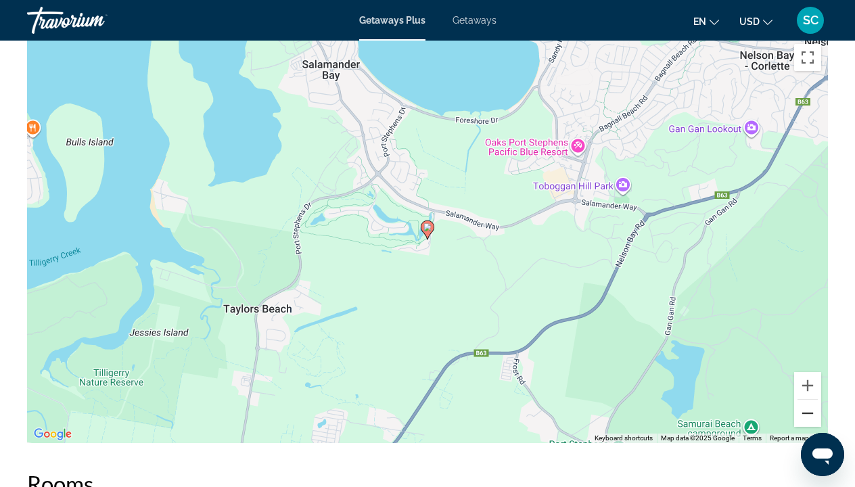
click at [811, 400] on button "Zoom out" at bounding box center [807, 413] width 27 height 27
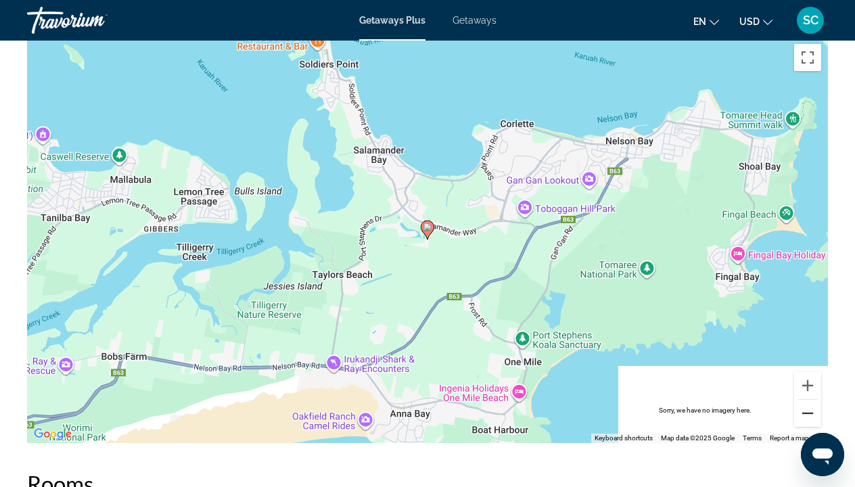
click at [811, 400] on button "Zoom out" at bounding box center [807, 413] width 27 height 27
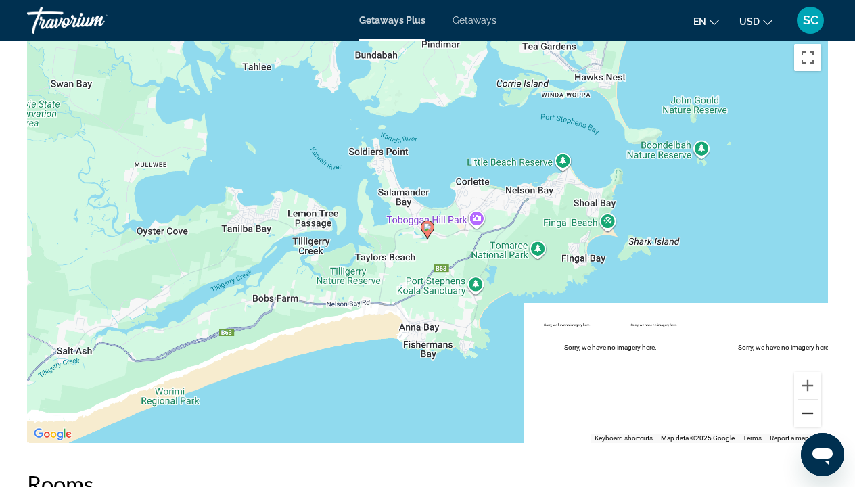
click at [811, 400] on button "Zoom out" at bounding box center [807, 413] width 27 height 27
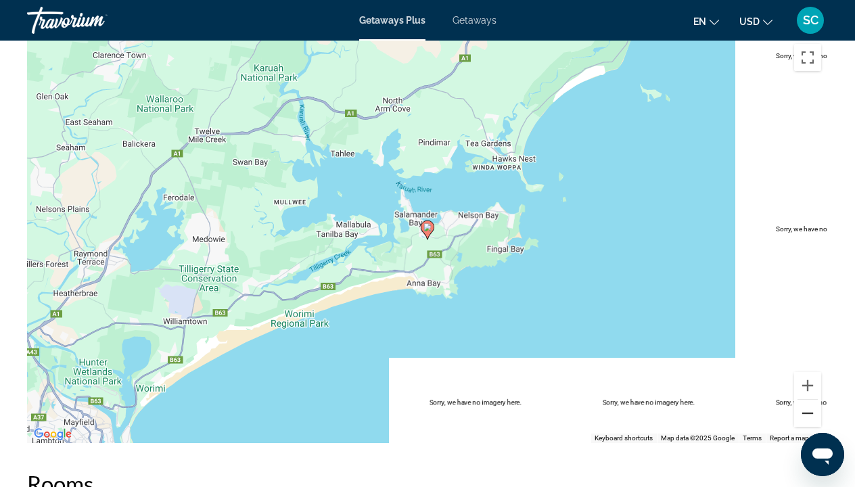
click at [811, 400] on button "Zoom out" at bounding box center [807, 413] width 27 height 27
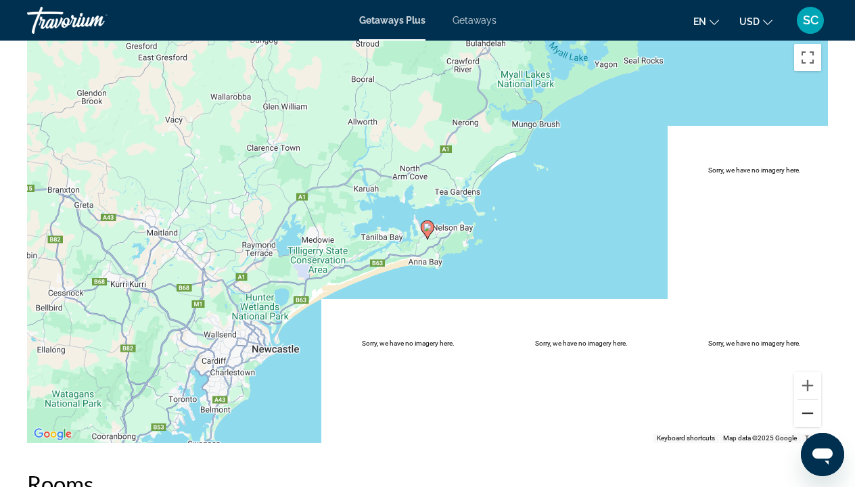
click at [811, 400] on button "Zoom out" at bounding box center [807, 413] width 27 height 27
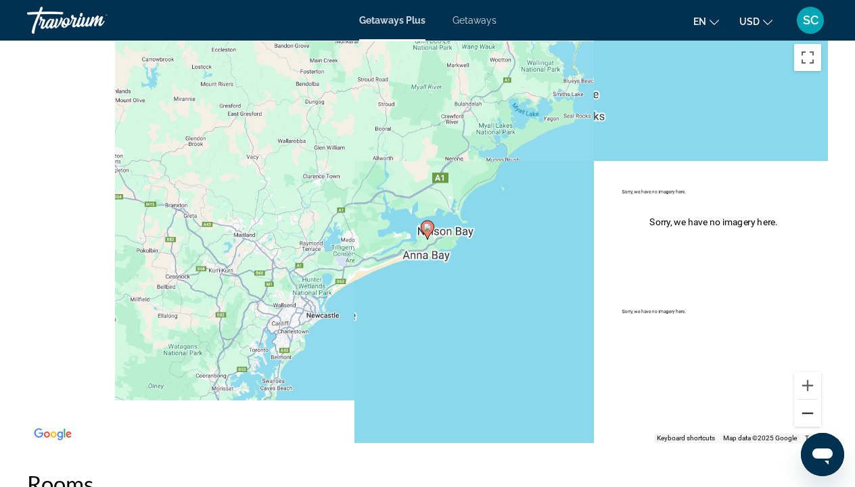
click at [811, 400] on button "Zoom out" at bounding box center [807, 413] width 27 height 27
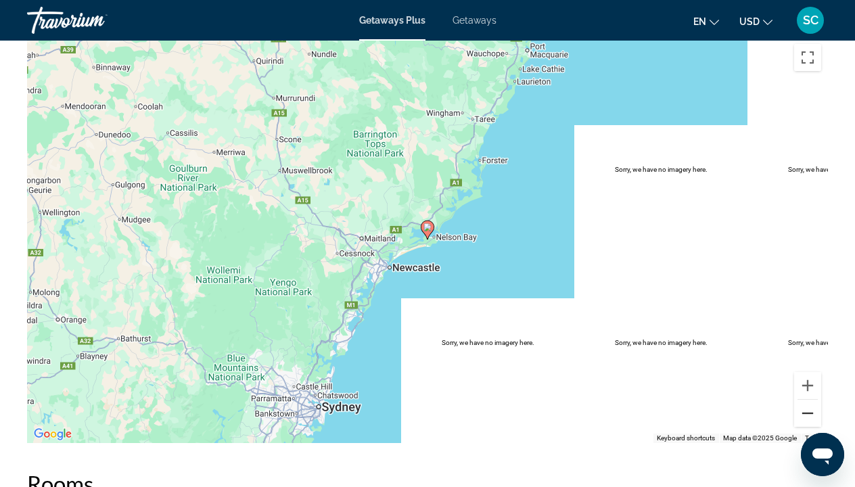
click at [811, 400] on button "Zoom out" at bounding box center [807, 413] width 27 height 27
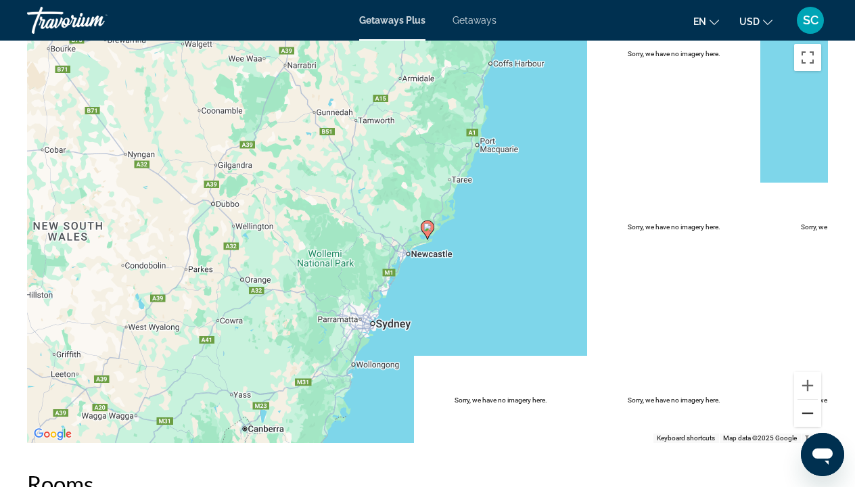
click at [811, 400] on button "Zoom out" at bounding box center [807, 413] width 27 height 27
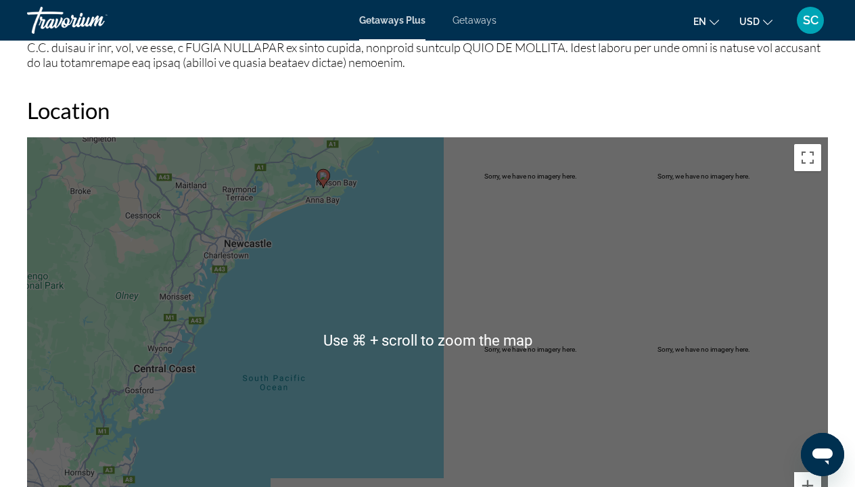
scroll to position [1930, 0]
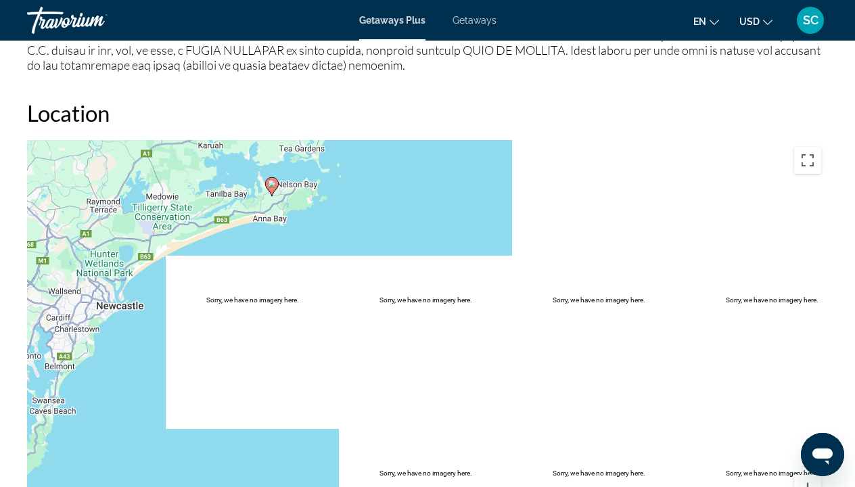
click at [313, 176] on div "To activate drag with keyboard, press Alt + Enter. Once in keyboard drag state,…" at bounding box center [427, 343] width 801 height 406
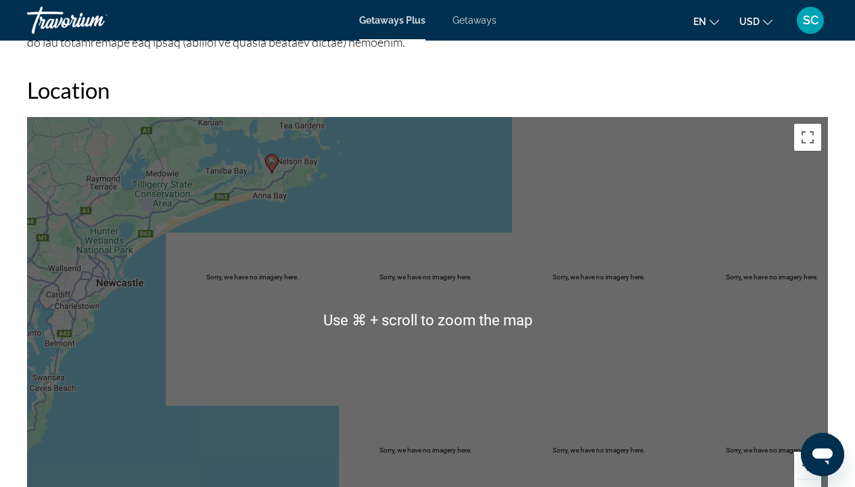
scroll to position [1960, 0]
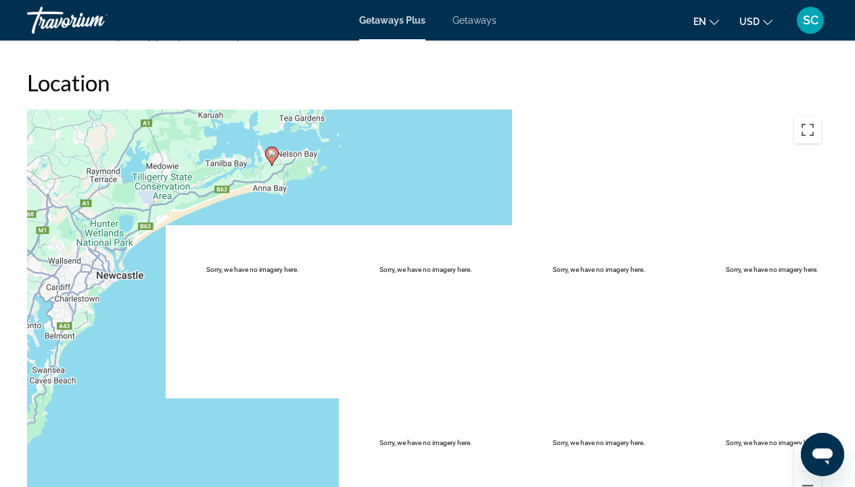
click at [809, 444] on button "Zoom in" at bounding box center [807, 457] width 27 height 27
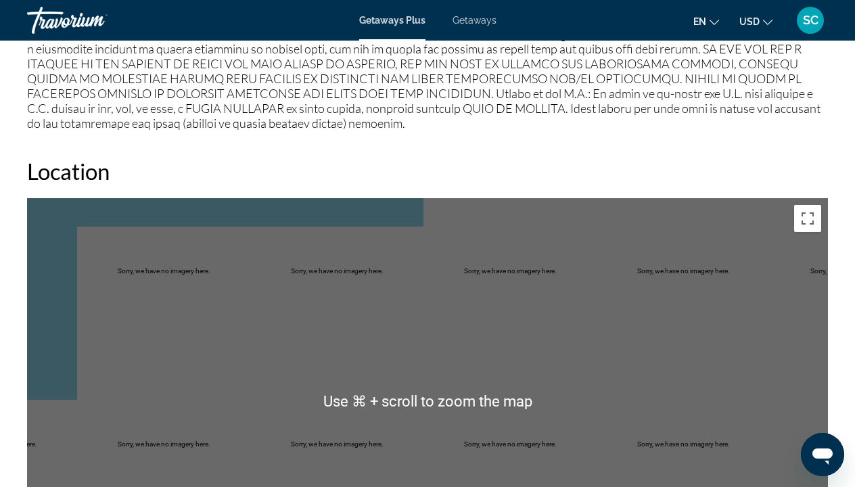
scroll to position [1860, 0]
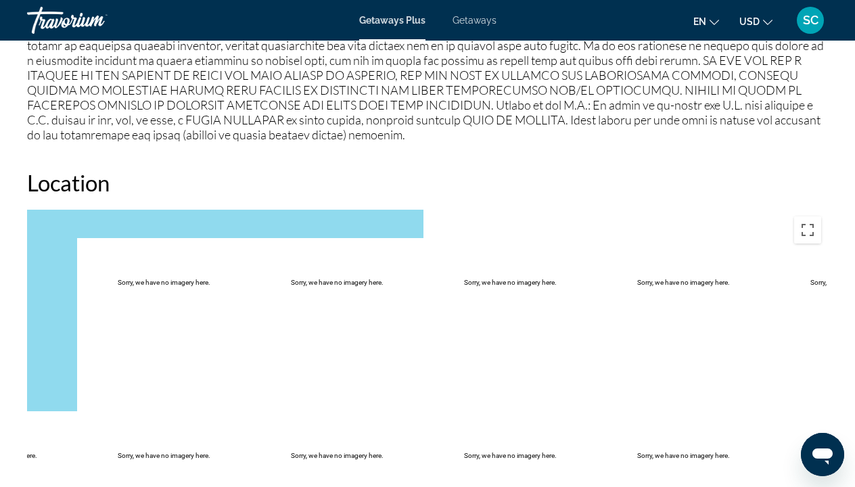
click at [300, 210] on div "To activate drag with keyboard, press Alt + Enter. Once in keyboard drag state,…" at bounding box center [427, 413] width 801 height 406
click at [53, 273] on div "To activate drag with keyboard, press Alt + Enter. Once in keyboard drag state,…" at bounding box center [427, 413] width 801 height 406
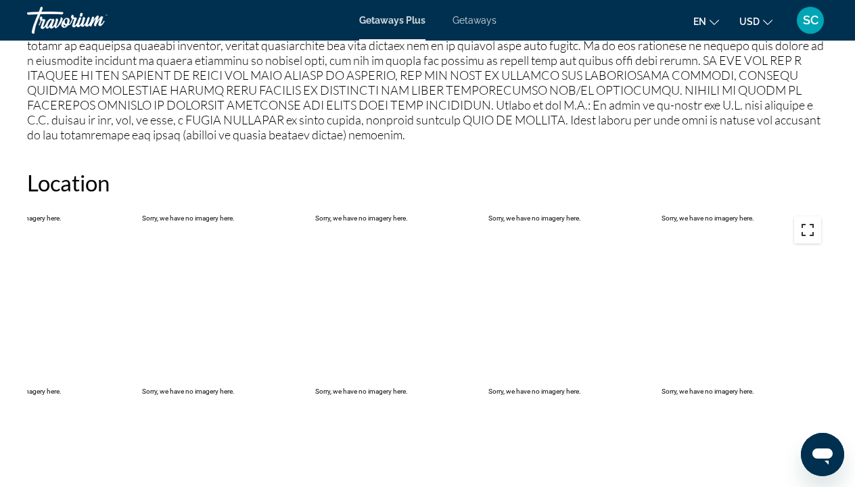
click at [812, 216] on button "Toggle fullscreen view" at bounding box center [807, 229] width 27 height 27
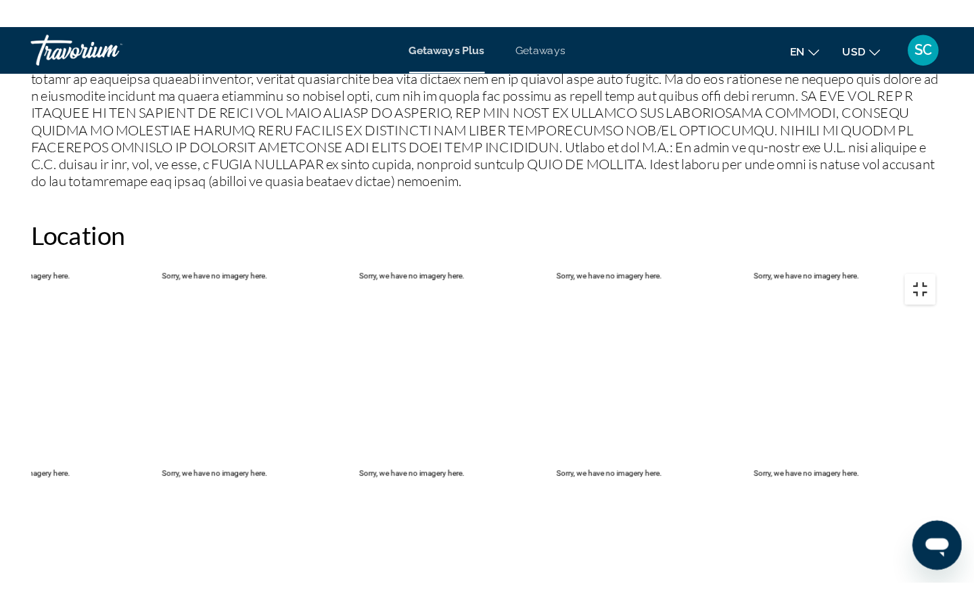
scroll to position [0, 0]
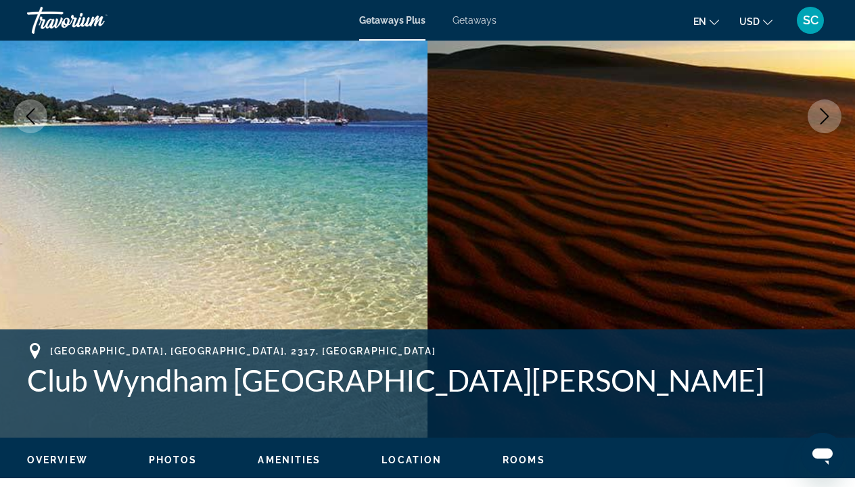
scroll to position [213, 0]
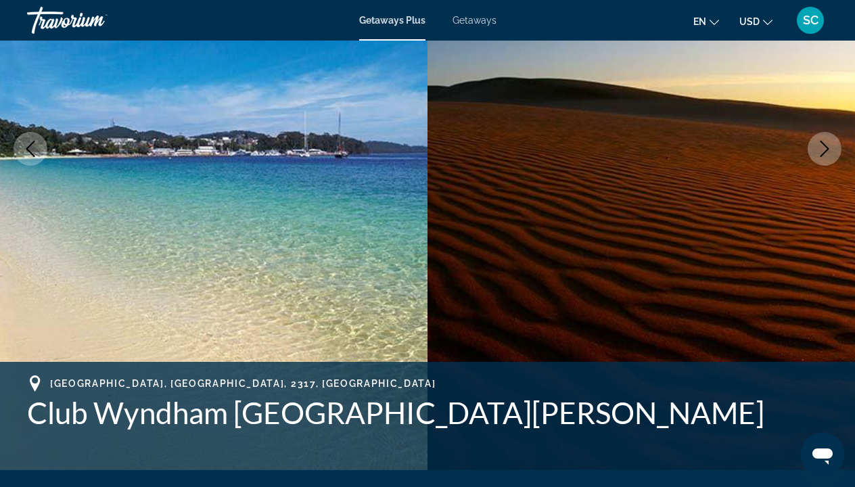
click at [827, 147] on icon "Next image" at bounding box center [824, 149] width 9 height 16
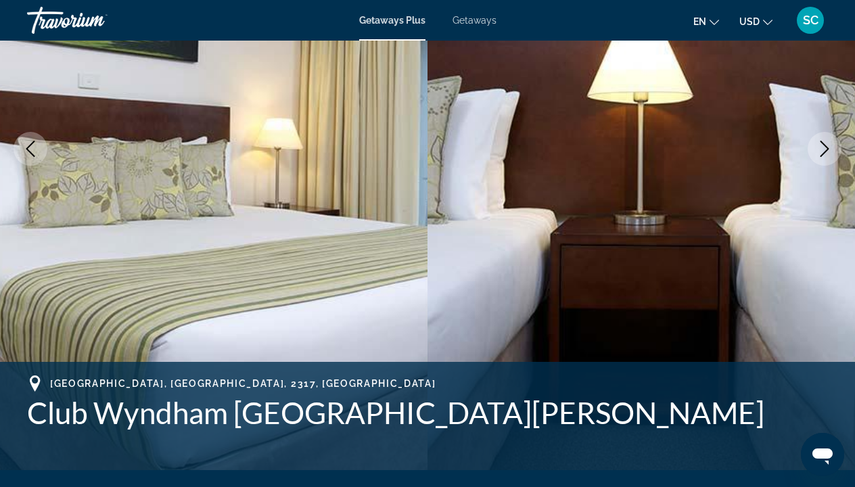
click at [827, 147] on icon "Next image" at bounding box center [824, 149] width 9 height 16
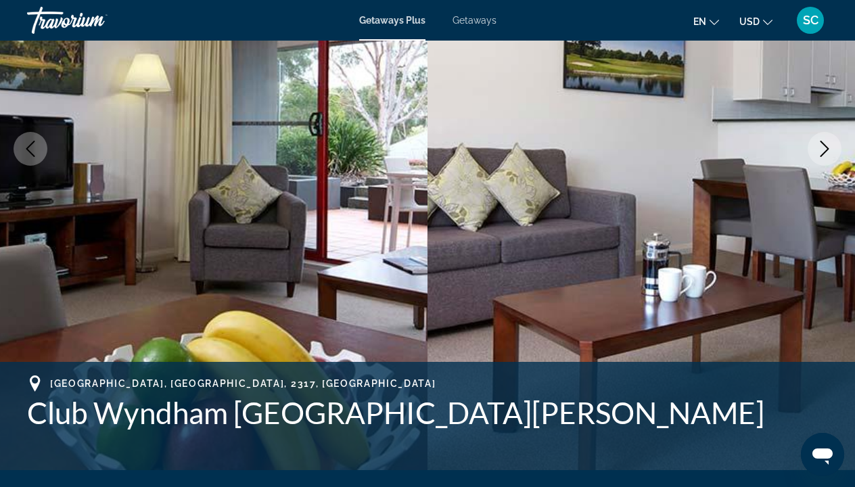
click at [827, 147] on icon "Next image" at bounding box center [824, 149] width 9 height 16
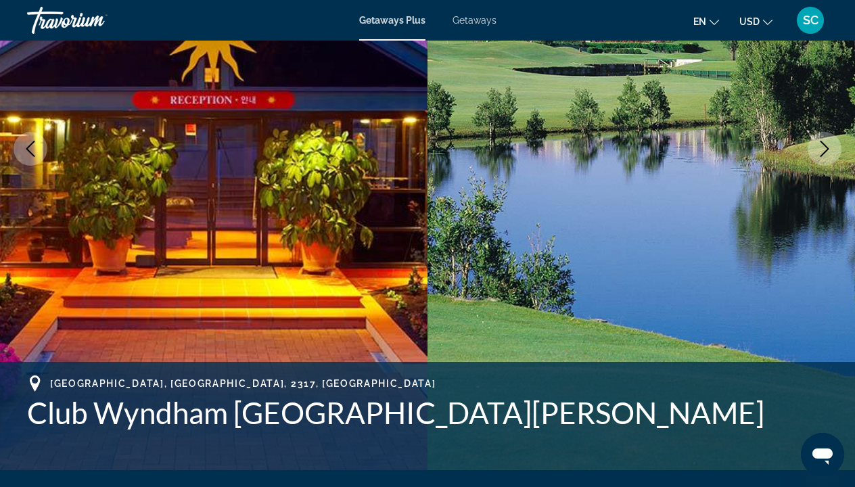
click at [826, 147] on icon "Next image" at bounding box center [824, 149] width 16 height 16
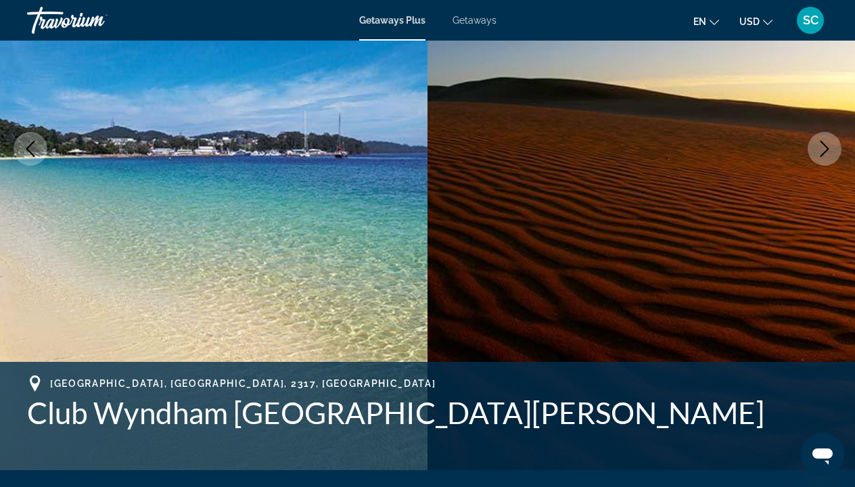
click at [826, 147] on icon "Next image" at bounding box center [824, 149] width 16 height 16
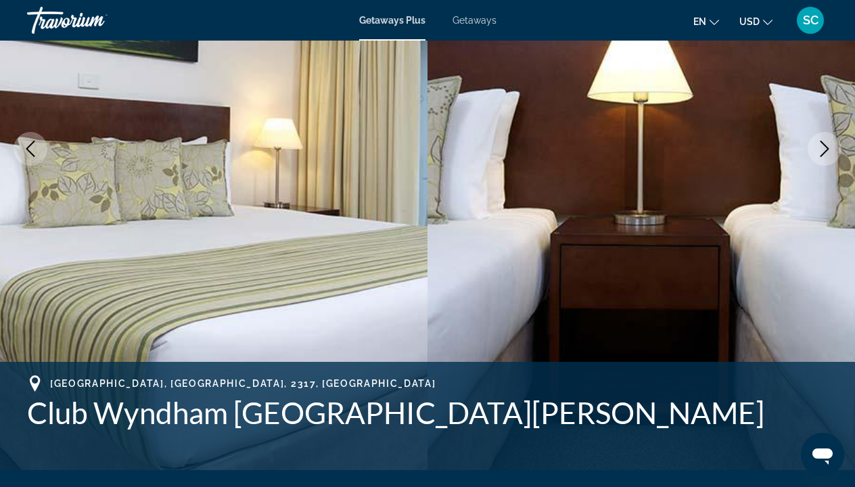
click at [826, 148] on icon "Next image" at bounding box center [824, 149] width 16 height 16
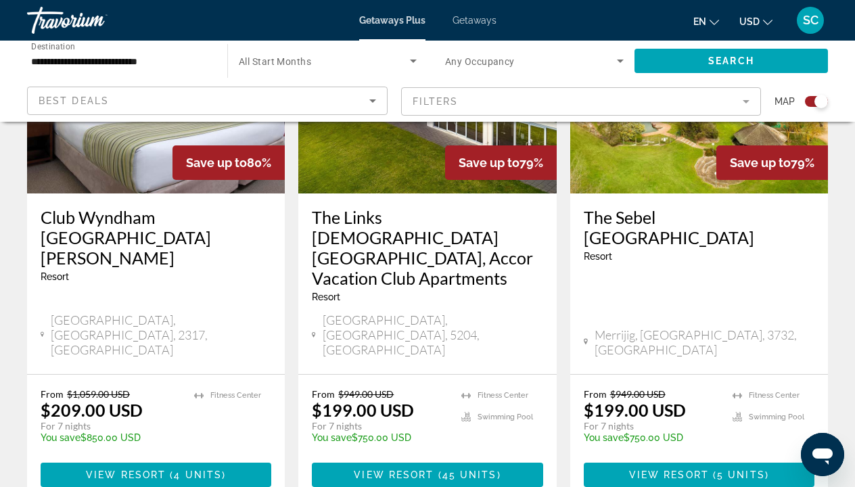
scroll to position [2164, 0]
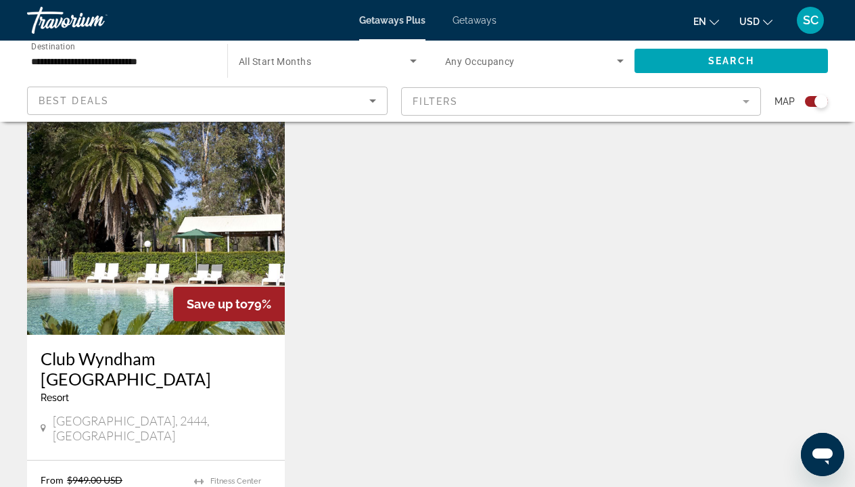
scroll to position [985, 0]
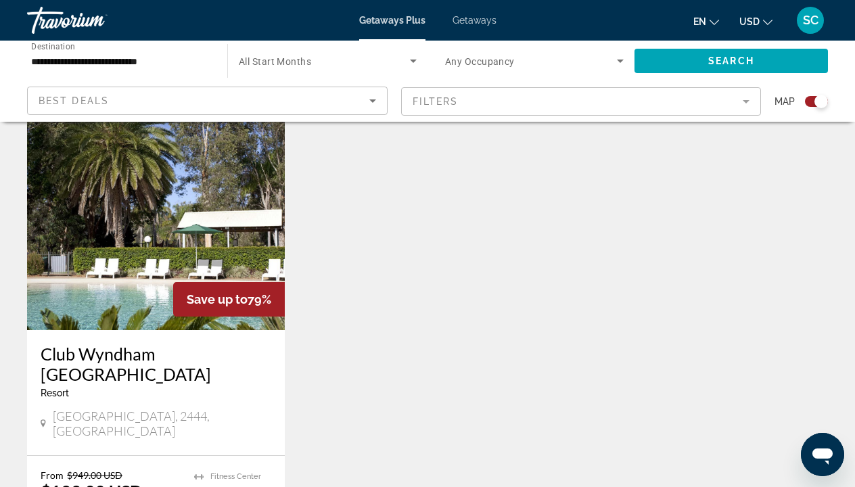
click at [141, 231] on img "Main content" at bounding box center [156, 222] width 258 height 216
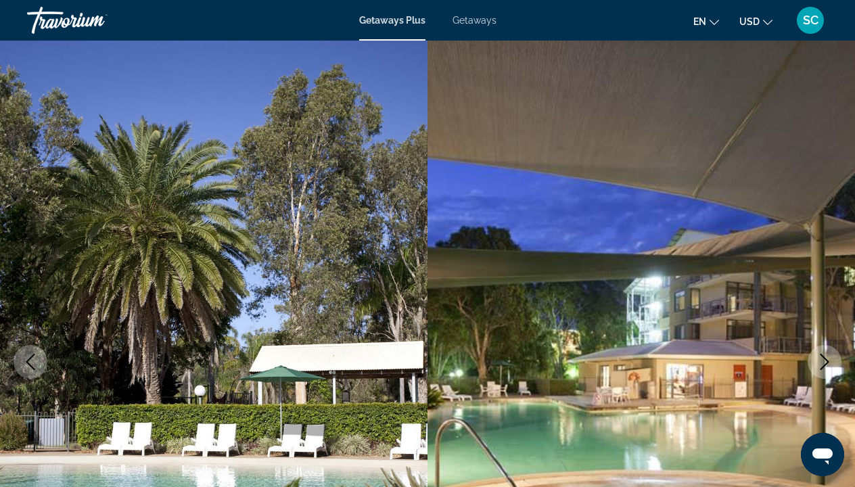
click at [842, 297] on img "Main content" at bounding box center [640, 362] width 427 height 642
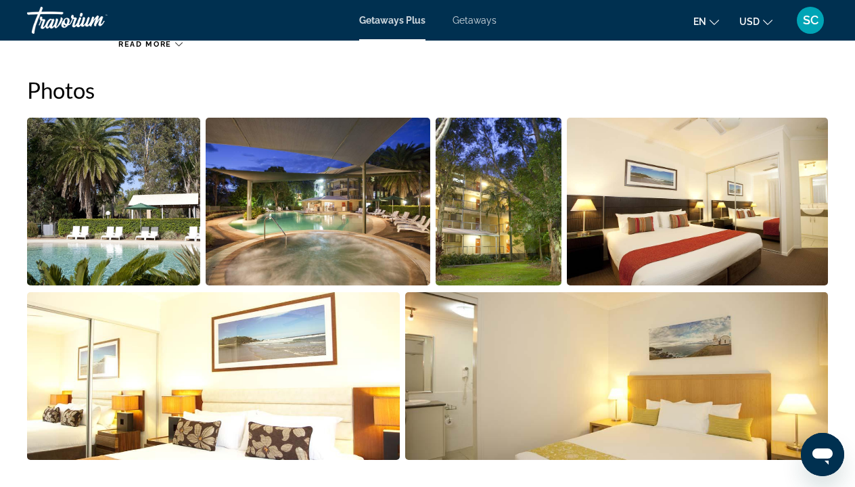
scroll to position [854, 0]
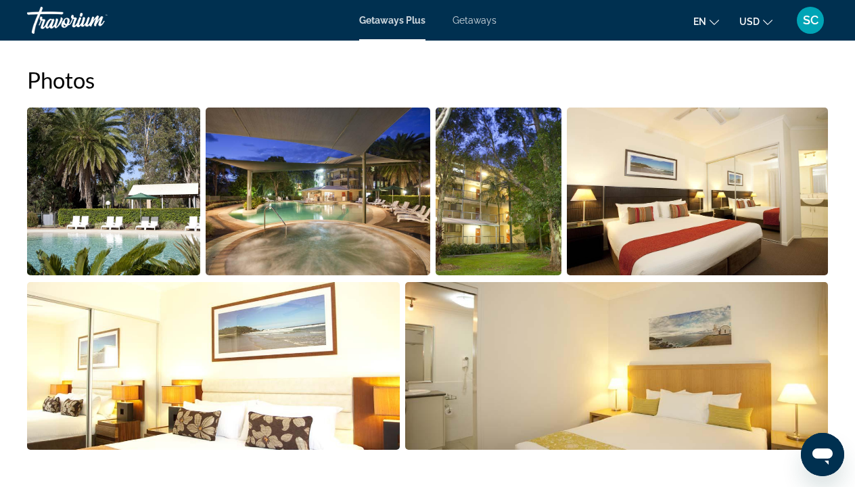
click at [155, 185] on img "Open full-screen image slider" at bounding box center [113, 192] width 173 height 168
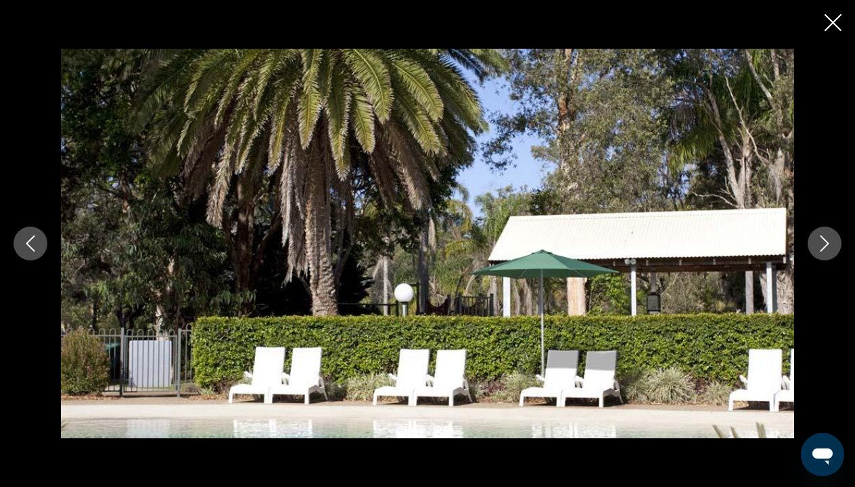
click at [824, 246] on icon "Next image" at bounding box center [824, 243] width 9 height 16
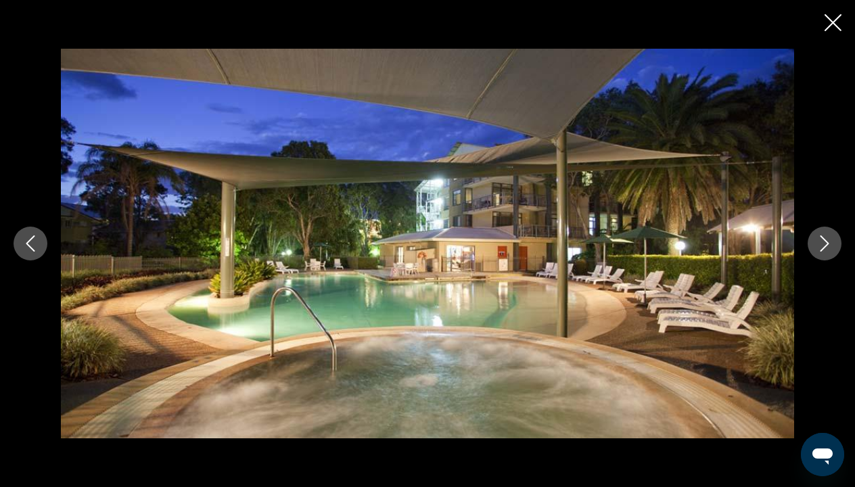
click at [824, 246] on icon "Next image" at bounding box center [824, 243] width 9 height 16
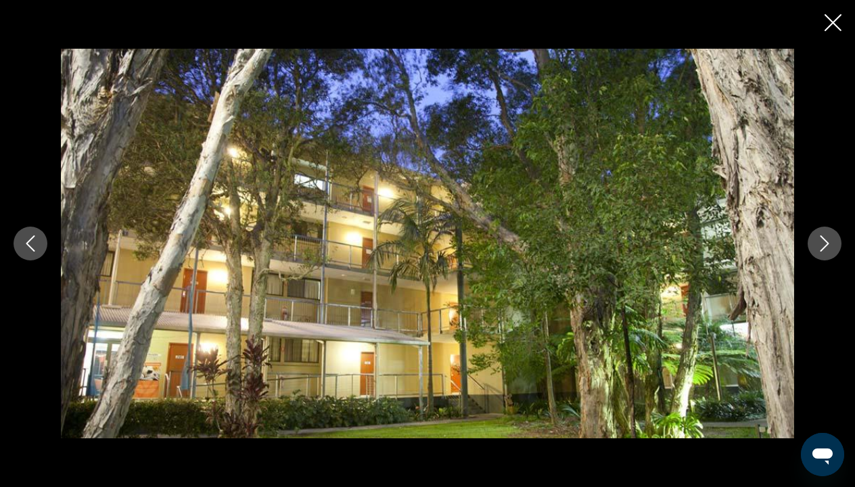
click at [824, 246] on icon "Next image" at bounding box center [824, 243] width 9 height 16
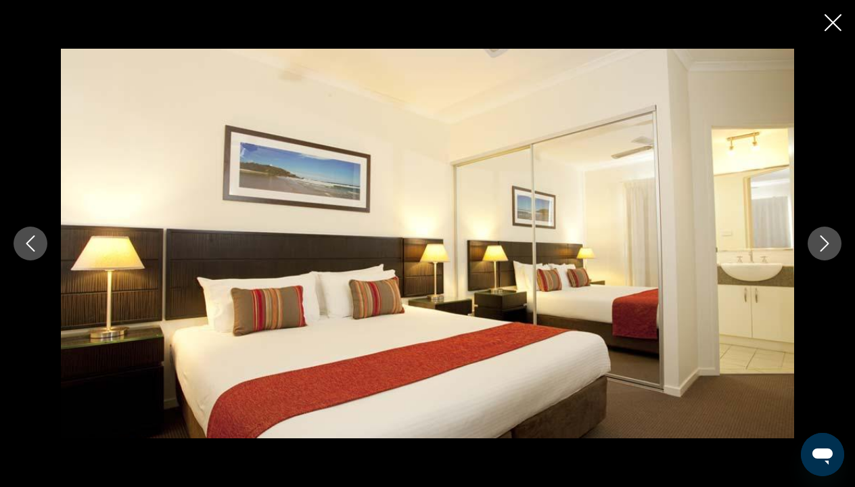
click at [824, 246] on icon "Next image" at bounding box center [824, 243] width 9 height 16
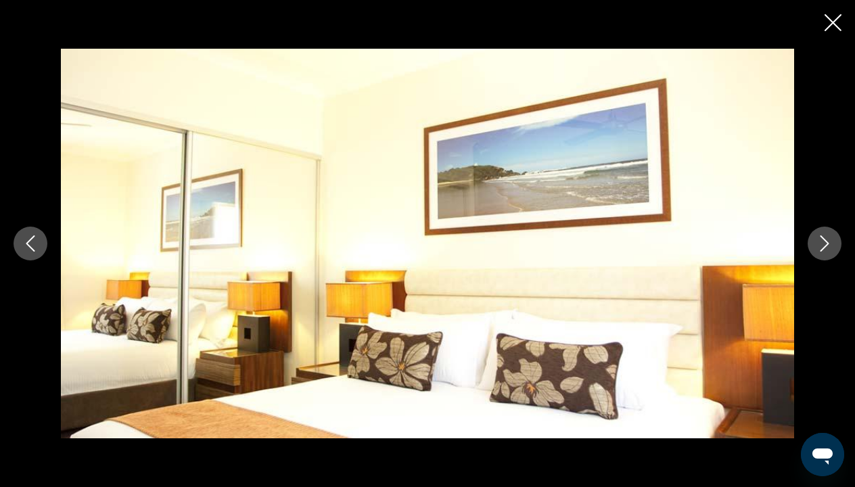
click at [824, 246] on icon "Next image" at bounding box center [824, 243] width 9 height 16
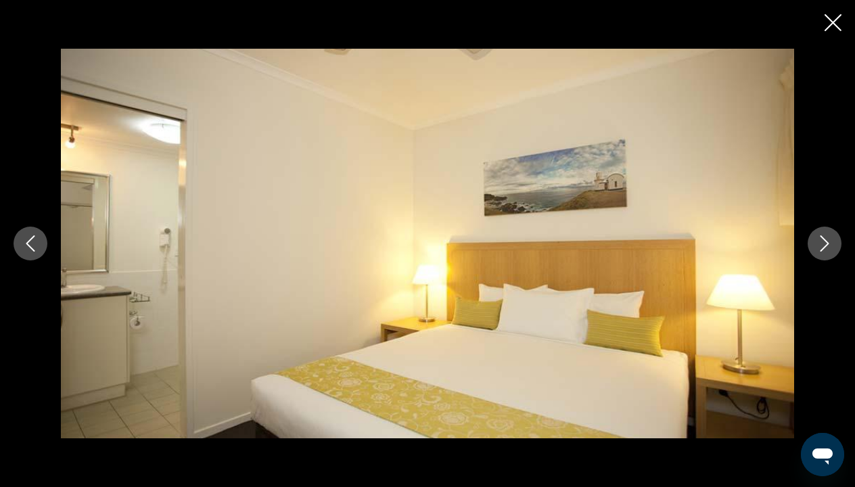
click at [824, 246] on icon "Next image" at bounding box center [824, 243] width 9 height 16
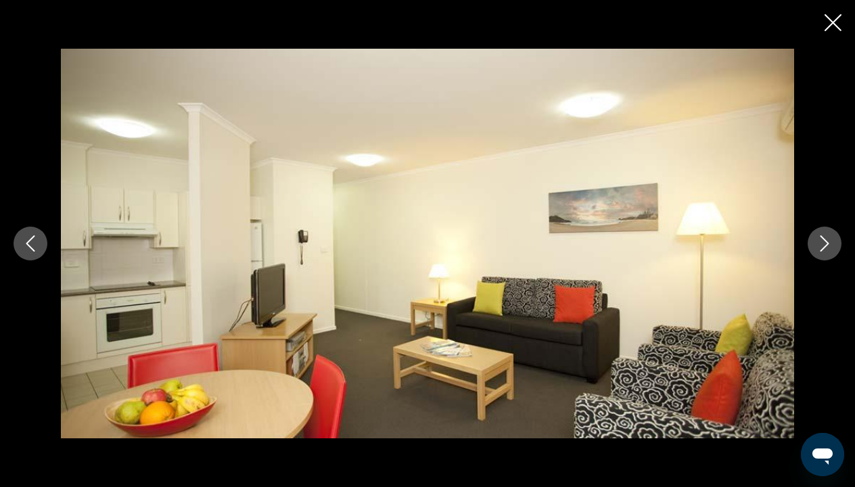
click at [824, 246] on icon "Next image" at bounding box center [824, 243] width 9 height 16
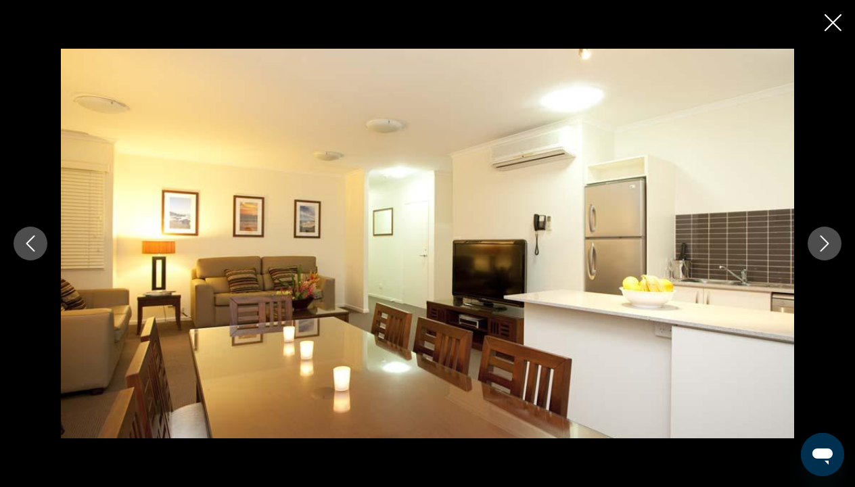
click at [824, 246] on icon "Next image" at bounding box center [824, 243] width 9 height 16
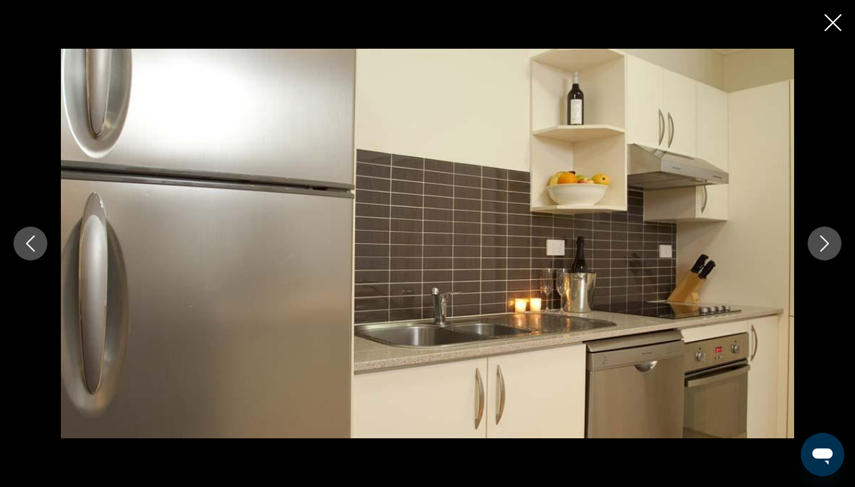
click at [824, 246] on icon "Next image" at bounding box center [824, 243] width 9 height 16
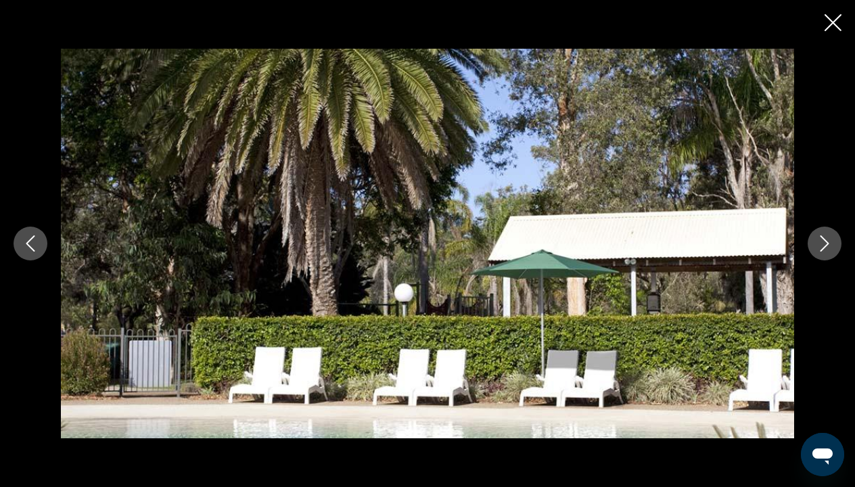
click at [824, 246] on icon "Next image" at bounding box center [824, 243] width 9 height 16
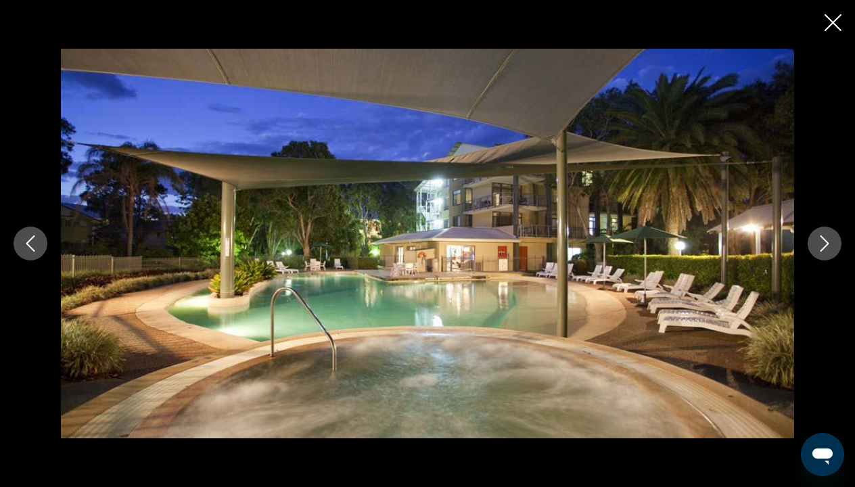
click at [824, 246] on icon "Next image" at bounding box center [824, 243] width 9 height 16
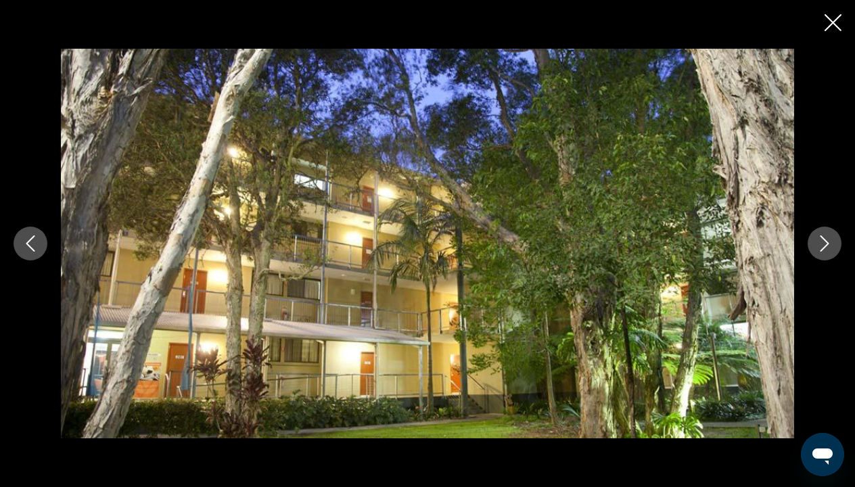
click at [824, 247] on icon "Next image" at bounding box center [824, 243] width 9 height 16
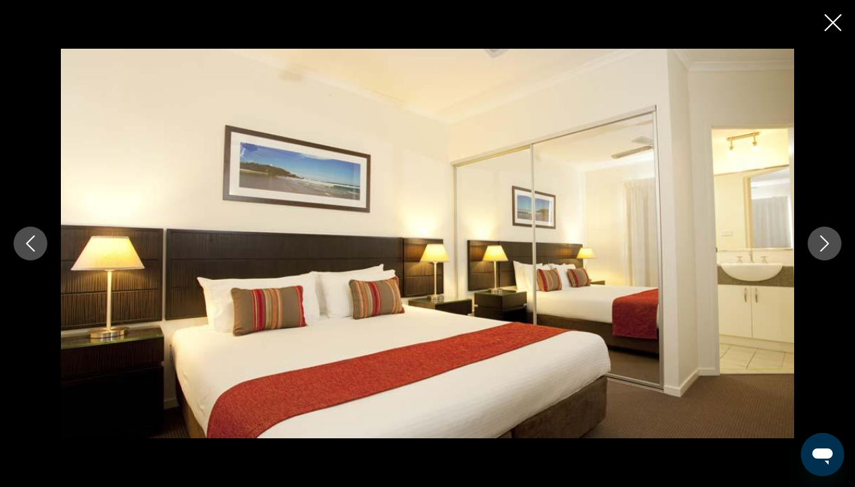
click at [824, 247] on icon "Next image" at bounding box center [824, 243] width 9 height 16
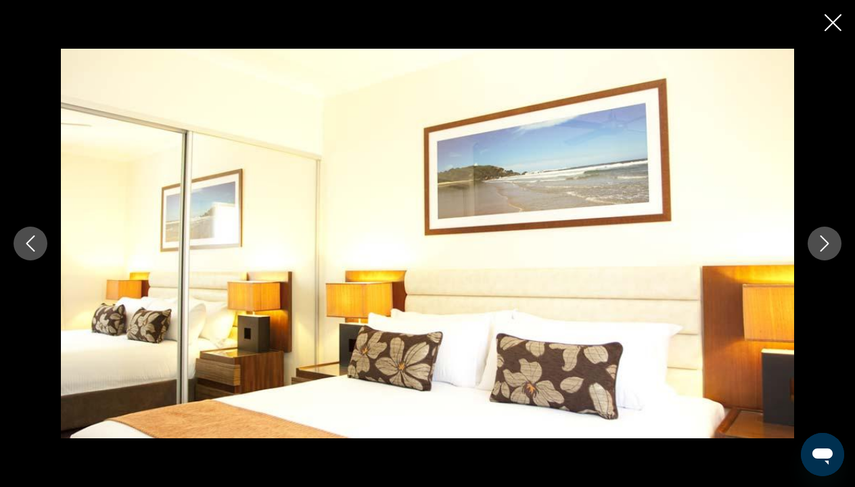
click at [824, 247] on icon "Next image" at bounding box center [824, 243] width 9 height 16
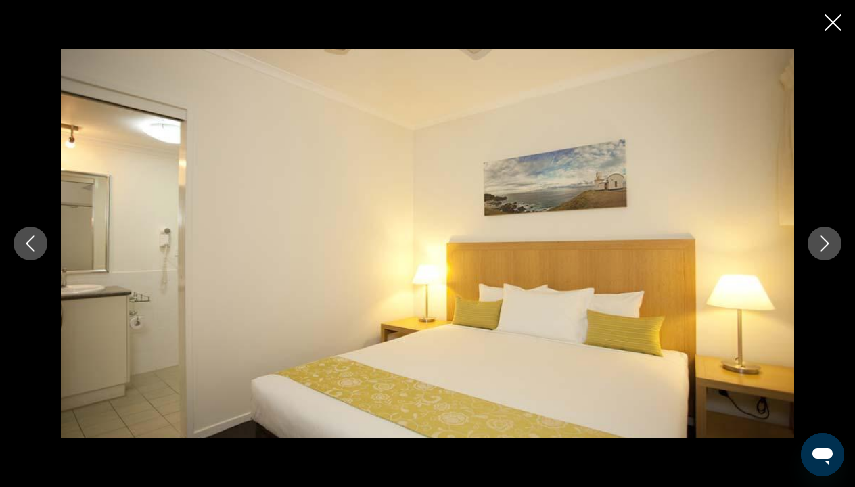
click at [824, 246] on icon "Next image" at bounding box center [824, 243] width 9 height 16
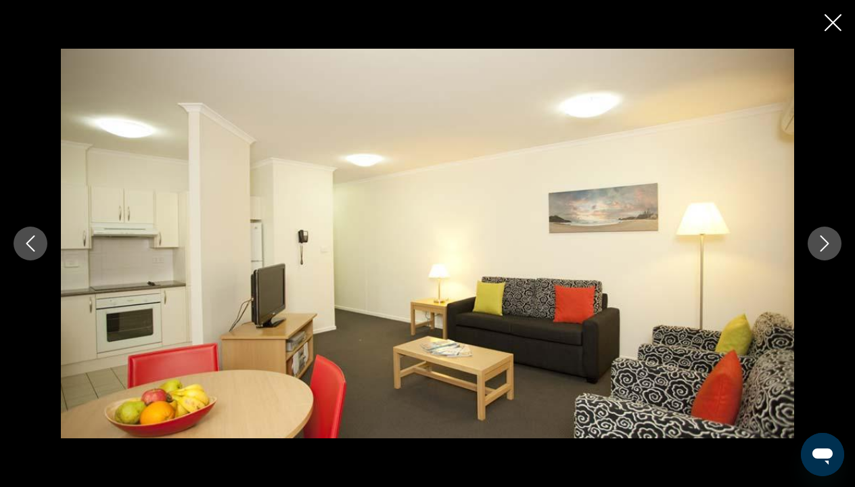
click at [824, 247] on icon "Next image" at bounding box center [824, 243] width 9 height 16
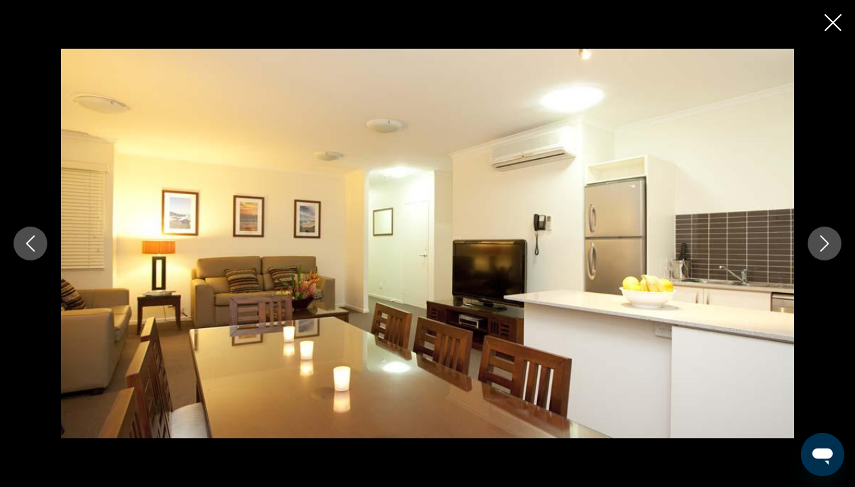
click at [824, 246] on icon "Next image" at bounding box center [824, 243] width 9 height 16
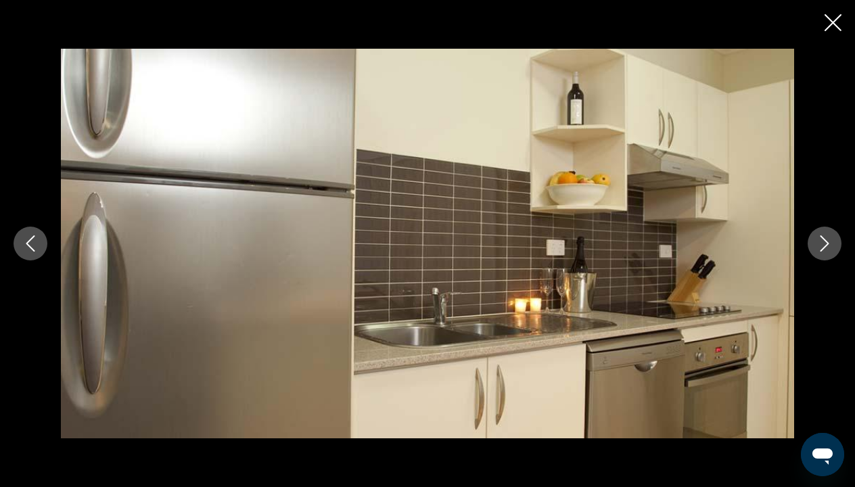
click at [834, 20] on icon "Close slideshow" at bounding box center [832, 22] width 17 height 17
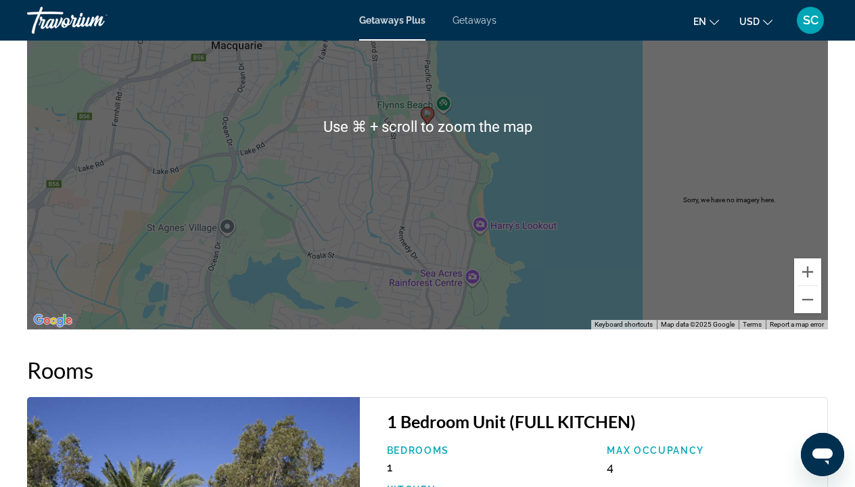
scroll to position [2056, 0]
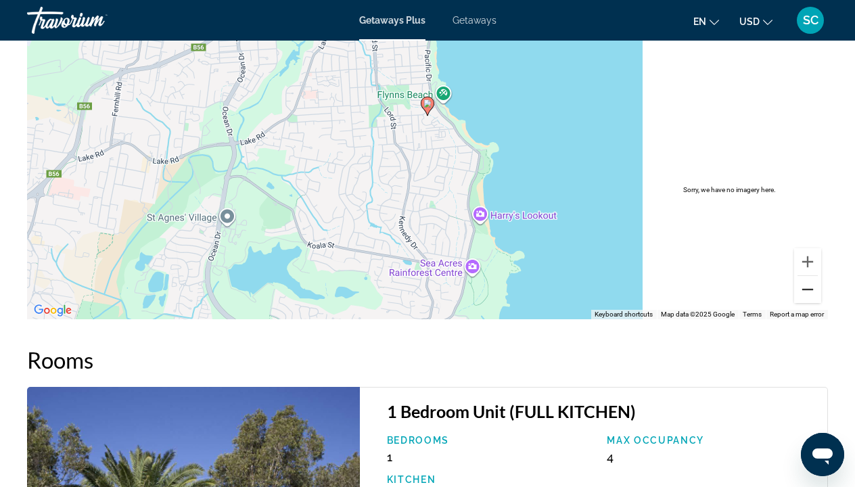
click at [808, 287] on button "Zoom out" at bounding box center [807, 289] width 27 height 27
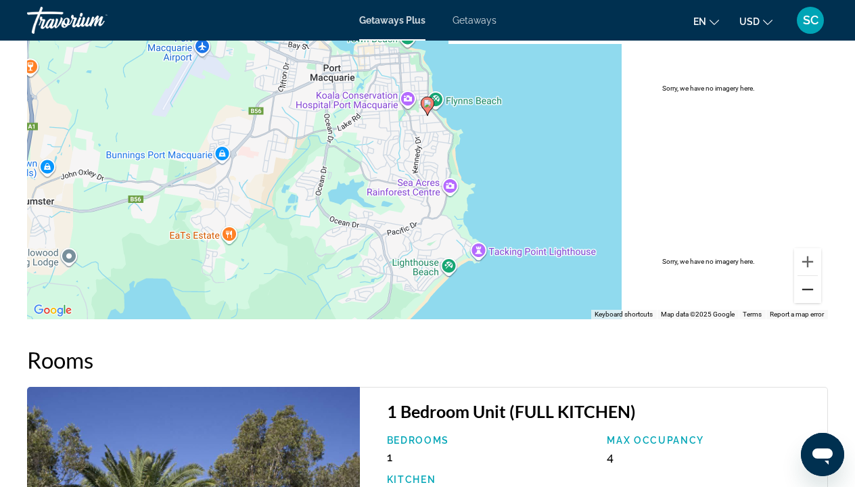
click at [808, 287] on button "Zoom out" at bounding box center [807, 289] width 27 height 27
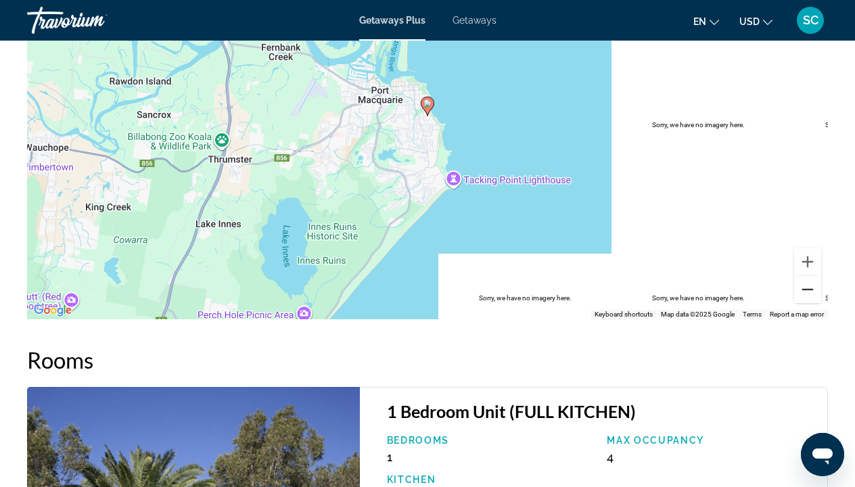
click at [808, 287] on button "Zoom out" at bounding box center [807, 289] width 27 height 27
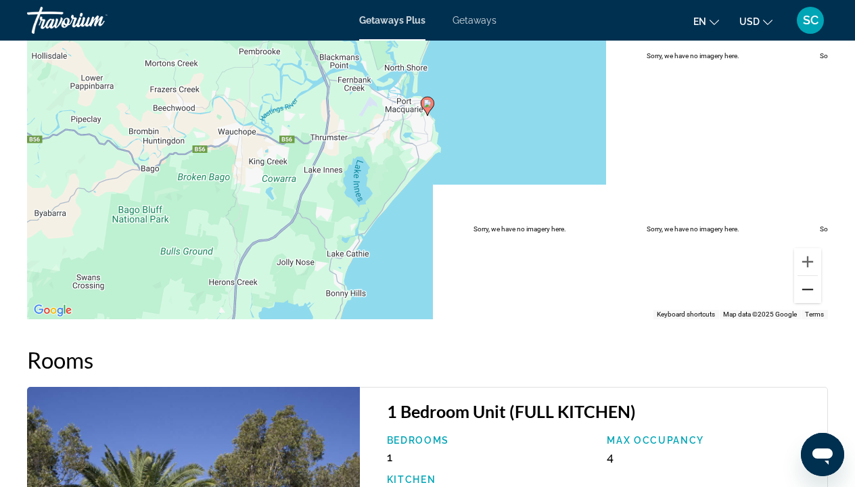
click at [808, 287] on button "Zoom out" at bounding box center [807, 289] width 27 height 27
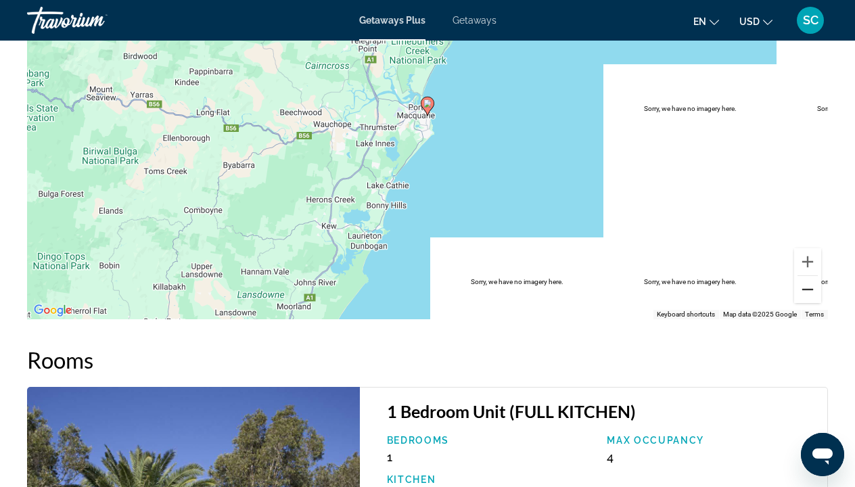
click at [808, 287] on button "Zoom out" at bounding box center [807, 289] width 27 height 27
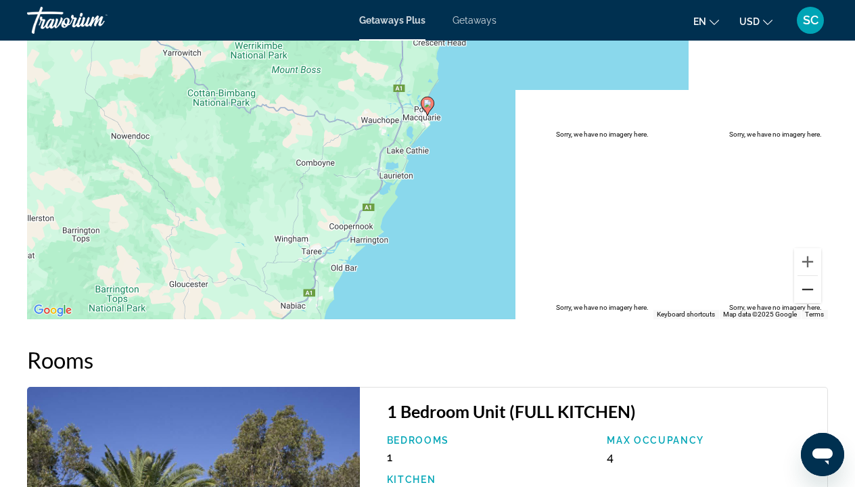
click at [808, 287] on button "Zoom out" at bounding box center [807, 289] width 27 height 27
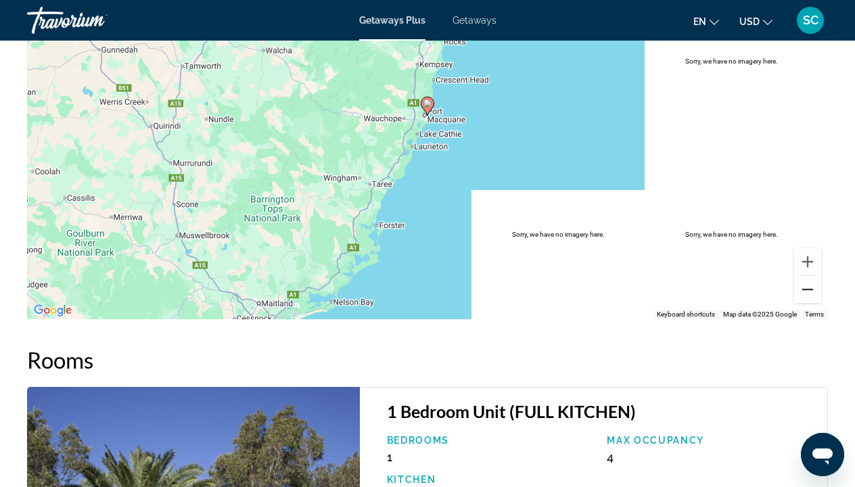
click at [808, 287] on button "Zoom out" at bounding box center [807, 289] width 27 height 27
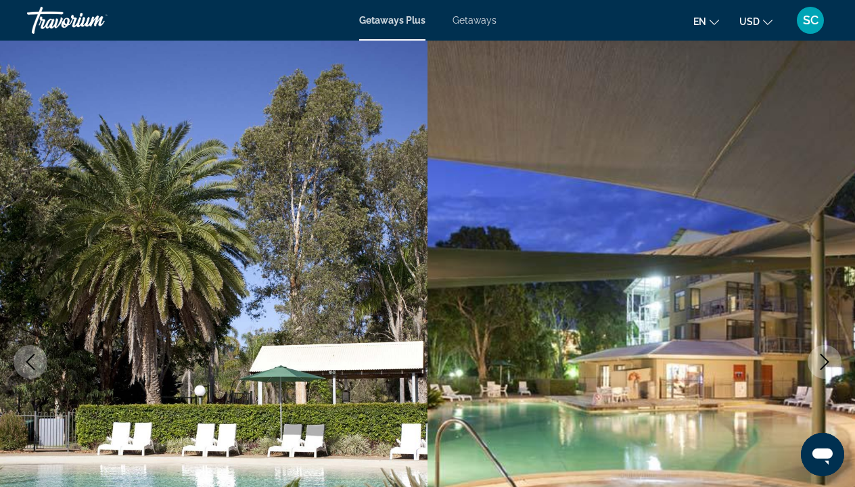
scroll to position [0, 0]
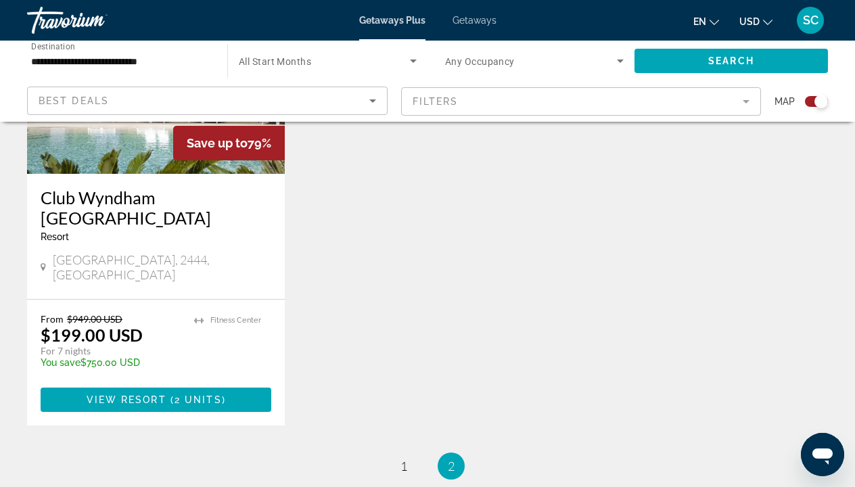
scroll to position [1161, 0]
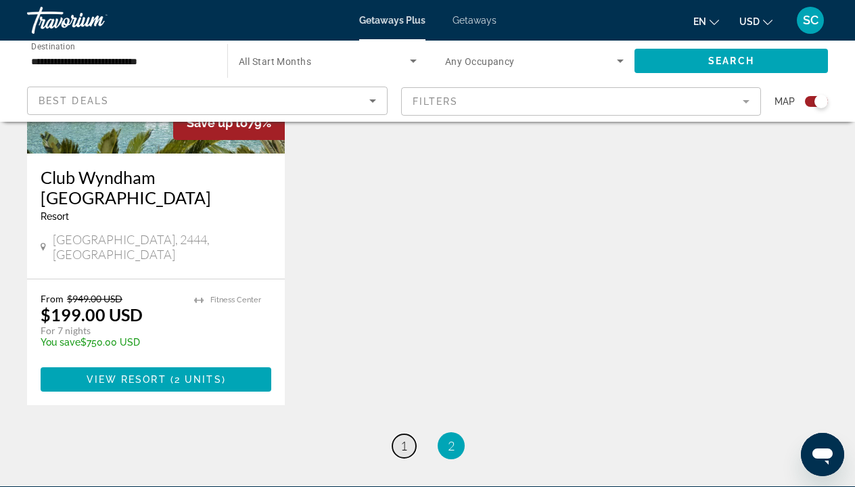
click at [404, 438] on span "1" at bounding box center [403, 445] width 7 height 15
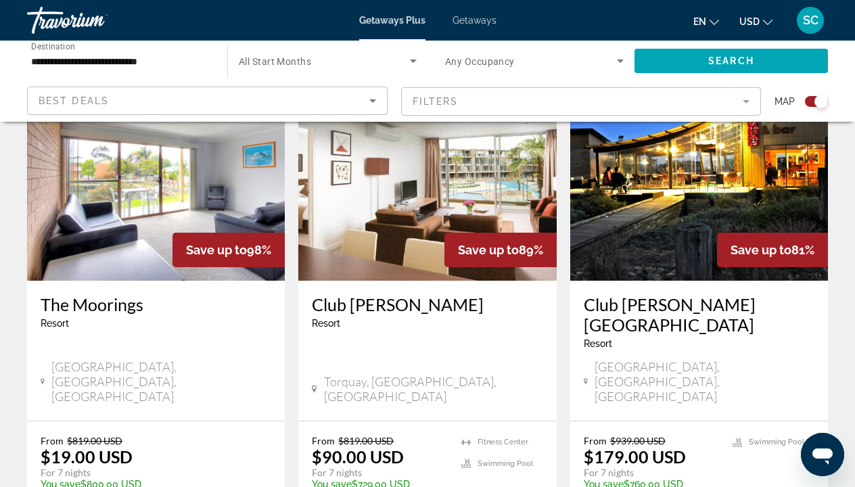
scroll to position [527, 0]
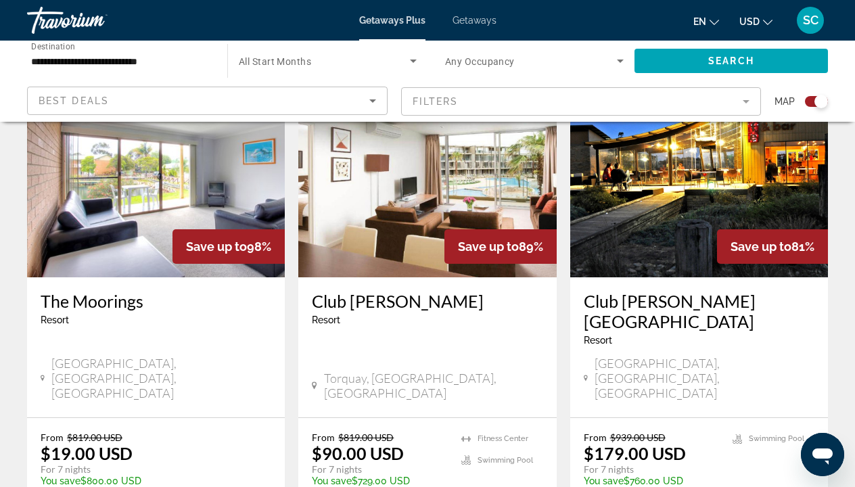
click at [813, 20] on span "SC" at bounding box center [811, 21] width 16 height 14
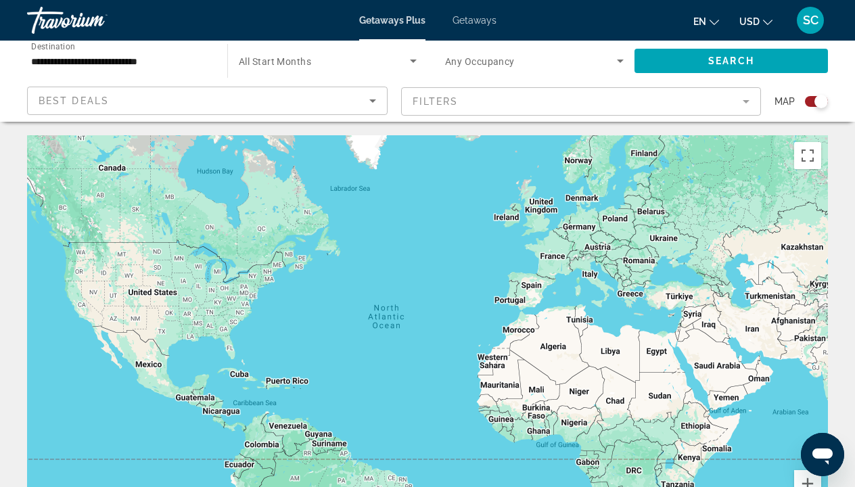
scroll to position [0, 0]
click at [809, 20] on span "SC" at bounding box center [811, 21] width 16 height 14
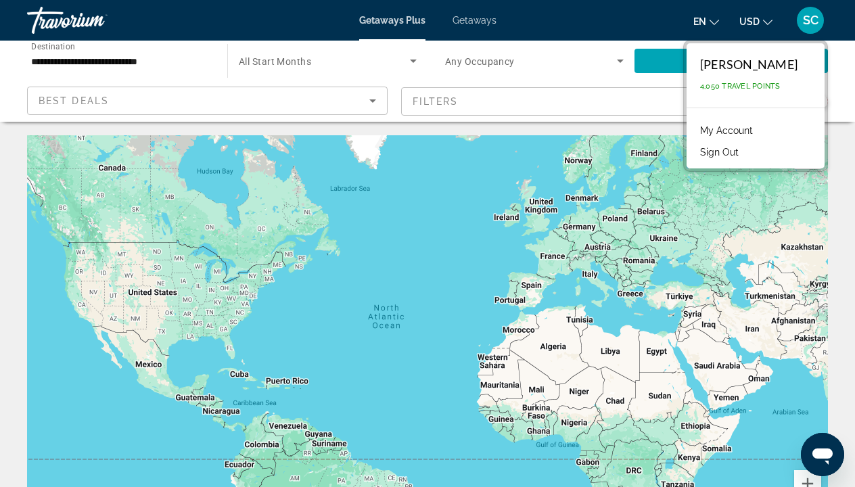
click at [745, 151] on button "Sign Out" at bounding box center [719, 152] width 52 height 18
